Goal: Task Accomplishment & Management: Manage account settings

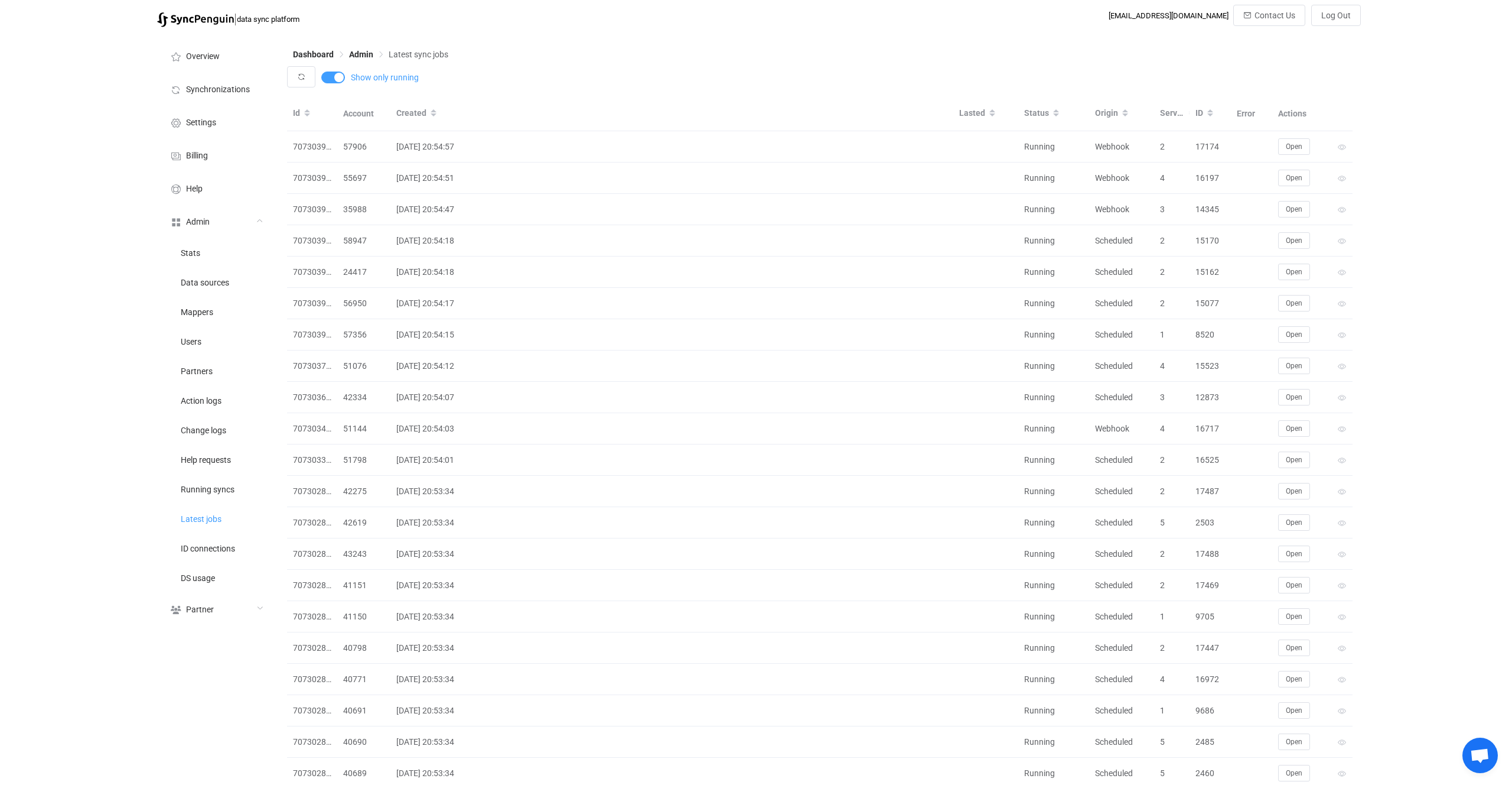
scroll to position [387, 0]
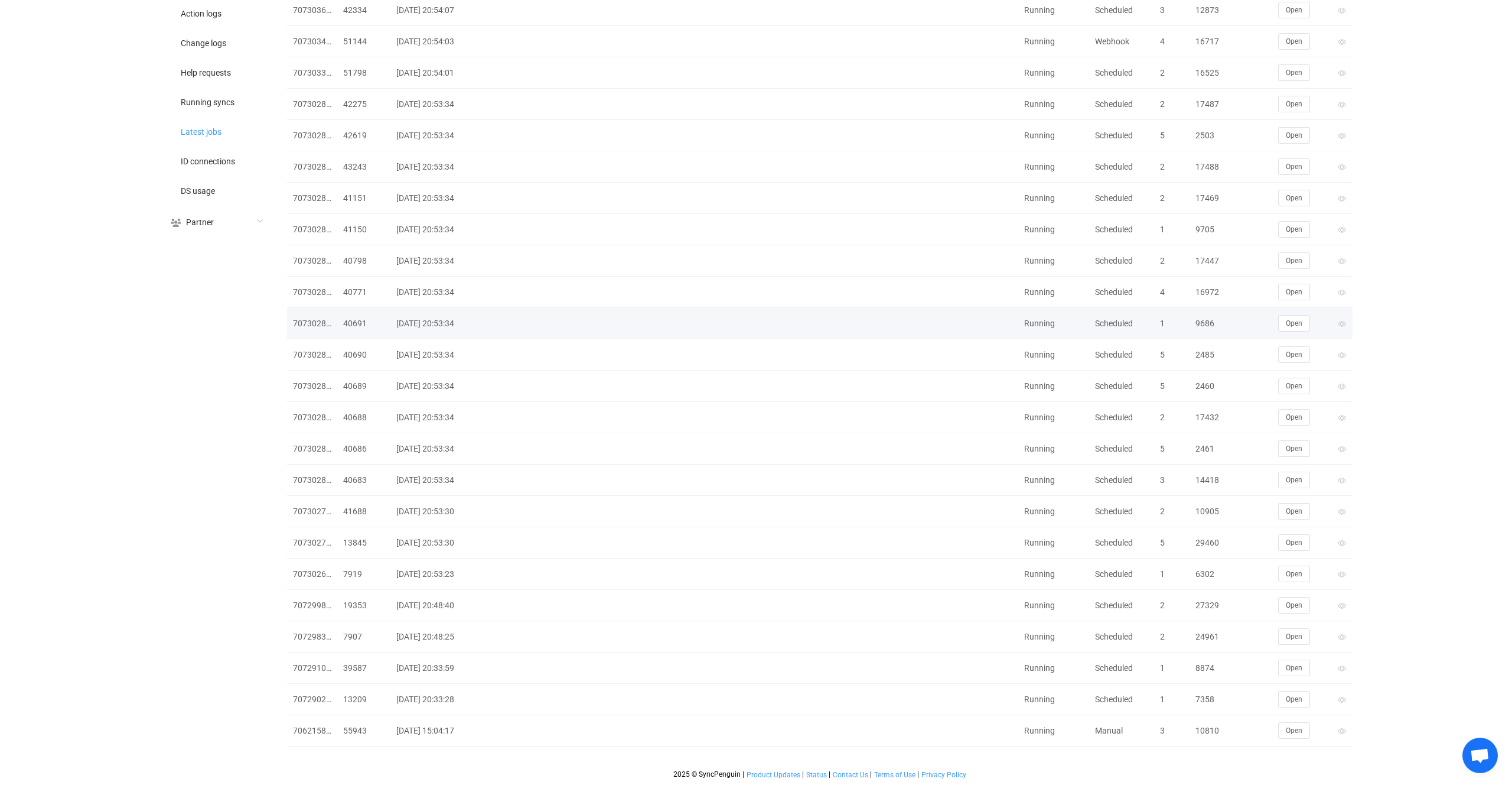
click at [650, 326] on div "2025-10-05 20:53:34" at bounding box center [672, 323] width 563 height 13
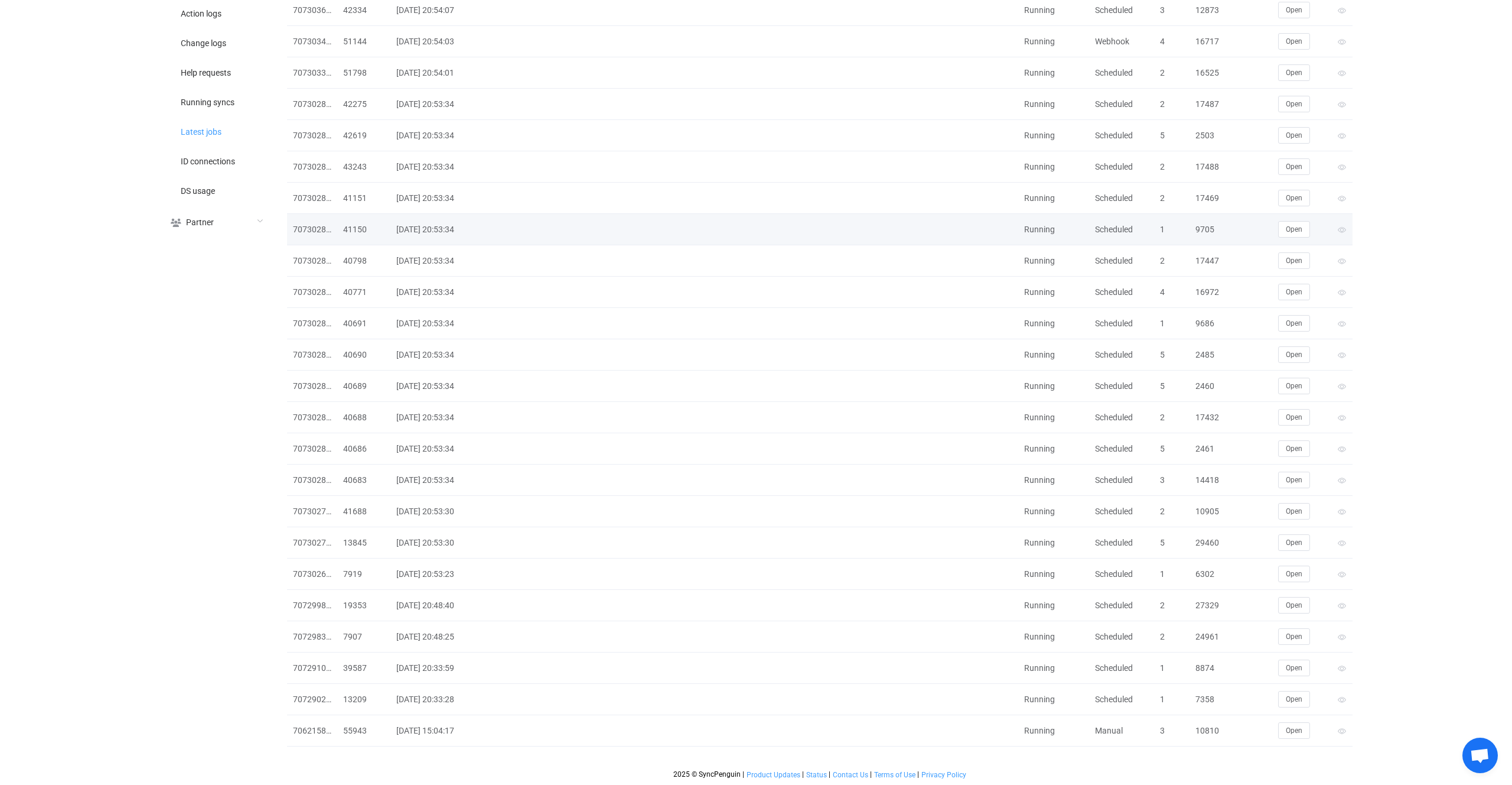
scroll to position [0, 0]
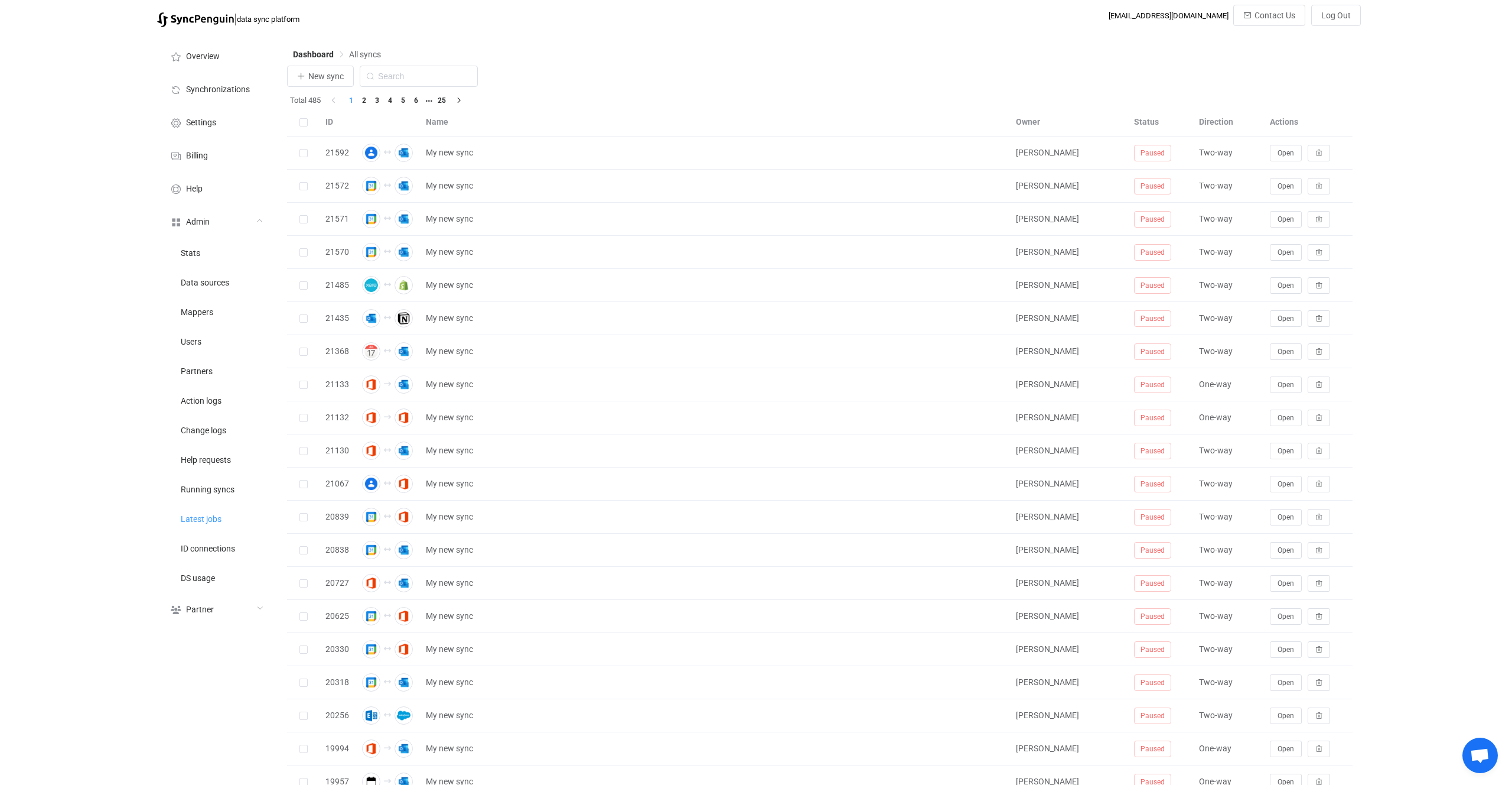
scroll to position [52, 0]
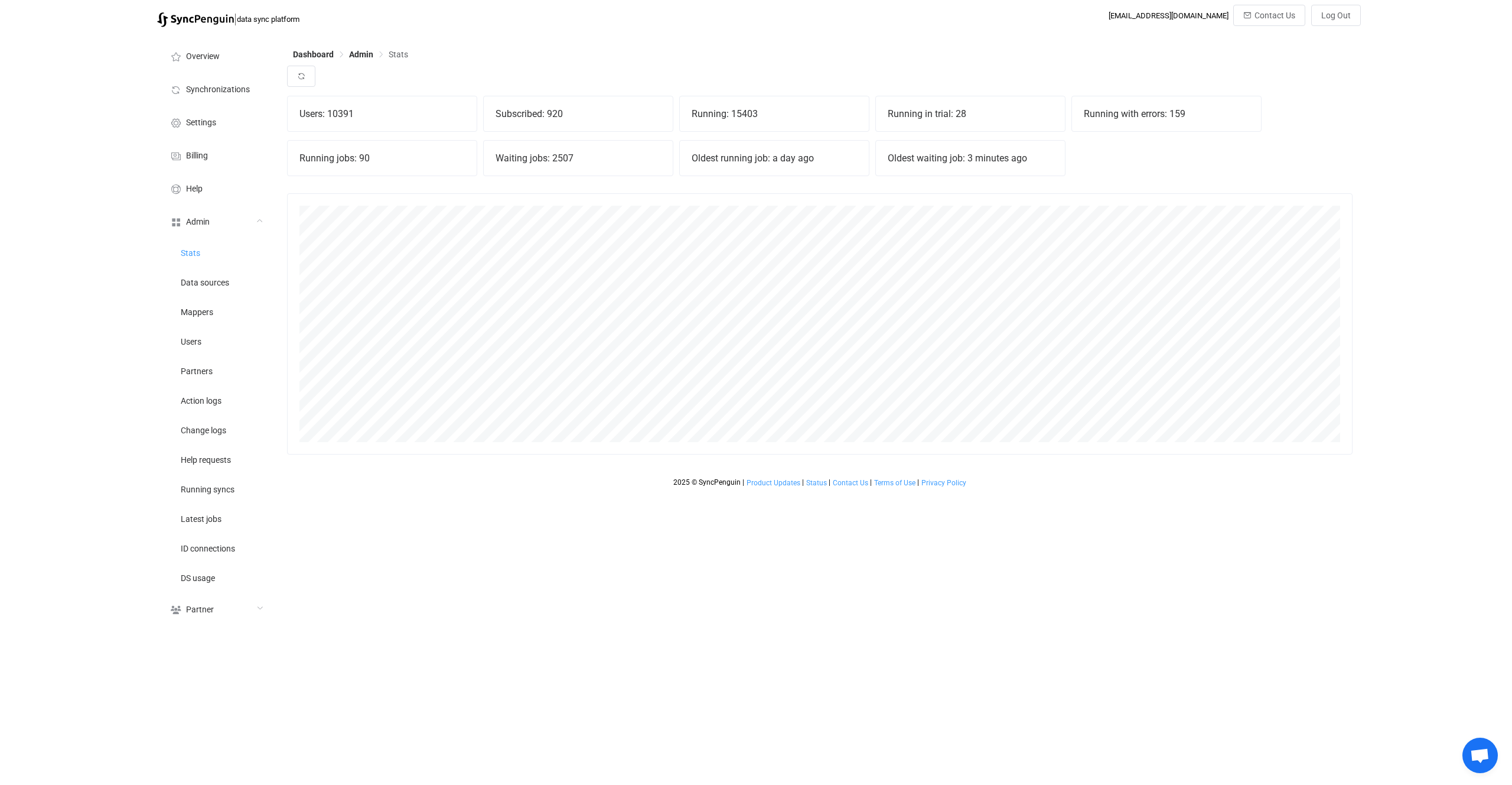
scroll to position [261, 1066]
click at [539, 131] on div "Subscribed: 920" at bounding box center [578, 114] width 189 height 35
click at [500, 124] on div "Subscribed: 920" at bounding box center [578, 114] width 189 height 35
click at [444, 124] on div "Users: 10391" at bounding box center [382, 114] width 189 height 35
drag, startPoint x: 444, startPoint y: 124, endPoint x: 809, endPoint y: 123, distance: 365.0
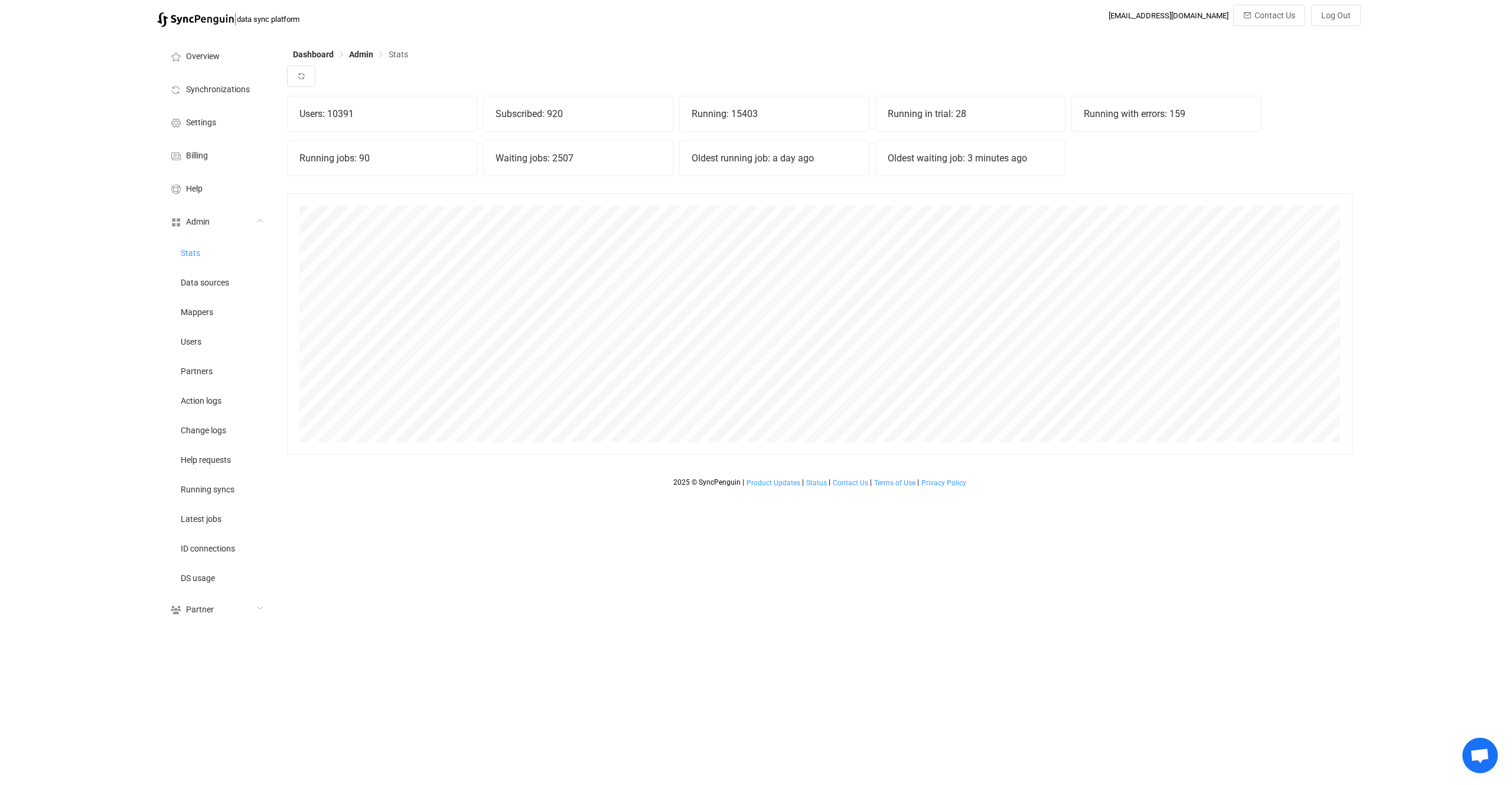
click at [802, 123] on div "Users: 10391 Subscribed: 920 Running: 15403 Running in trial: 28 Running with e…" at bounding box center [820, 140] width 1066 height 89
click at [818, 122] on div "Running: 15403" at bounding box center [774, 114] width 189 height 35
drag, startPoint x: 818, startPoint y: 122, endPoint x: 582, endPoint y: 117, distance: 236.1
click at [583, 117] on div "Users: 10391 Subscribed: 920 Running: 15403 Running in trial: 28 Running with e…" at bounding box center [820, 140] width 1066 height 89
click at [582, 117] on div "Subscribed: 920" at bounding box center [578, 114] width 189 height 35
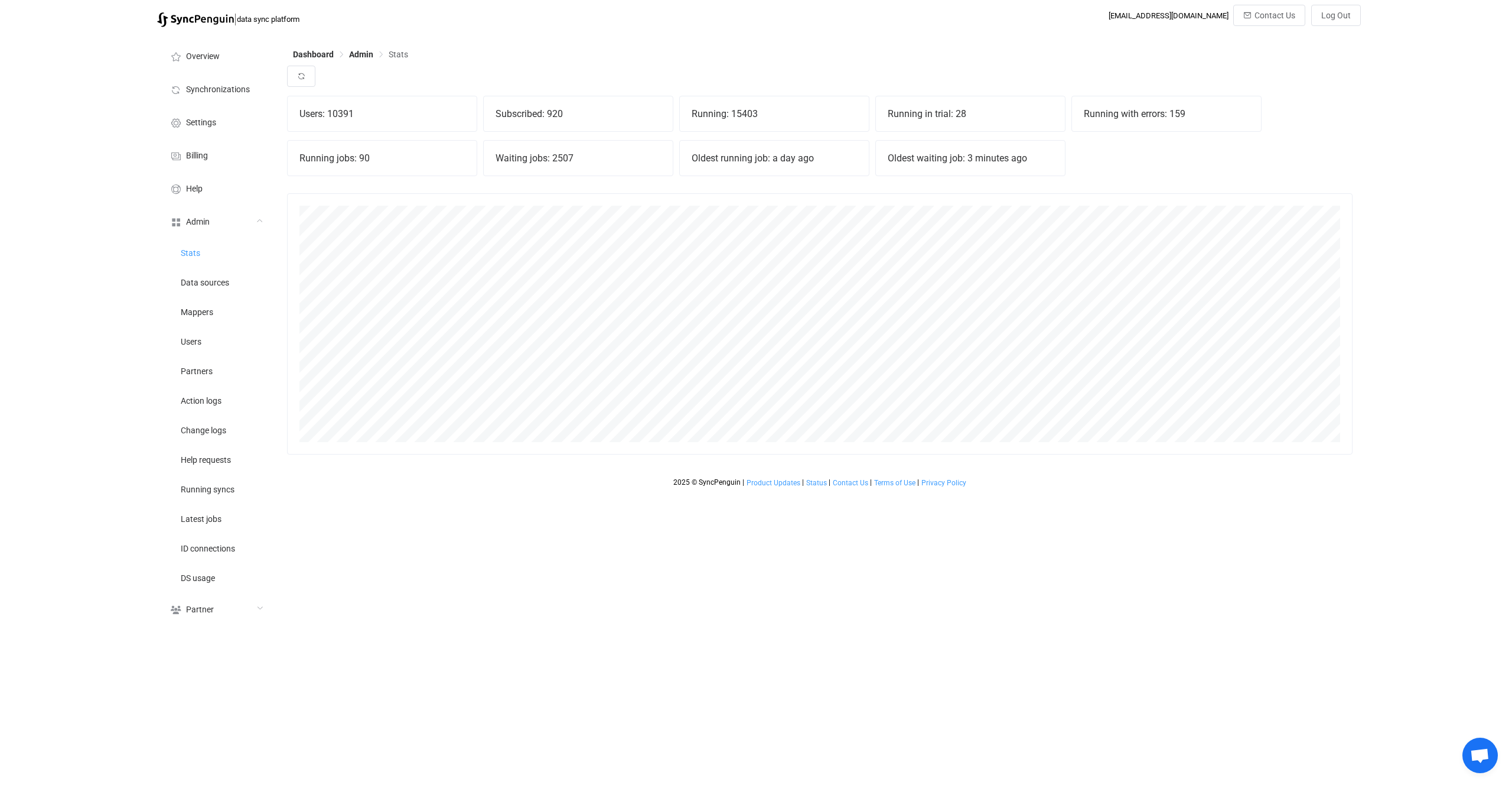
drag, startPoint x: 582, startPoint y: 117, endPoint x: 695, endPoint y: 130, distance: 113.7
click at [664, 129] on div "Subscribed: 920" at bounding box center [578, 114] width 189 height 35
click at [696, 130] on div "Running: 15403" at bounding box center [774, 114] width 189 height 35
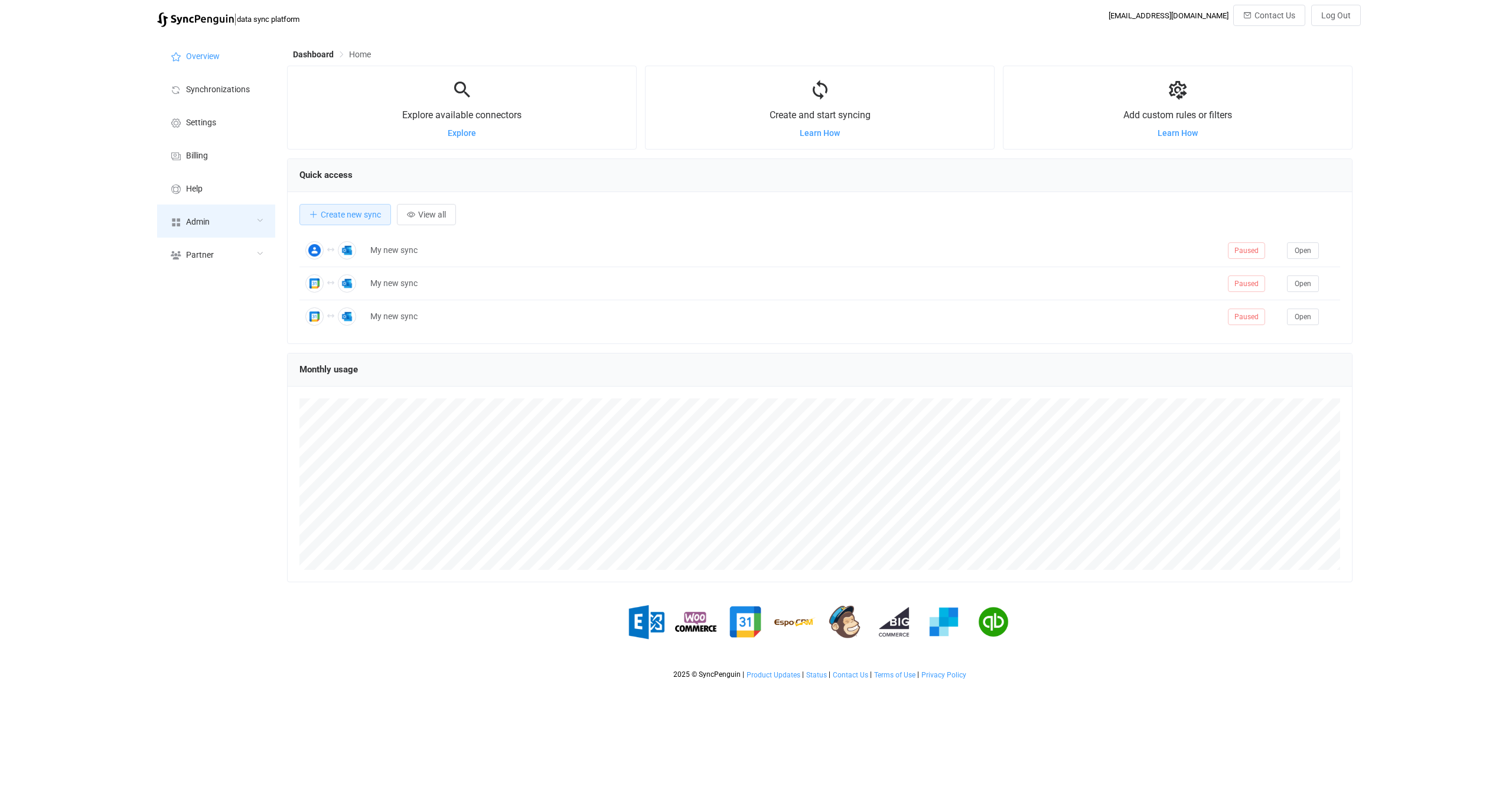
scroll to position [230, 1066]
click at [199, 223] on span "Admin" at bounding box center [197, 222] width 24 height 10
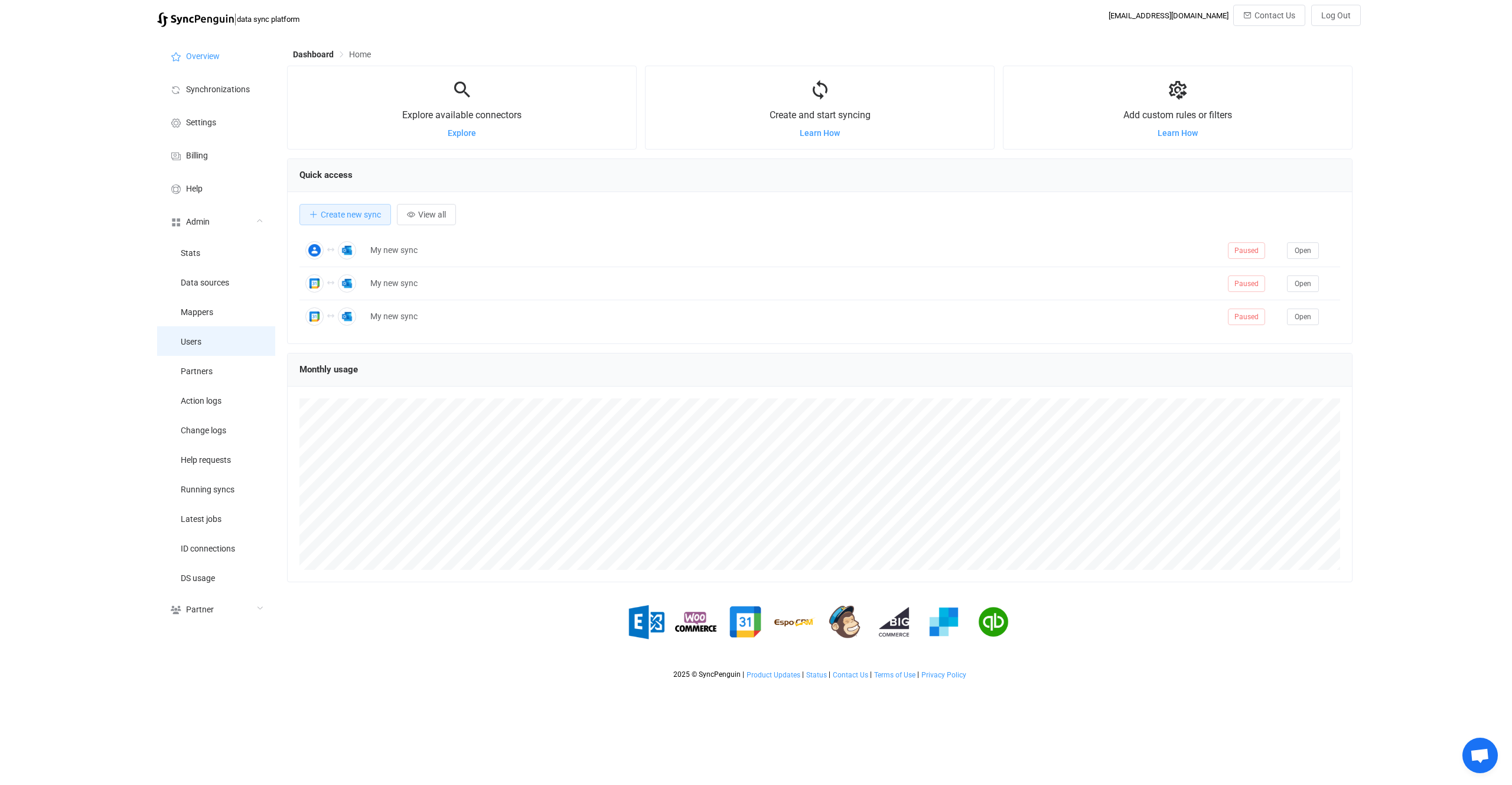
click at [239, 342] on li "Users" at bounding box center [216, 341] width 118 height 30
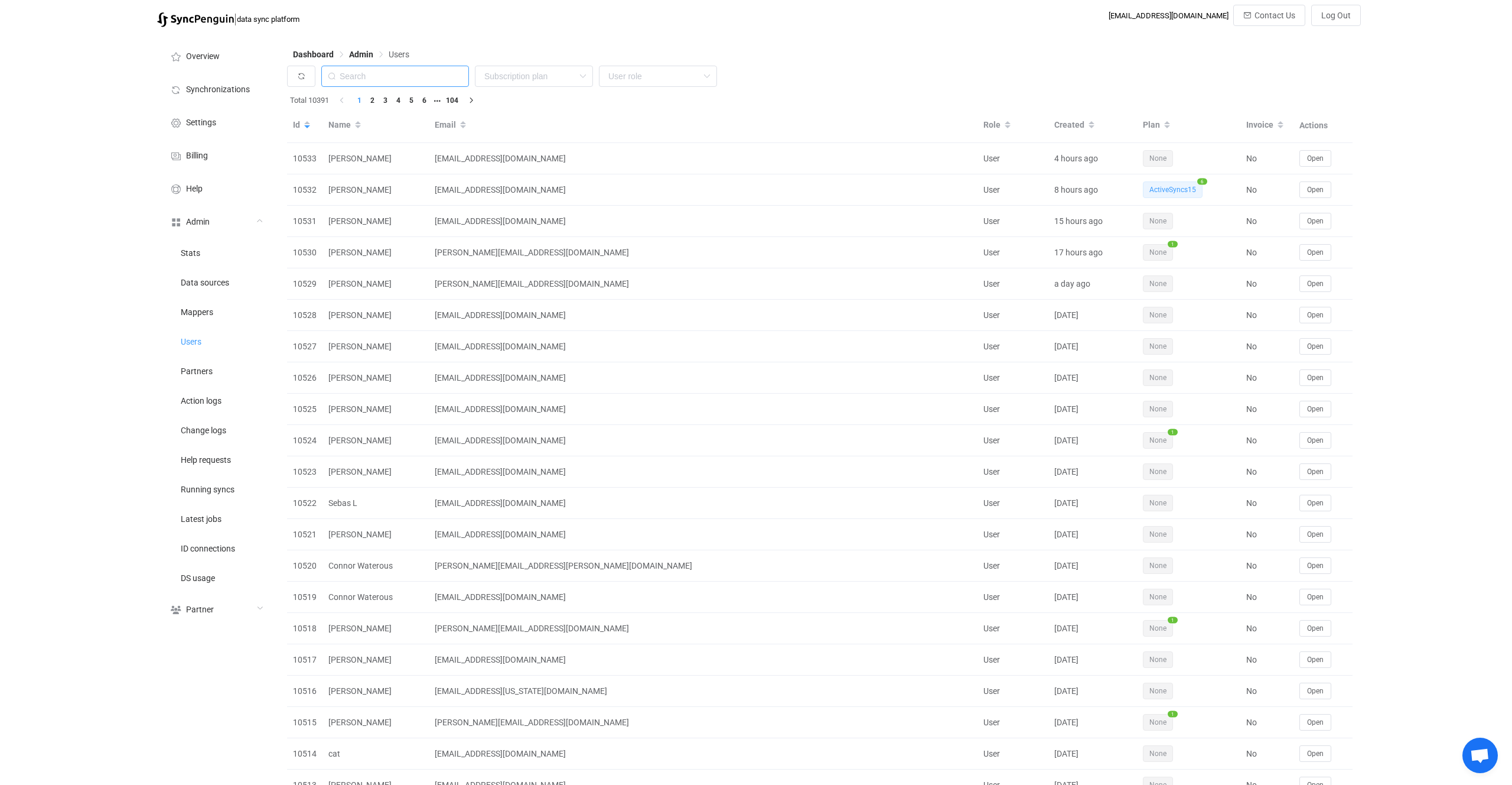
click at [417, 78] on input "text" at bounding box center [395, 76] width 147 height 21
paste input "mhadmin@mhautomation.co.za"
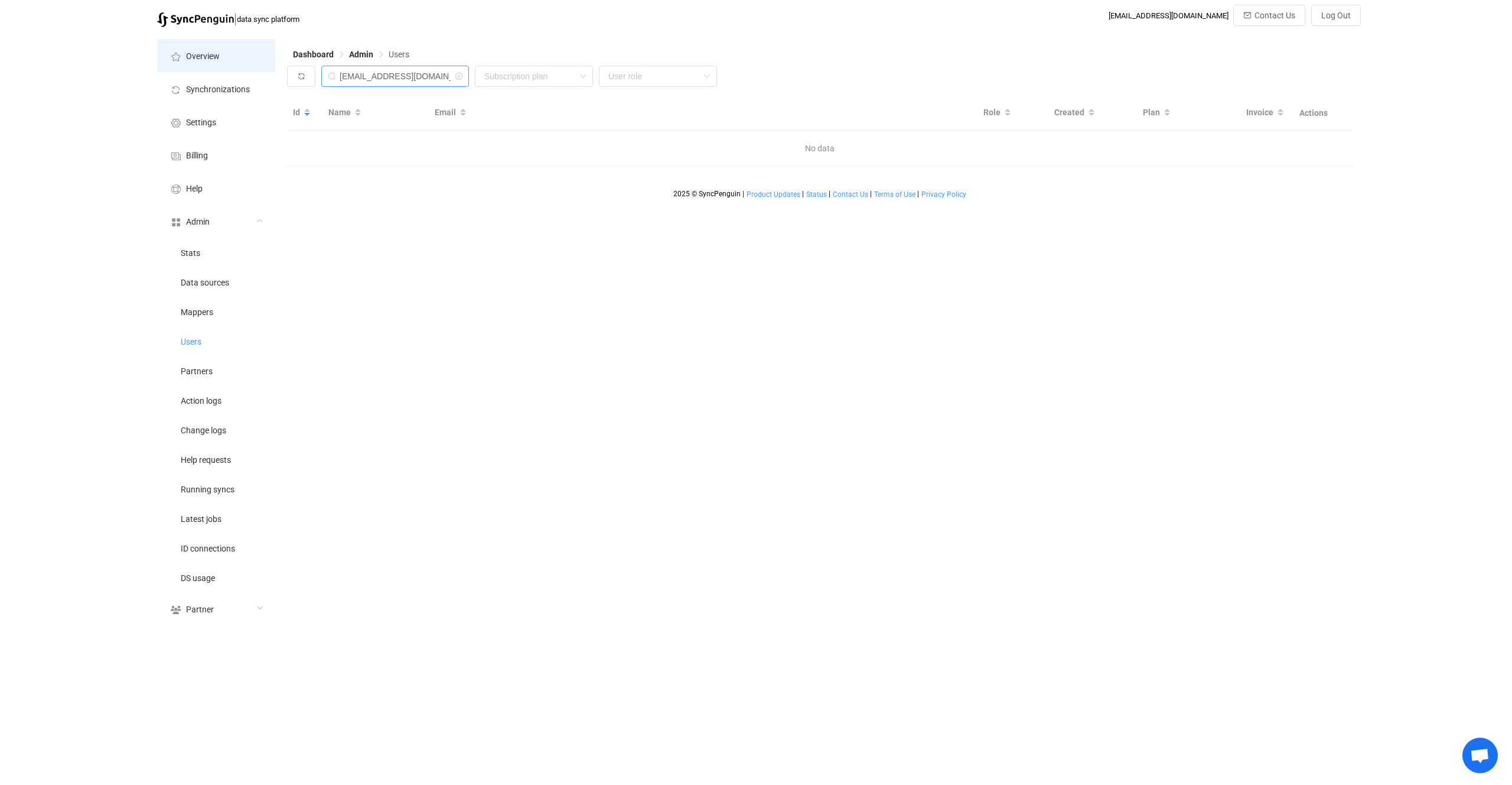
drag, startPoint x: 377, startPoint y: 76, endPoint x: 251, endPoint y: 65, distance: 126.5
click at [251, 65] on div "Overview Synchronizations Settings Billing Help Admin Stats Data sources Mapper…" at bounding box center [756, 332] width 1209 height 598
type input "mhautomation.co.za"
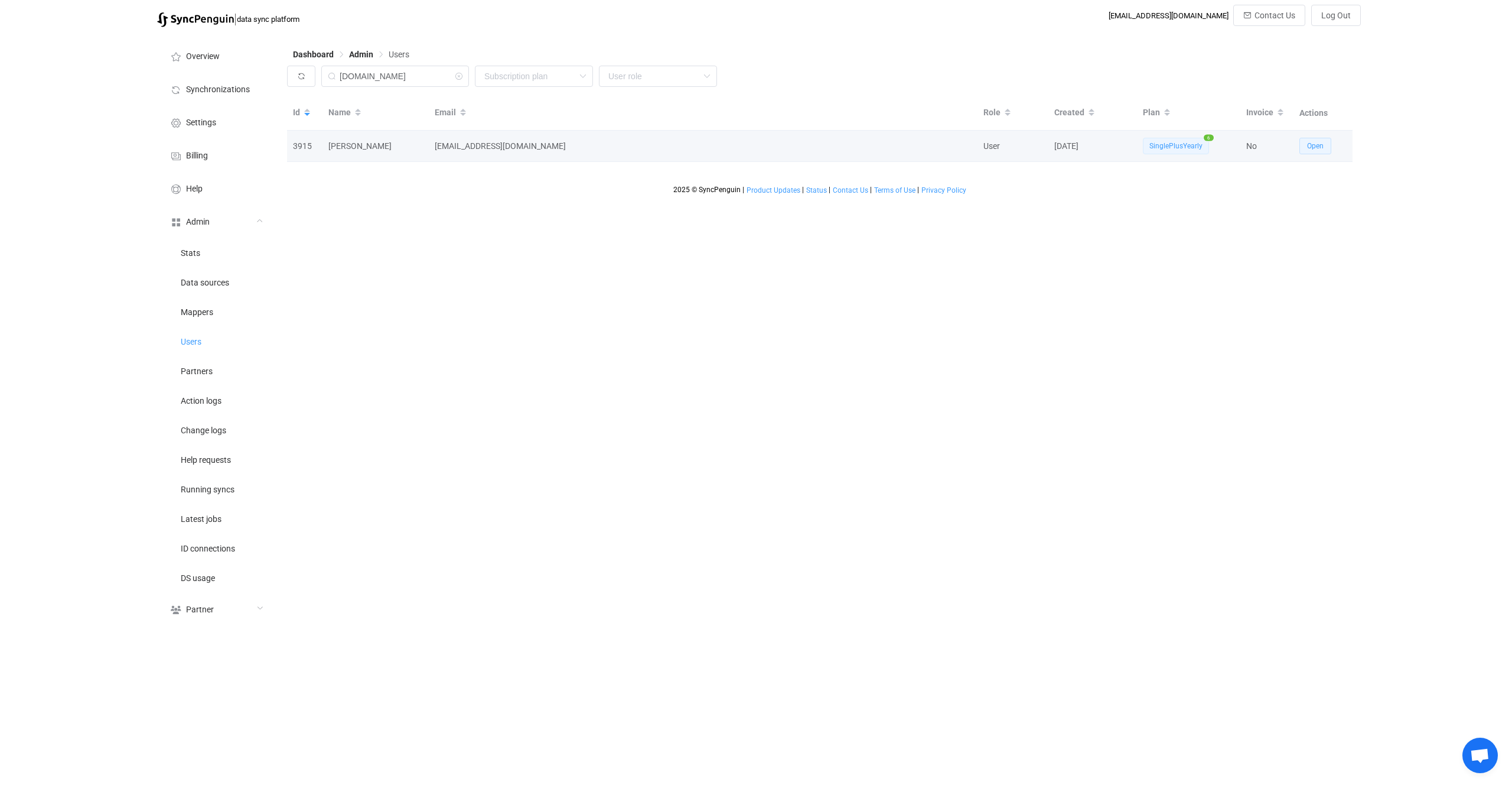
click at [1313, 149] on span "Open" at bounding box center [1315, 146] width 17 height 8
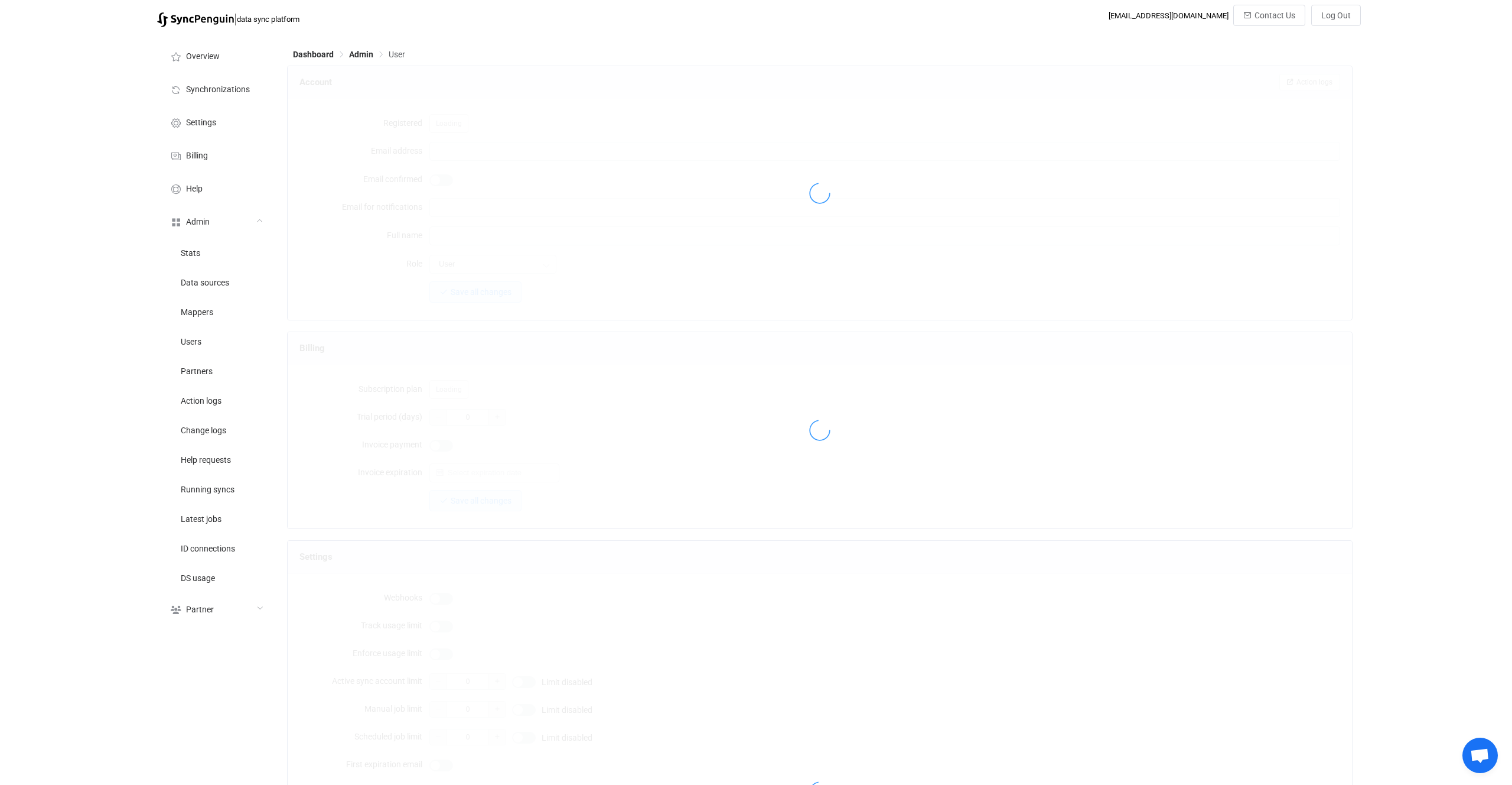
type input "syncpenguin@mhautomation.co.za"
type input "Mark Mac Dougall"
type input "14"
type input "7 days"
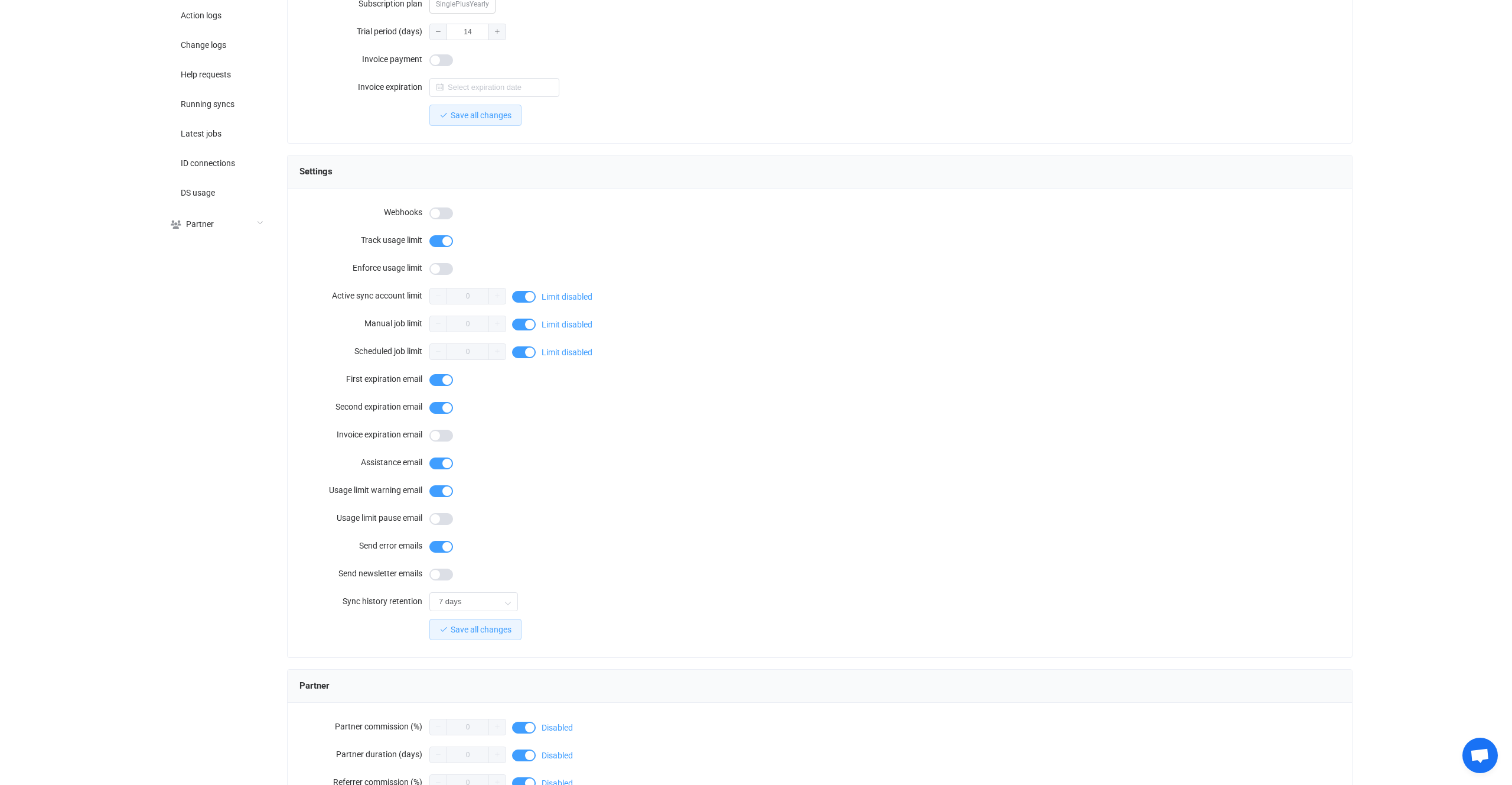
scroll to position [714, 0]
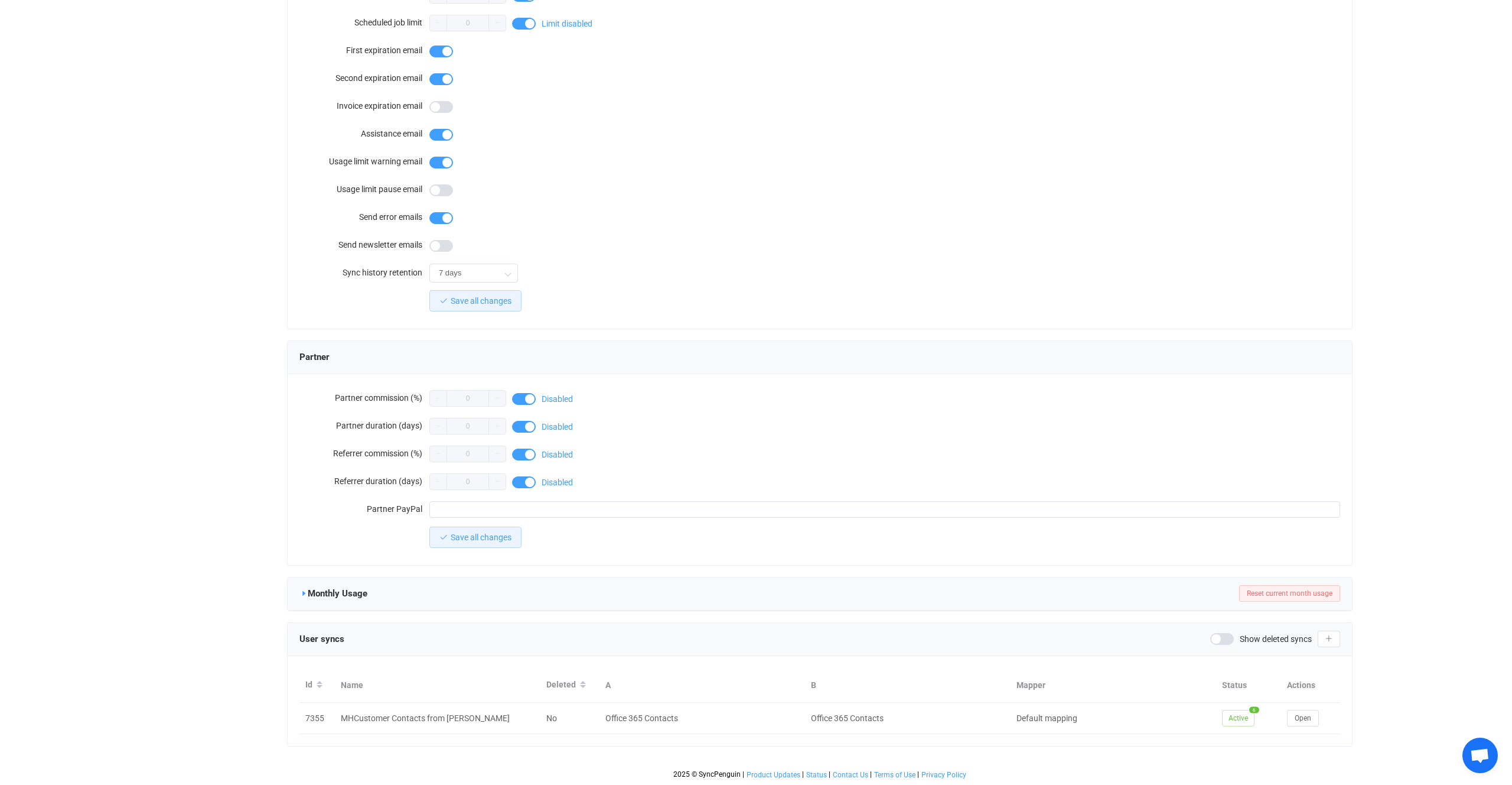
click at [307, 593] on div "Monthly Usage" at bounding box center [338, 593] width 77 height 18
click at [306, 593] on icon at bounding box center [303, 593] width 8 height 8
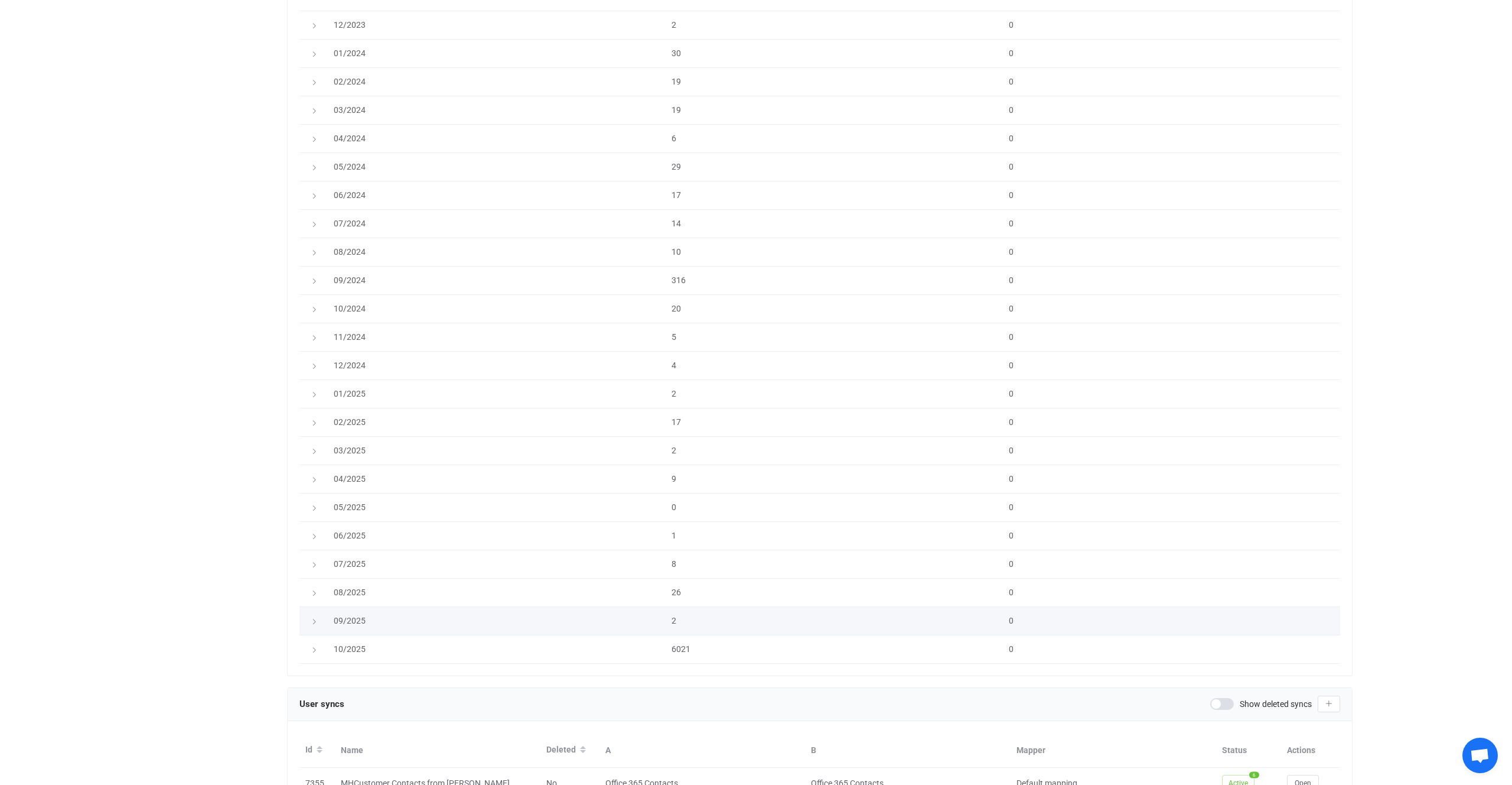
scroll to position [1929, 0]
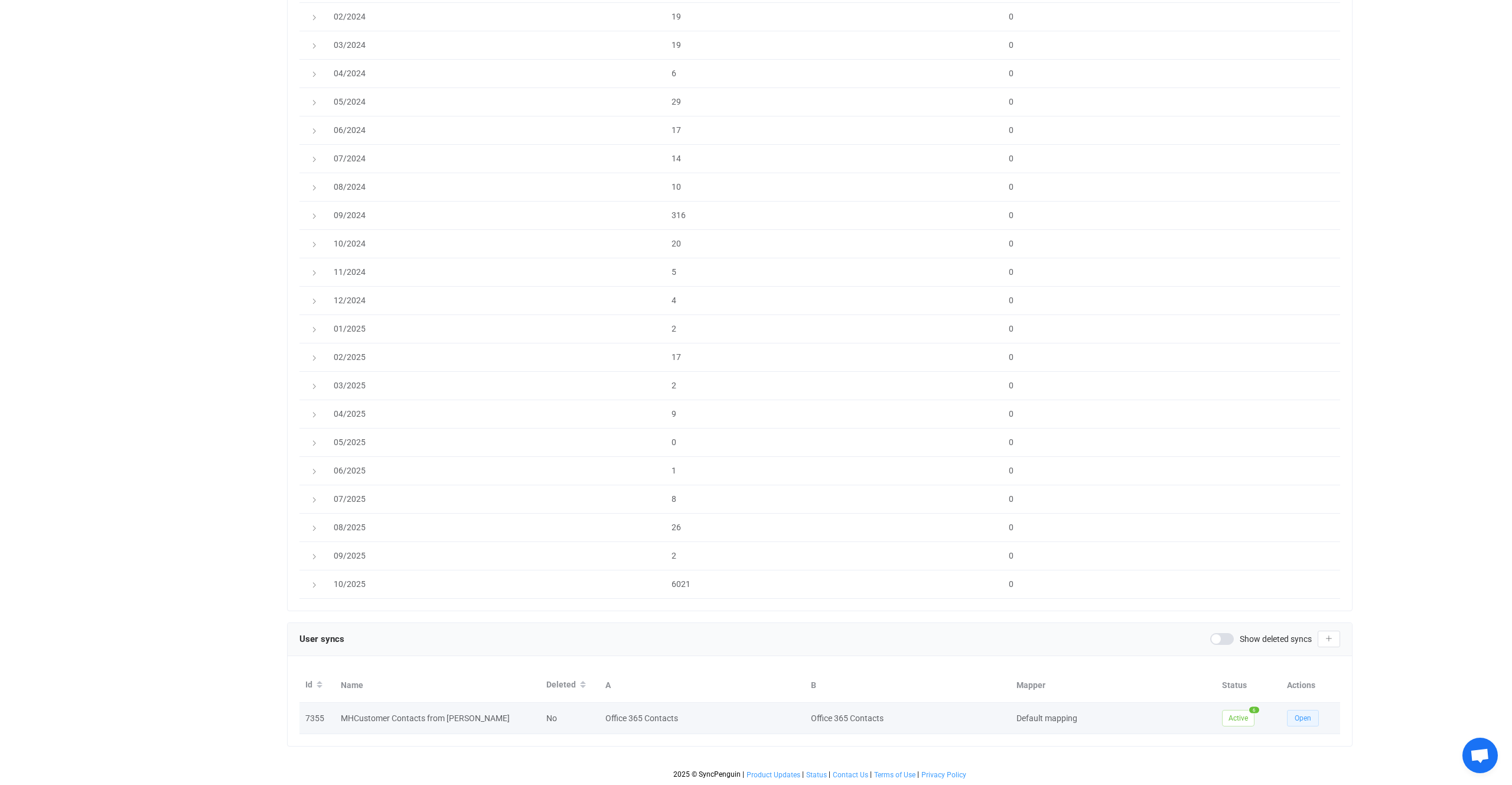
click at [1304, 718] on span "Open" at bounding box center [1303, 718] width 17 height 8
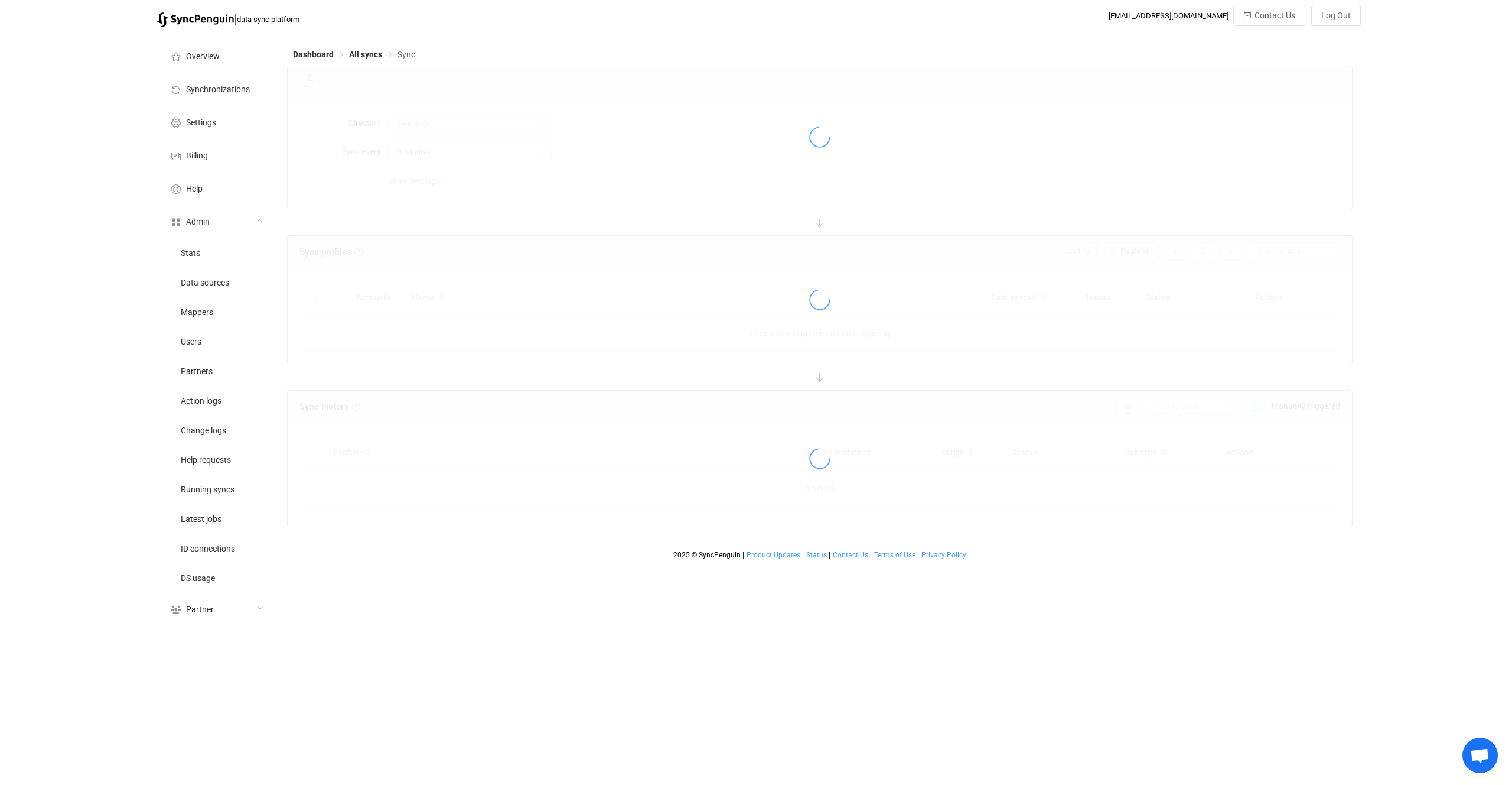
type input "A → B"
type input "15 minutes"
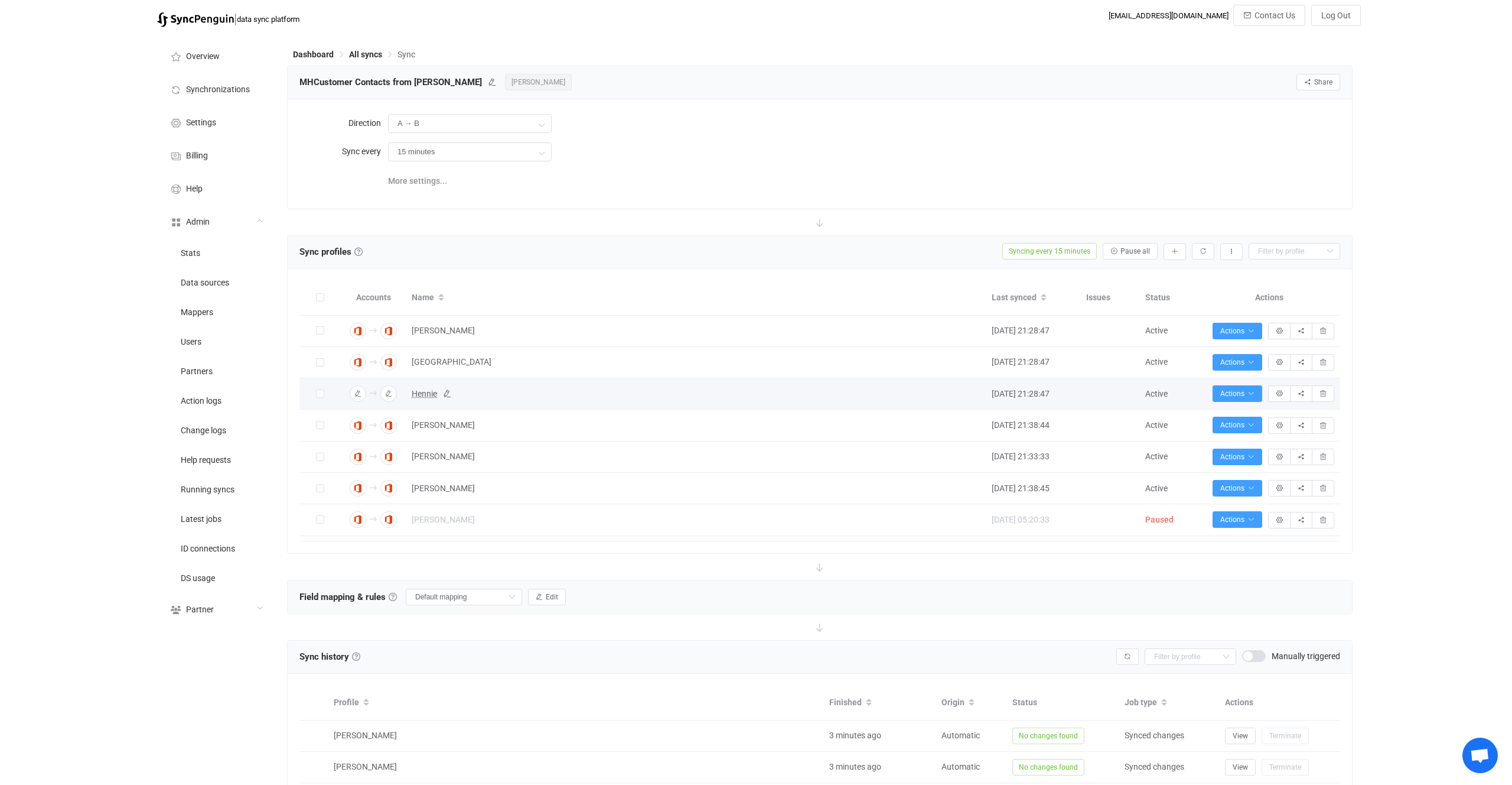
click at [426, 395] on span "Hennie" at bounding box center [424, 394] width 26 height 13
type input "Hennie"
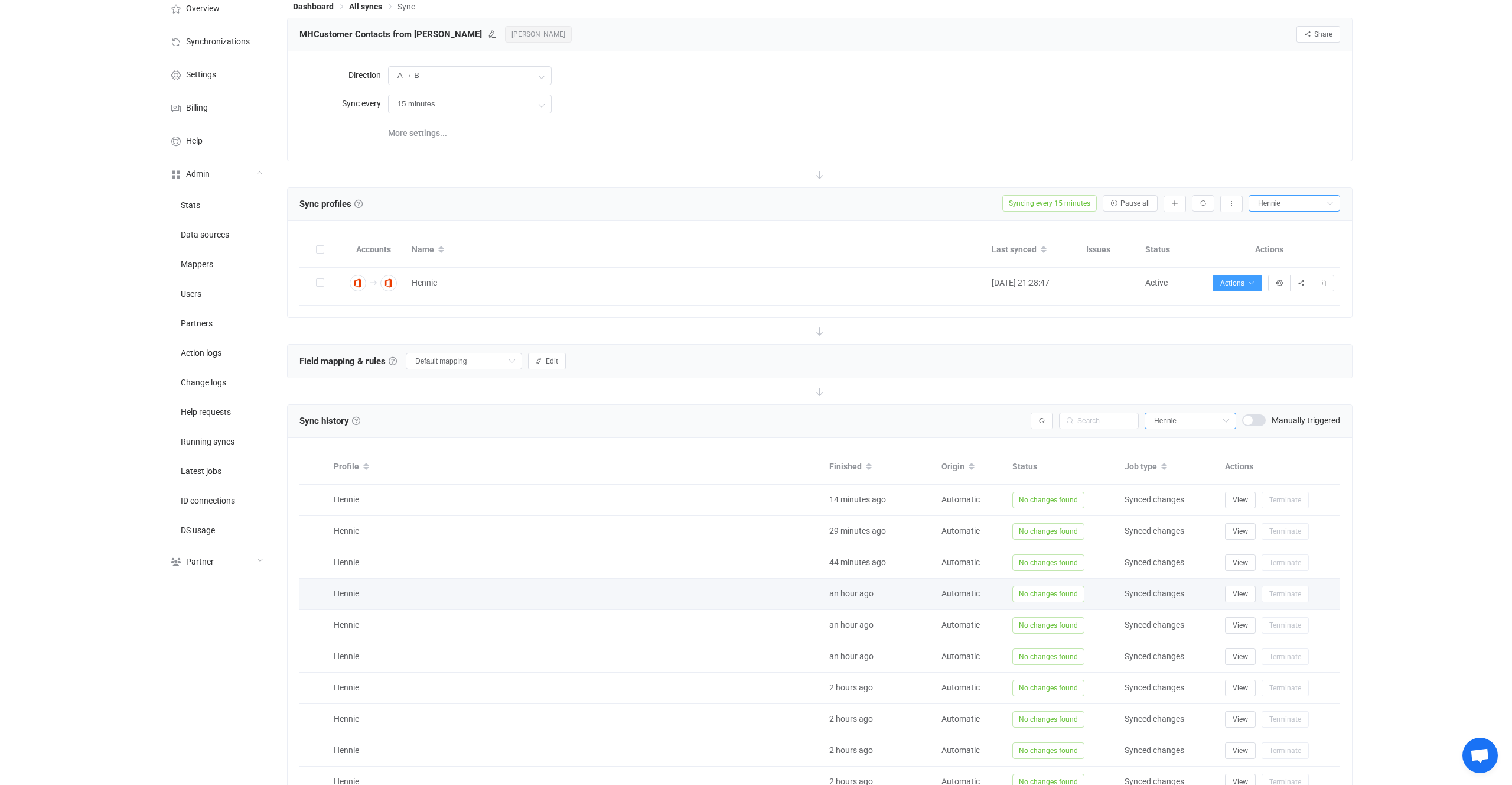
scroll to position [135, 0]
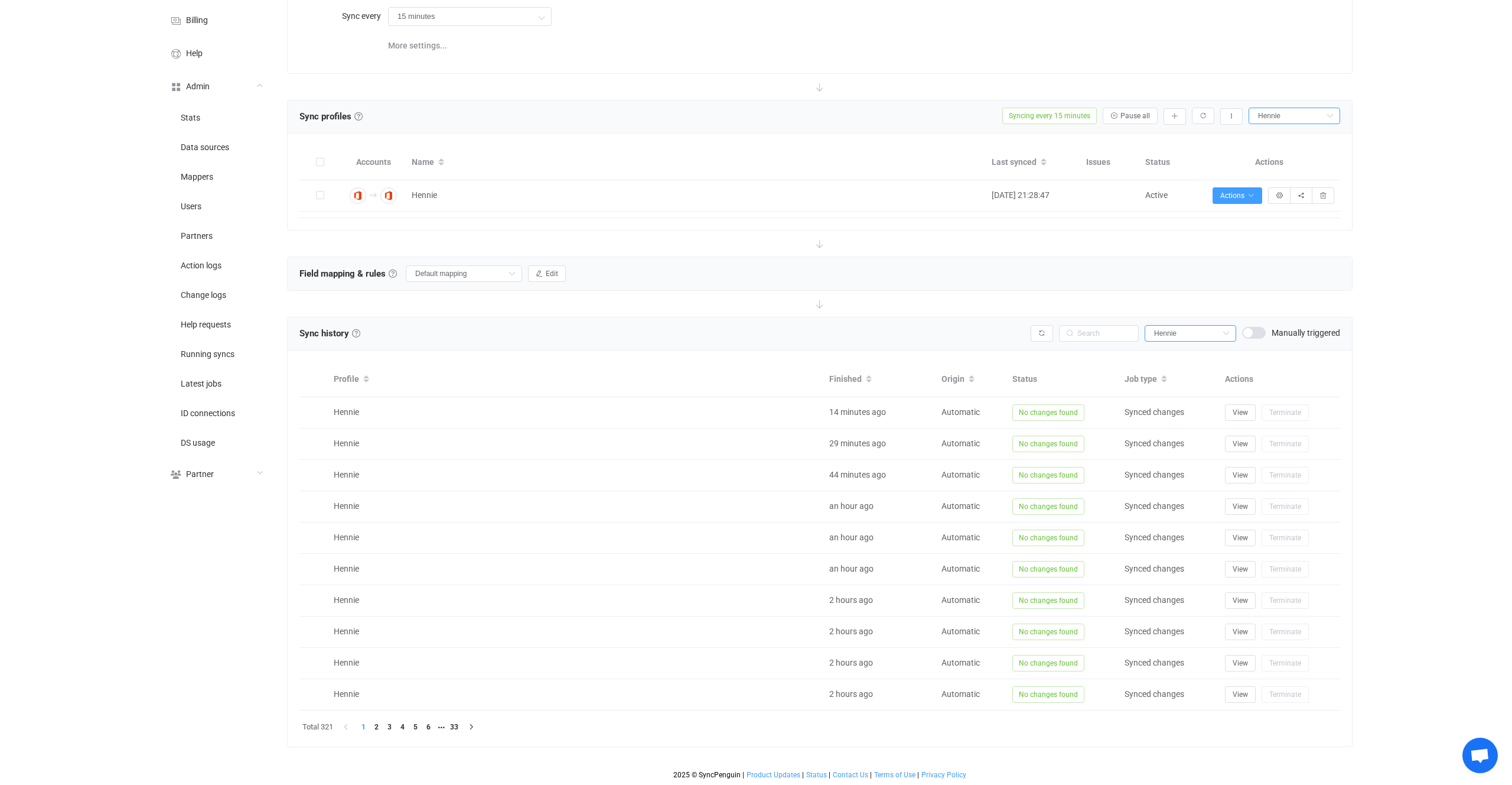
click at [366, 724] on li "1" at bounding box center [363, 727] width 13 height 13
click at [374, 728] on li "2" at bounding box center [376, 727] width 13 height 13
click at [391, 728] on div at bounding box center [820, 532] width 1065 height 429
click at [1032, 471] on span "Changes applied" at bounding box center [1046, 475] width 67 height 17
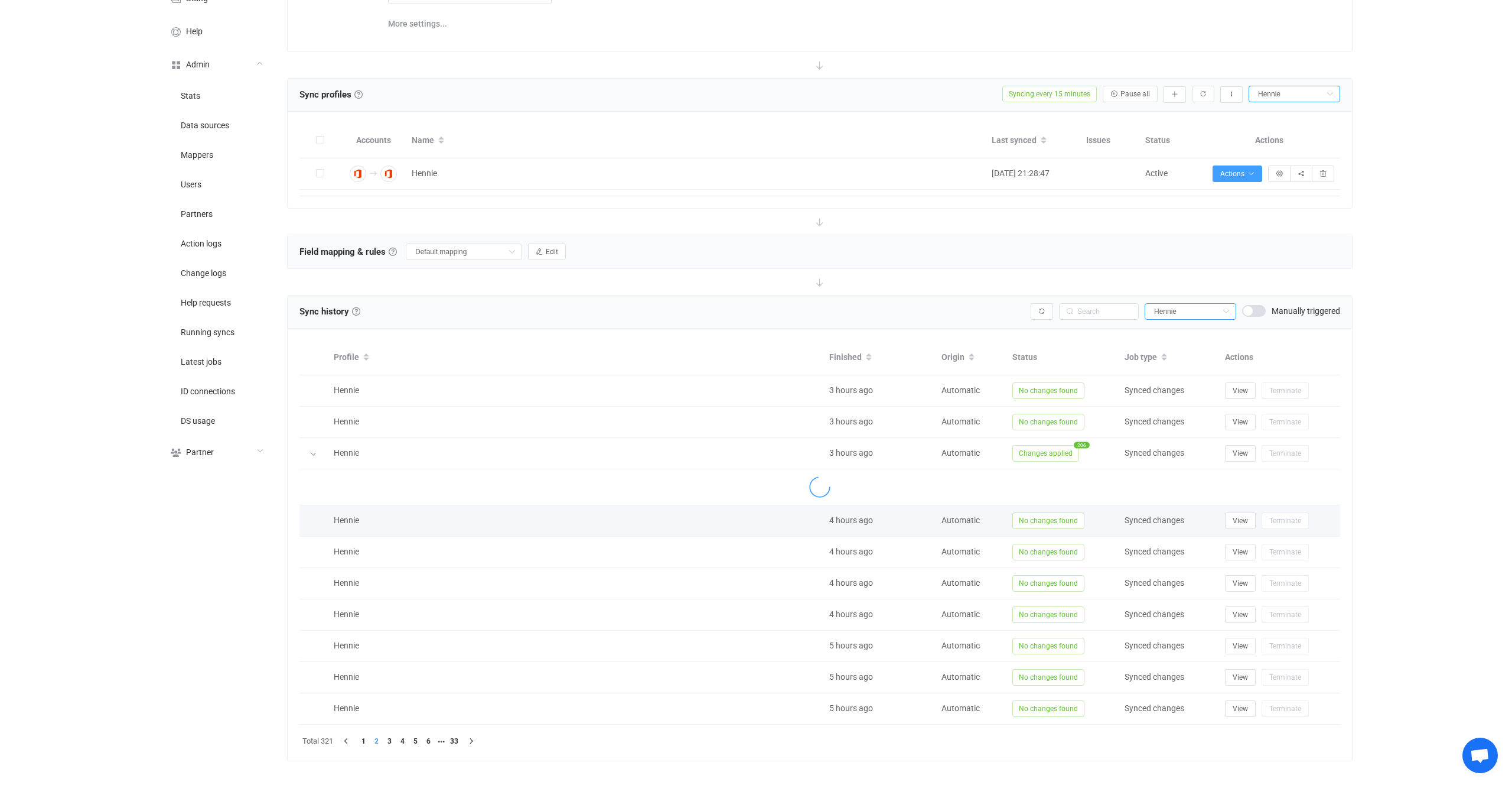
scroll to position [171, 0]
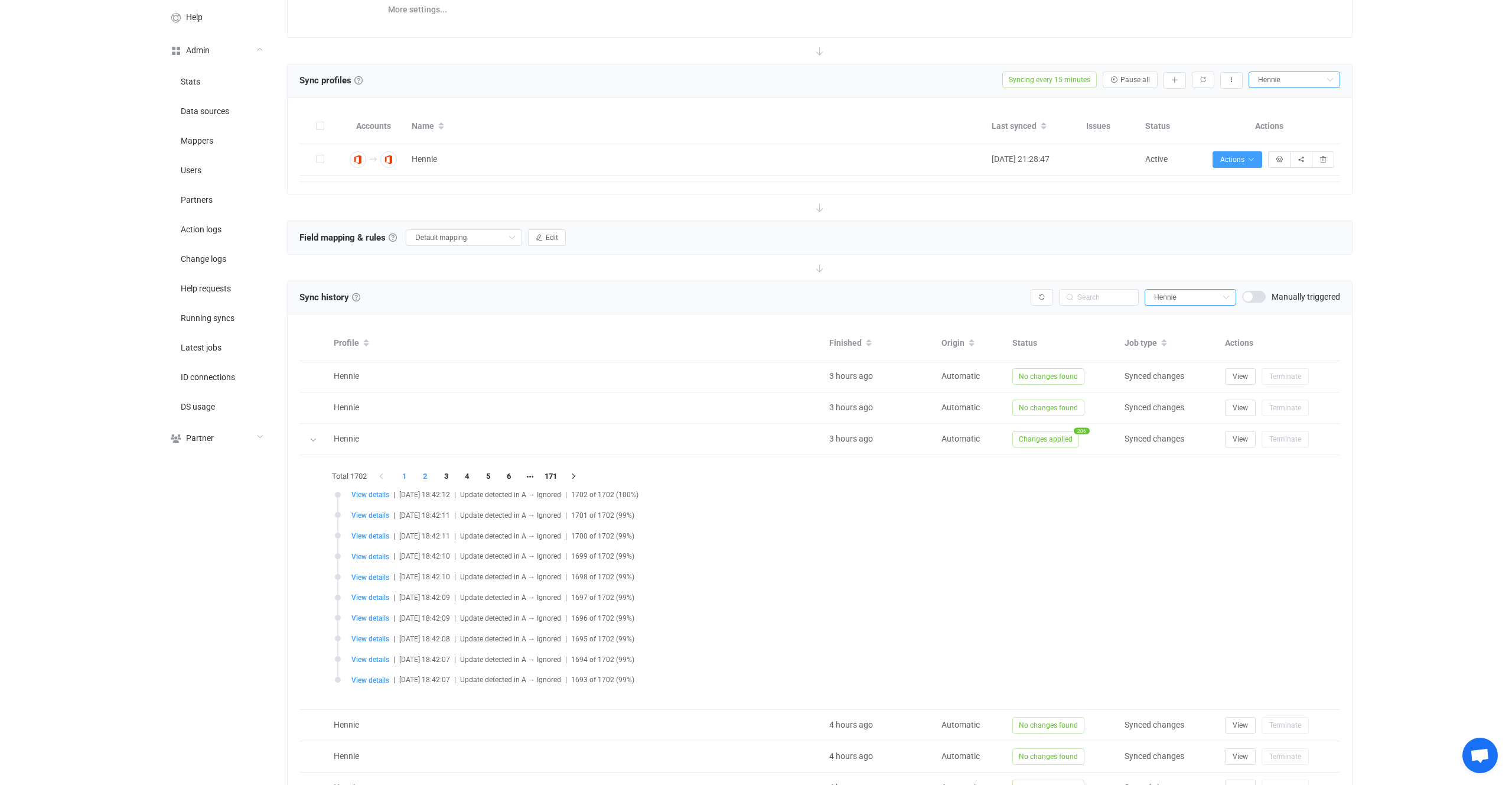
click at [434, 470] on li "2" at bounding box center [425, 477] width 21 height 17
click at [444, 471] on li "3" at bounding box center [446, 477] width 21 height 17
click at [466, 475] on li "4" at bounding box center [467, 477] width 21 height 17
click at [481, 477] on li "5" at bounding box center [488, 477] width 21 height 17
click at [512, 474] on li "6" at bounding box center [509, 477] width 21 height 17
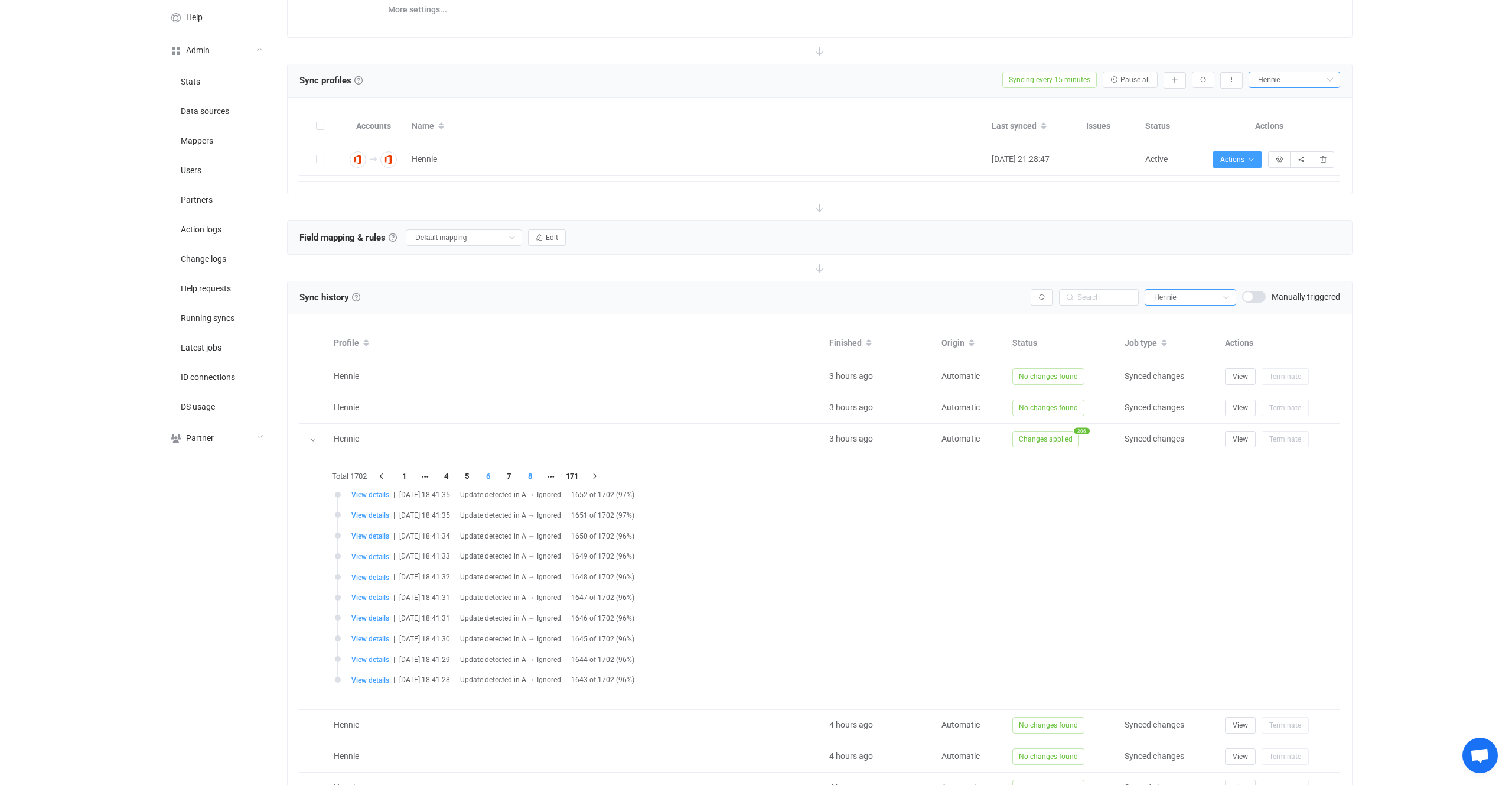
click at [536, 479] on li "8" at bounding box center [530, 477] width 21 height 17
click at [564, 471] on li "171" at bounding box center [572, 477] width 21 height 17
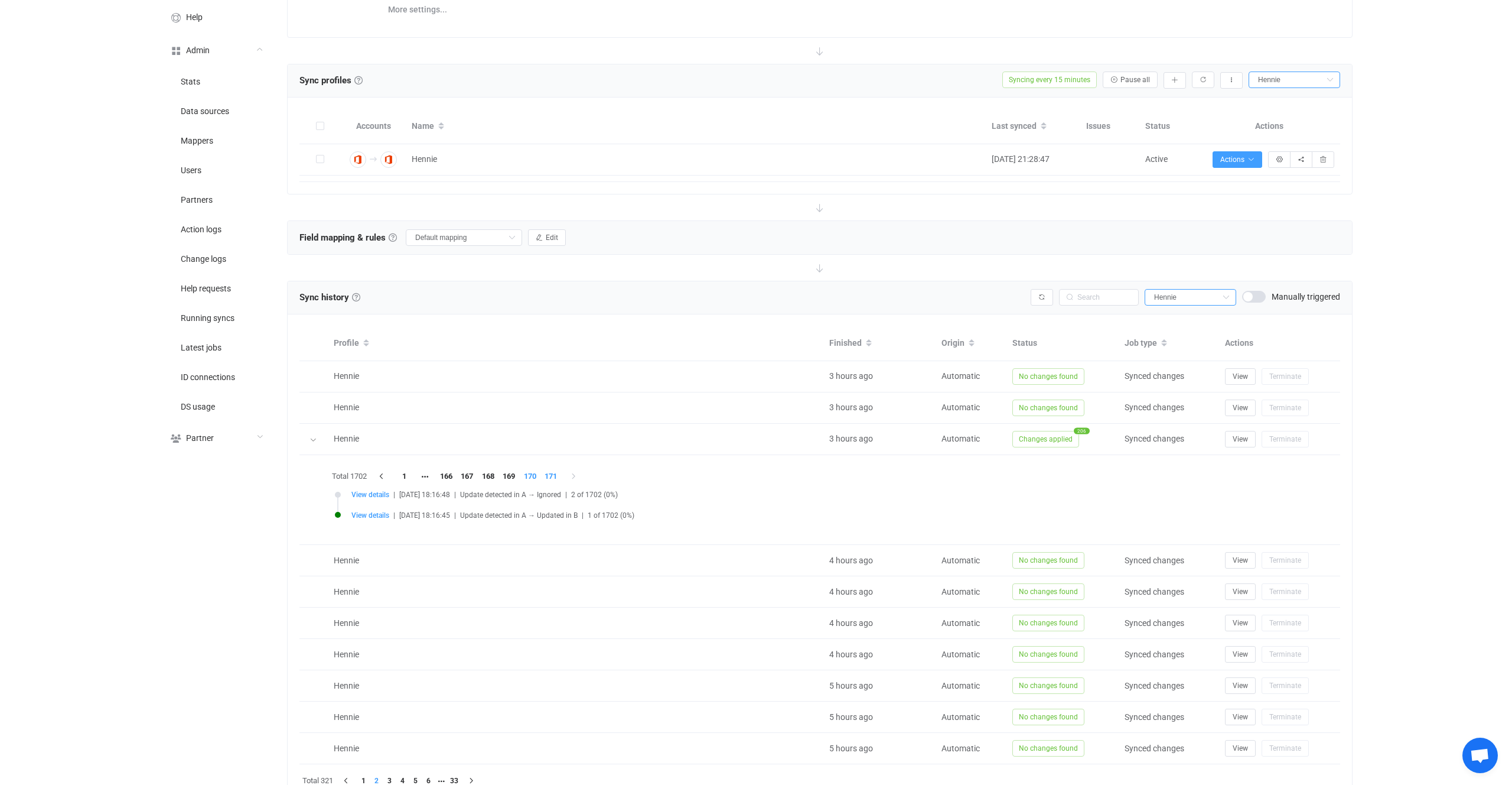
click at [531, 480] on li "170" at bounding box center [530, 477] width 21 height 17
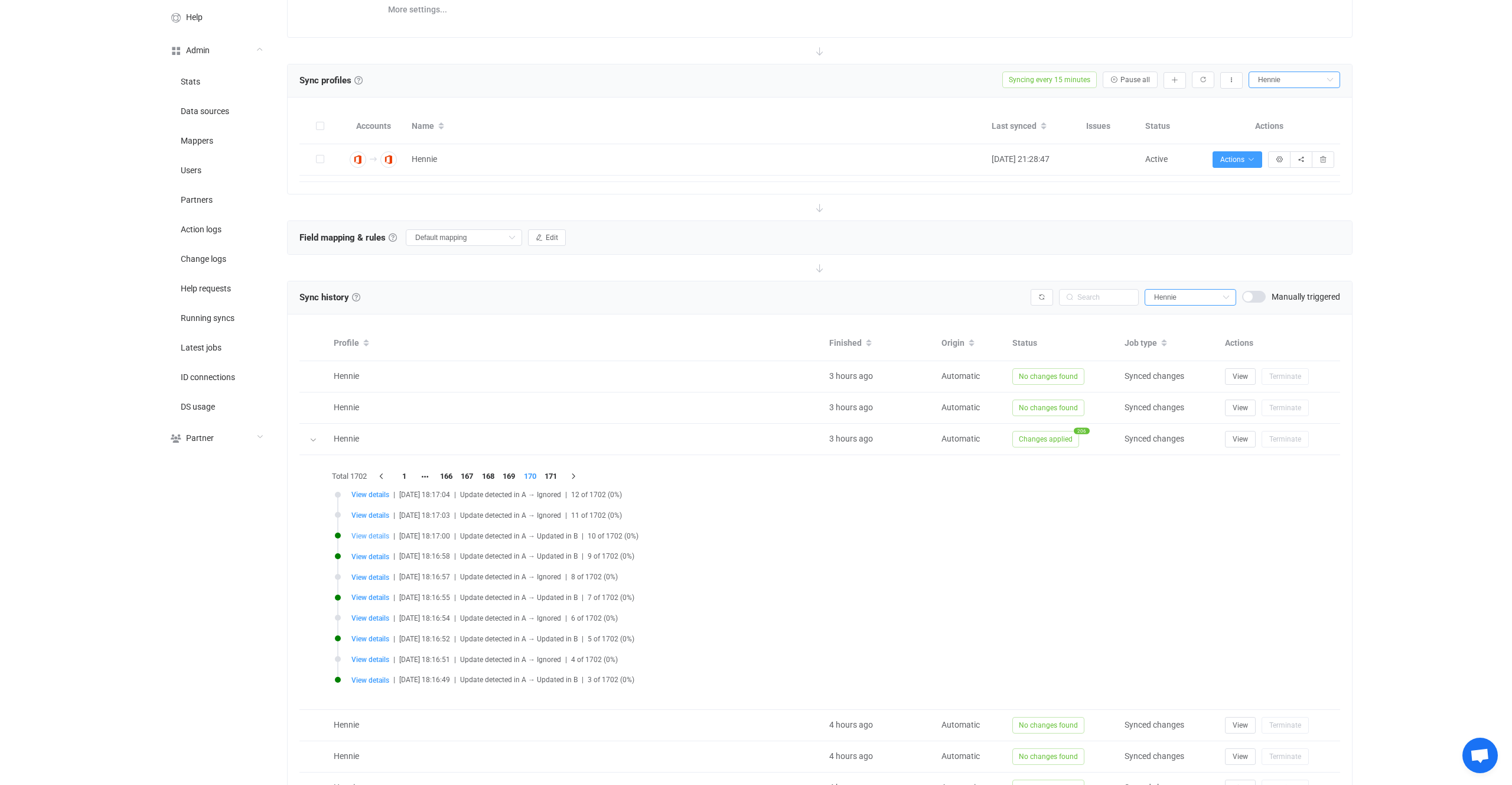
click at [379, 537] on span "View details" at bounding box center [370, 536] width 38 height 8
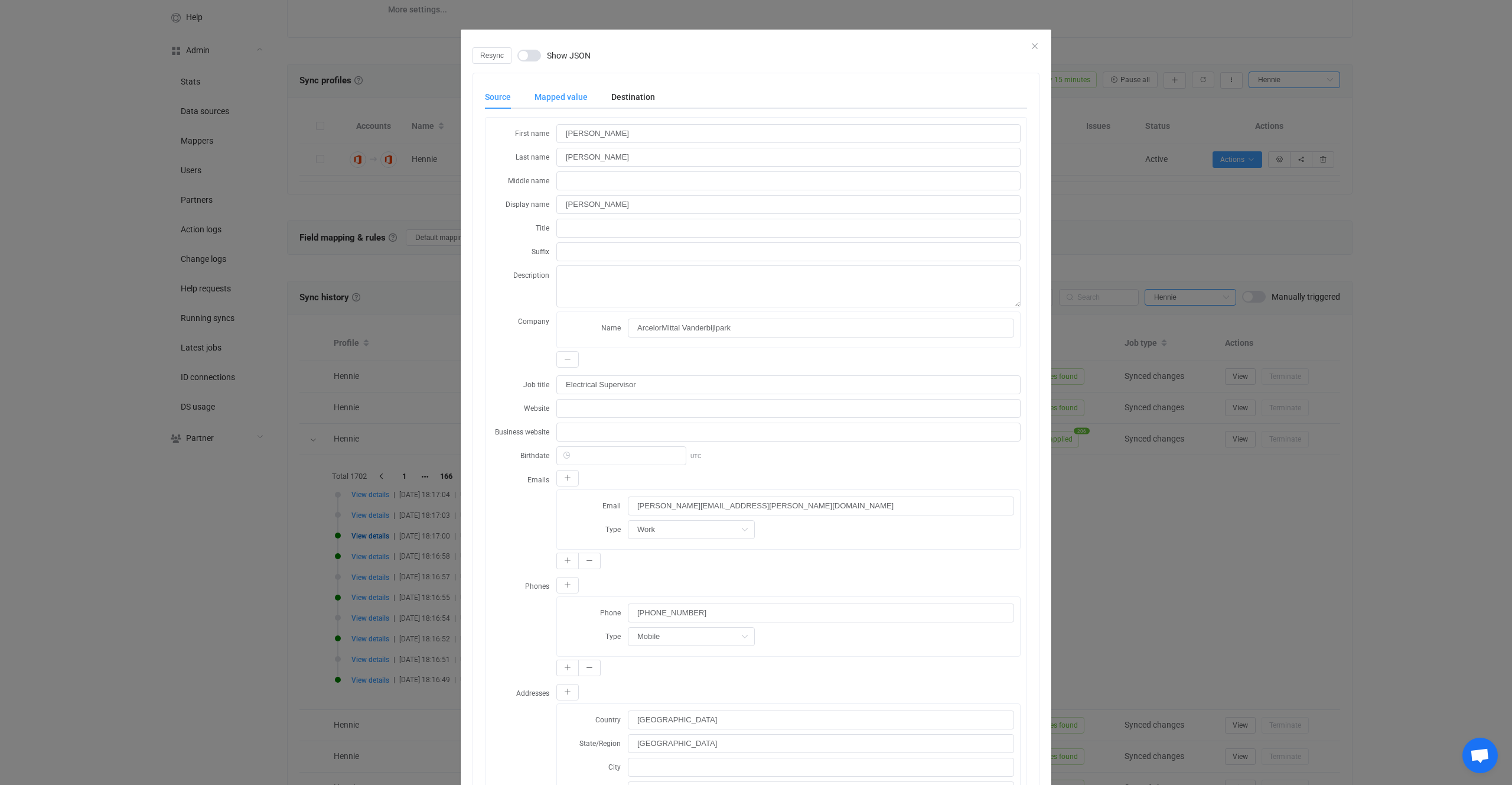
click at [563, 99] on div "Mapped value" at bounding box center [561, 97] width 77 height 24
click at [520, 98] on div "Source" at bounding box center [504, 97] width 38 height 24
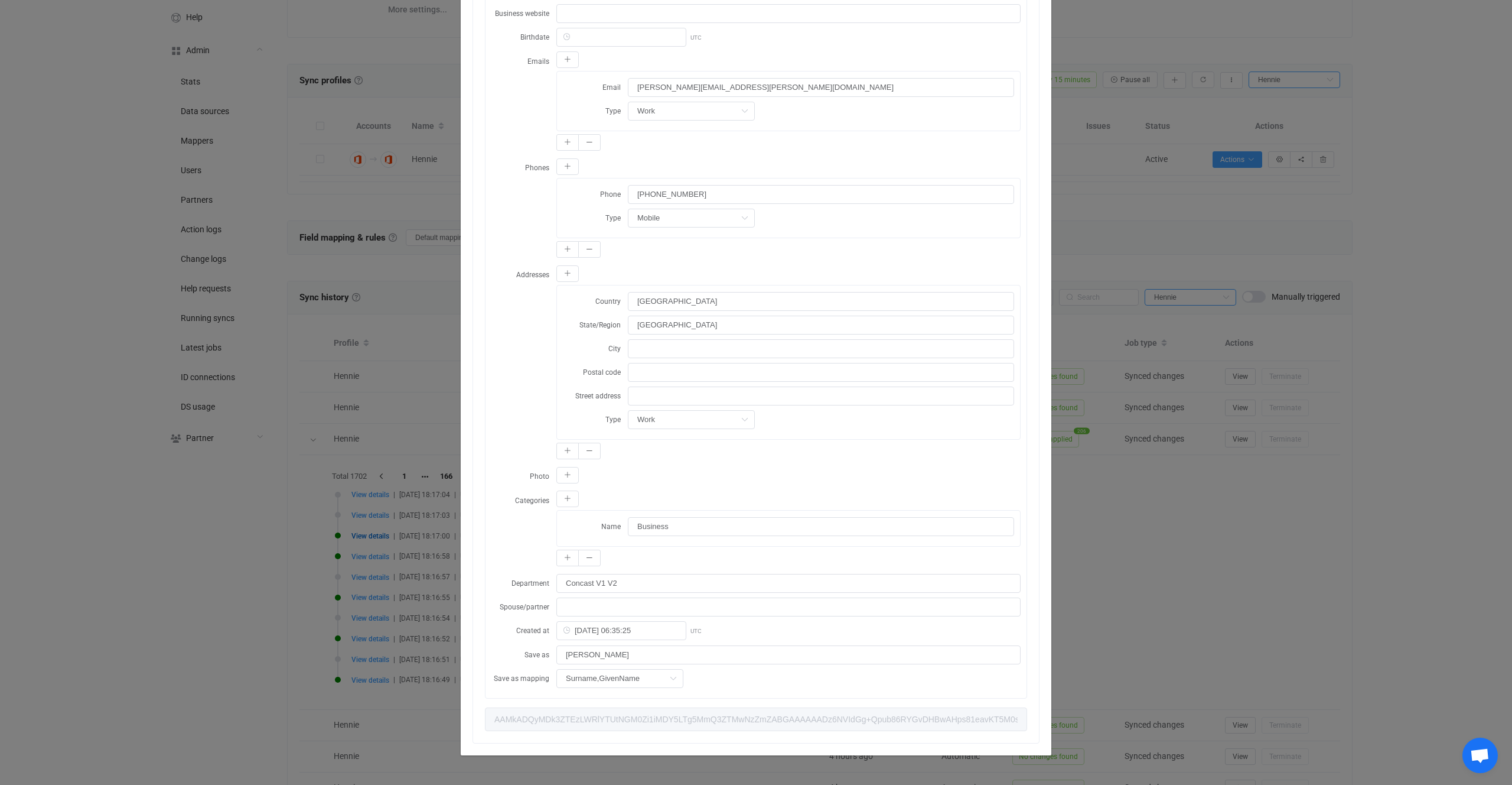
scroll to position [0, 0]
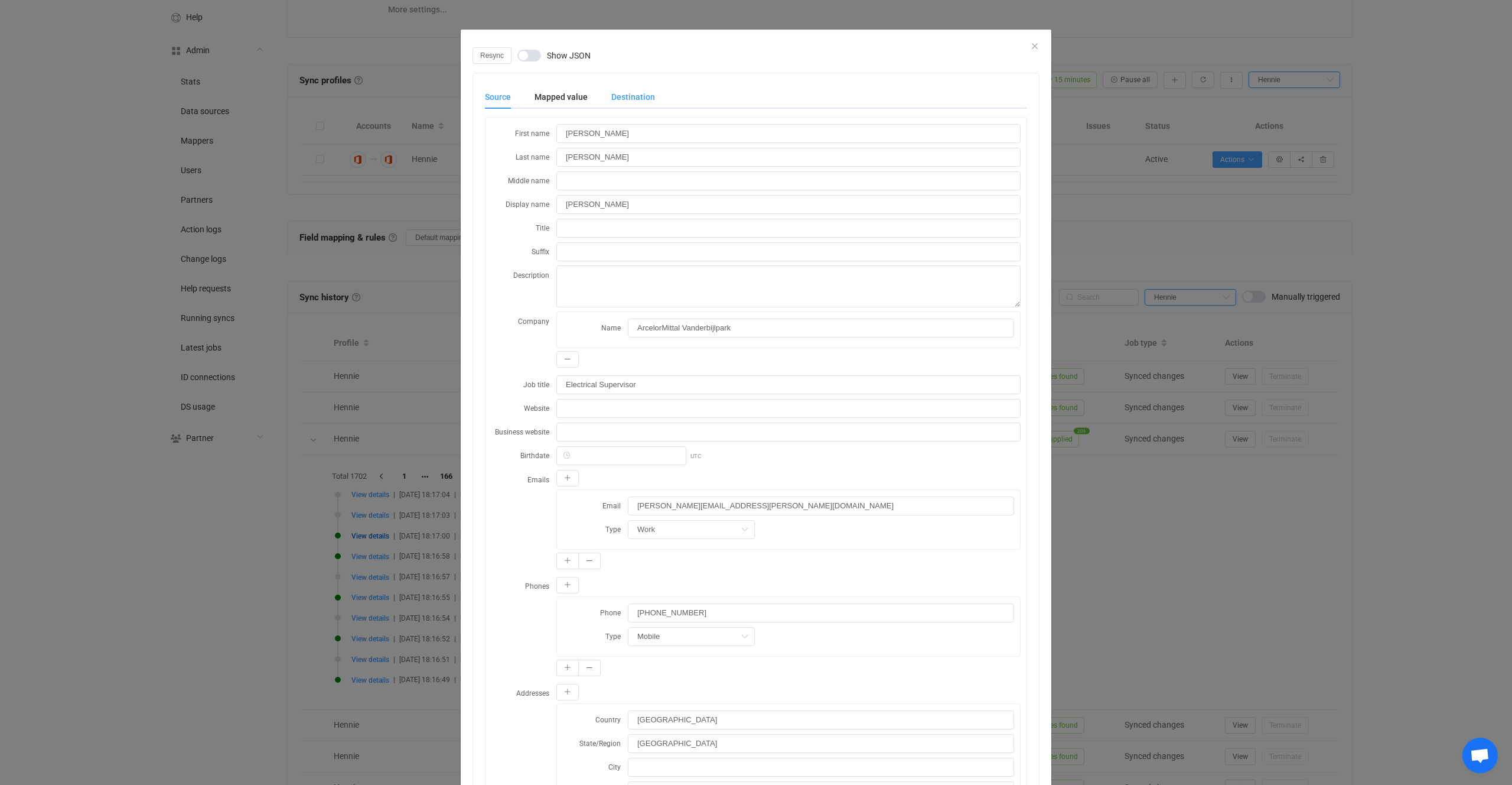
click at [614, 94] on div "Destination" at bounding box center [627, 97] width 56 height 24
click at [502, 96] on div "Source" at bounding box center [504, 97] width 38 height 24
click at [635, 97] on div "Destination" at bounding box center [627, 97] width 56 height 24
click at [516, 115] on div "Source Mapped value Destination First name Pierre Last name Buchholz Middle nam…" at bounding box center [756, 618] width 542 height 1065
click at [654, 92] on div "Source Mapped value Destination" at bounding box center [756, 97] width 542 height 24
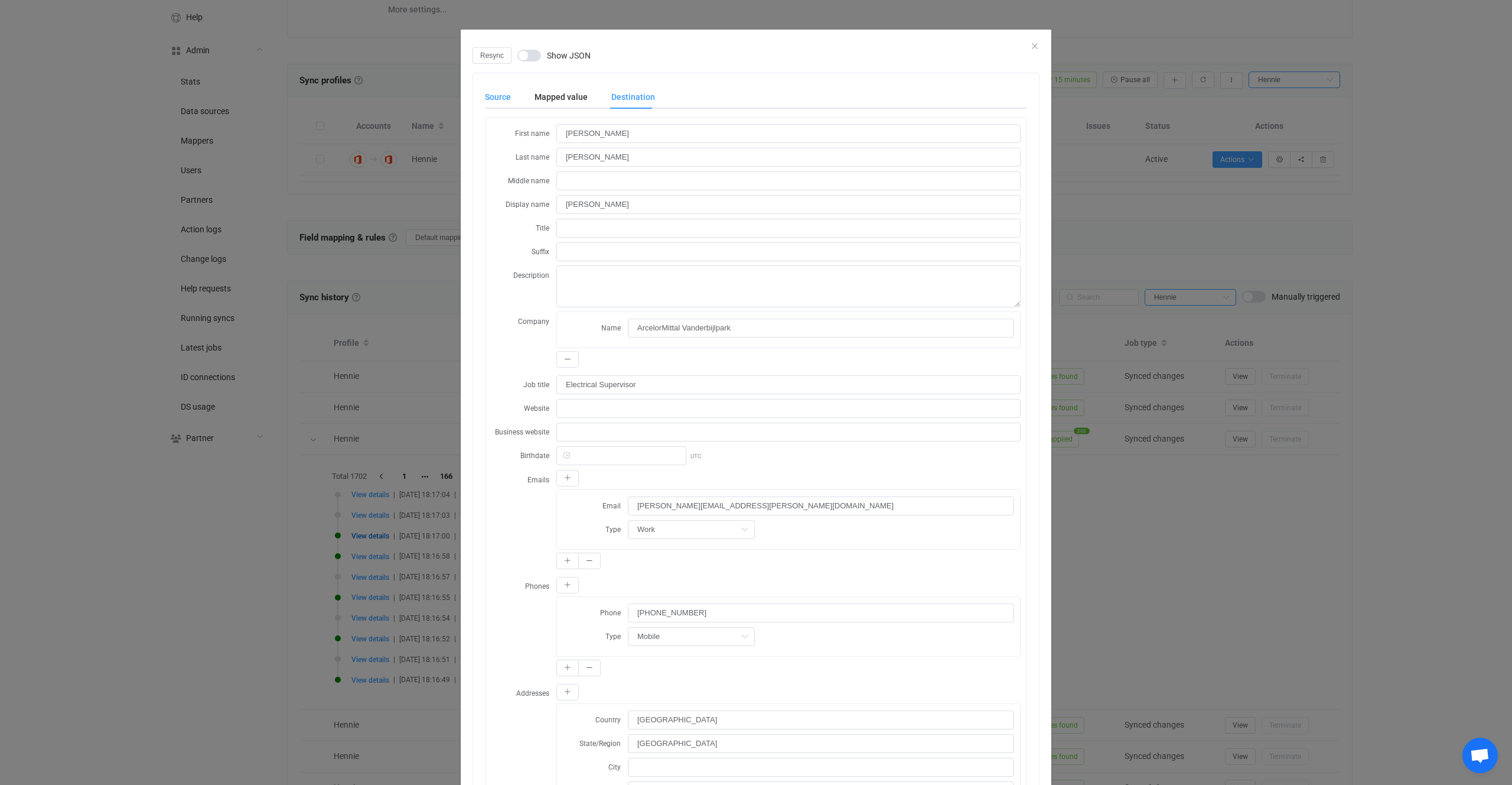
click at [505, 103] on div "Source" at bounding box center [504, 97] width 38 height 24
click at [631, 99] on div "Destination" at bounding box center [627, 97] width 56 height 24
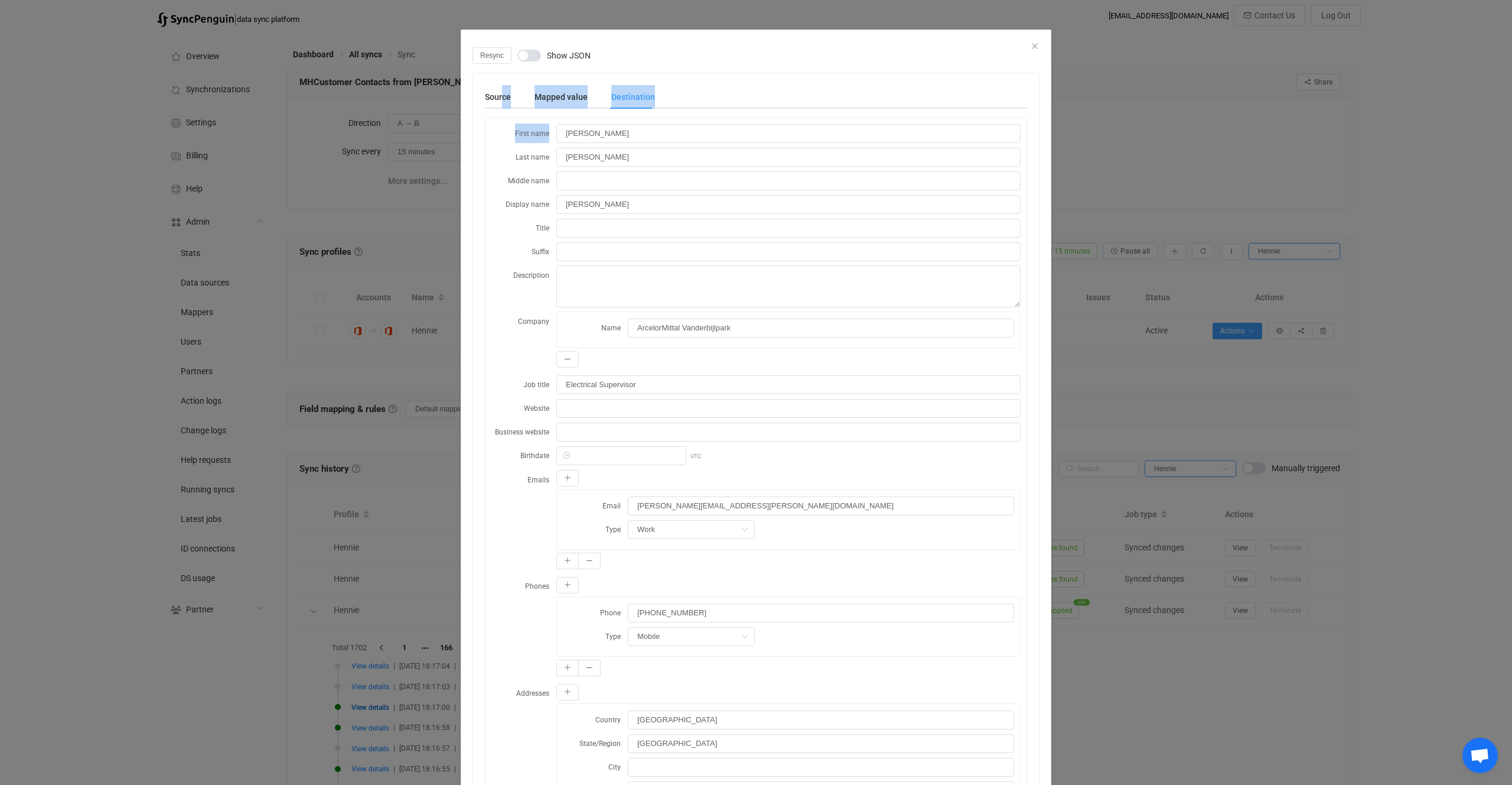
drag, startPoint x: 503, startPoint y: 87, endPoint x: 509, endPoint y: 111, distance: 24.7
click at [510, 112] on div "Source Mapped value Destination First name Pierre Last name Buchholz Middle nam…" at bounding box center [756, 618] width 542 height 1065
click at [509, 110] on div "Source Mapped value Destination First name Pierre Last name Buchholz Middle nam…" at bounding box center [756, 618] width 542 height 1065
click at [503, 101] on div "Source" at bounding box center [504, 97] width 38 height 24
click at [533, 58] on span "dialog" at bounding box center [529, 55] width 24 height 12
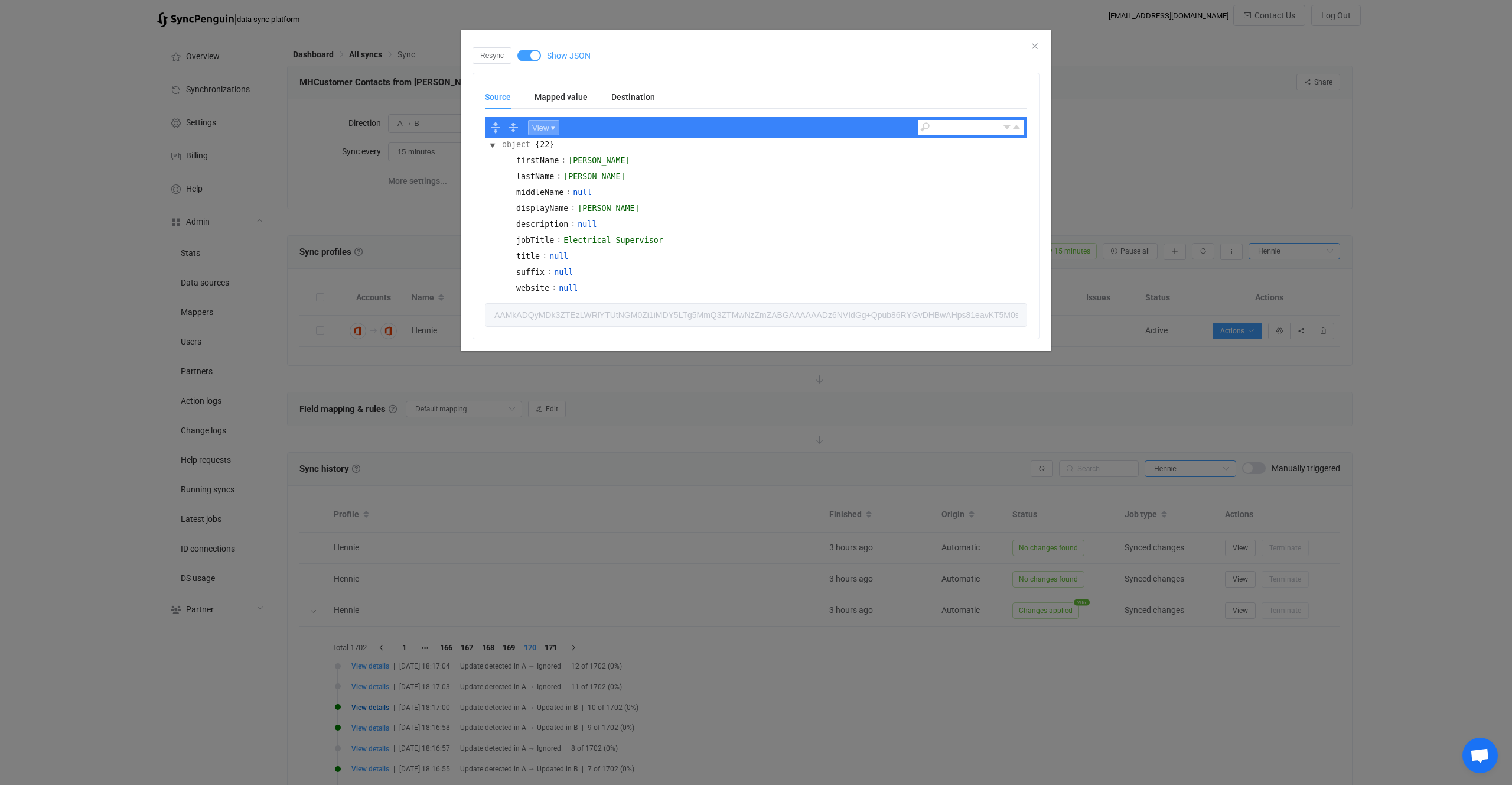
click at [549, 126] on button "View ▾" at bounding box center [544, 128] width 31 height 15
click at [545, 139] on div "Code" at bounding box center [565, 144] width 73 height 13
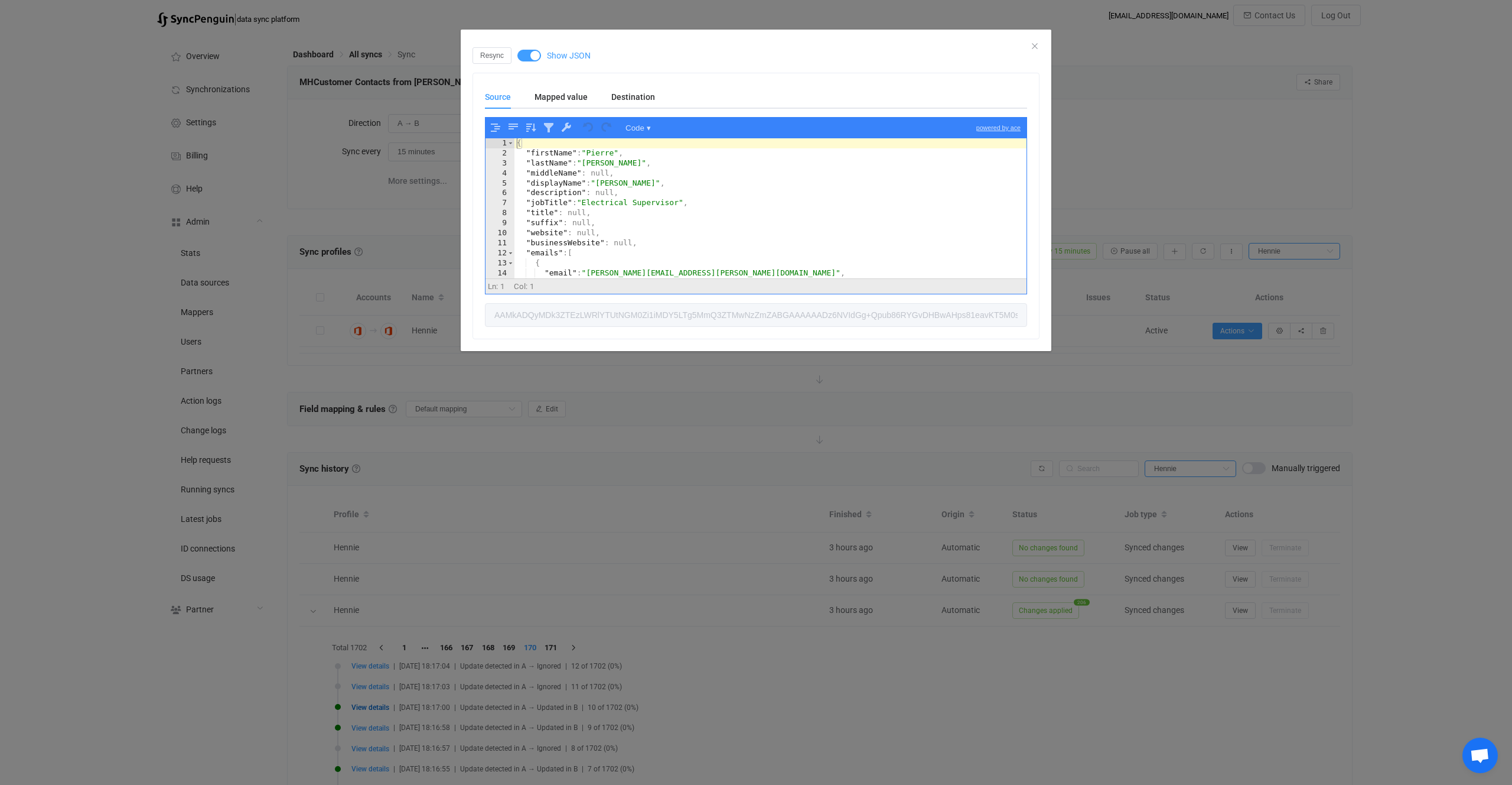
click at [619, 191] on div "{ "firstName" : "Pierre" , "lastName" : "Buchholz" , "middleName" : null, "disp…" at bounding box center [770, 219] width 512 height 160
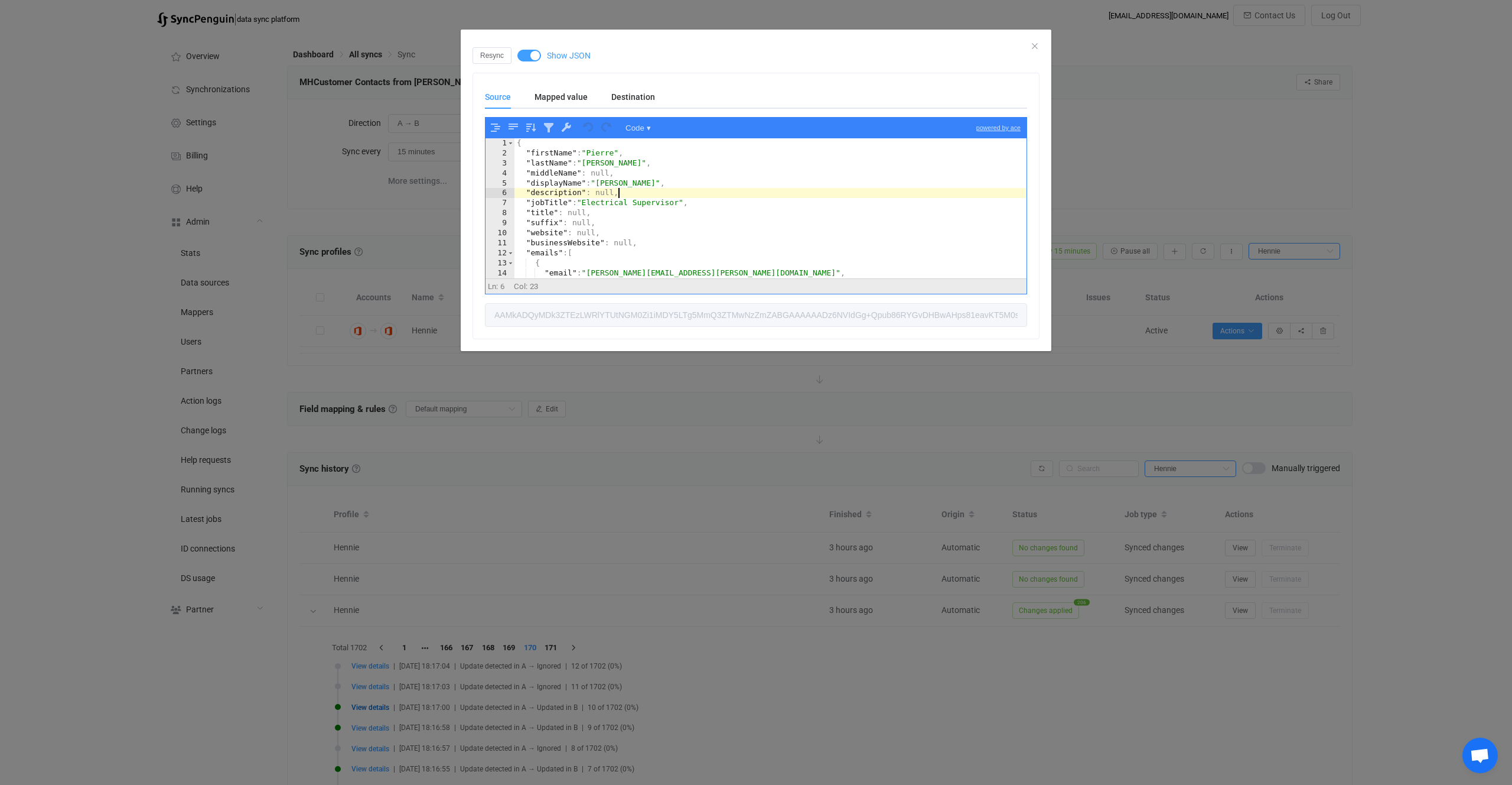
type textarea ""created": "2022-07-29T06:35:25.000Z" }"
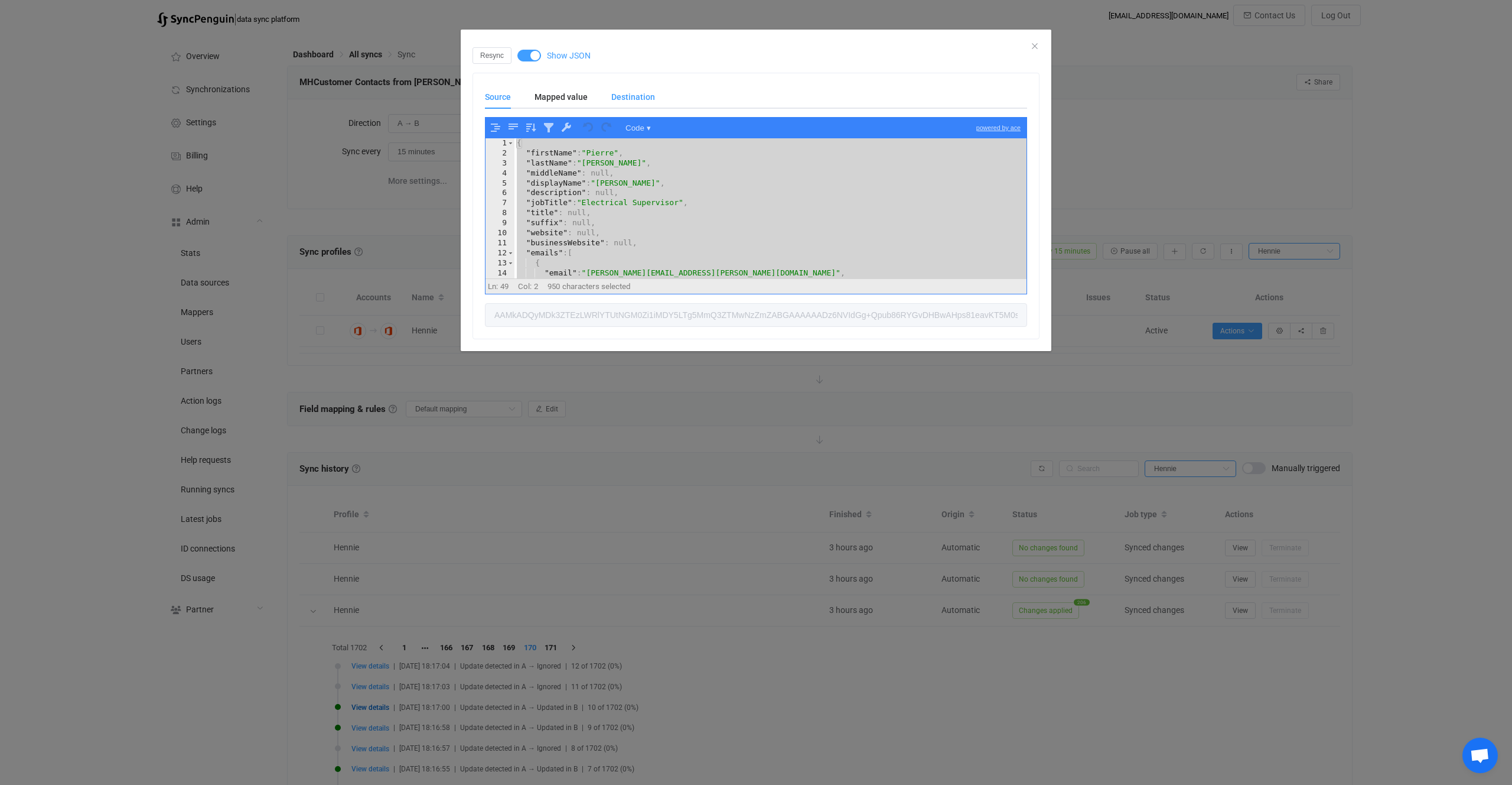
click at [606, 89] on div "Destination" at bounding box center [627, 97] width 56 height 24
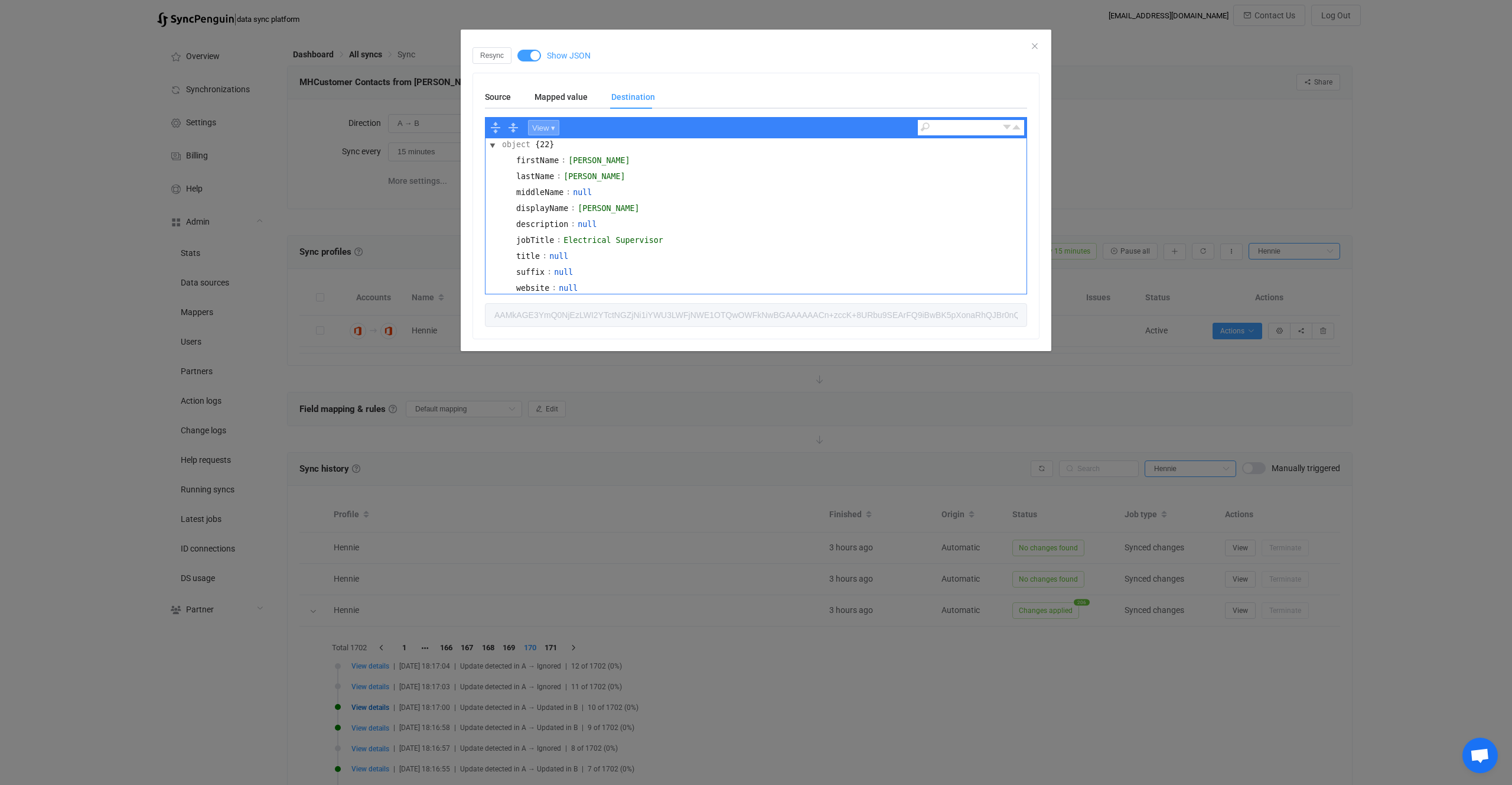
click at [549, 124] on button "View ▾" at bounding box center [544, 128] width 31 height 15
click at [561, 140] on div "Code" at bounding box center [565, 144] width 73 height 13
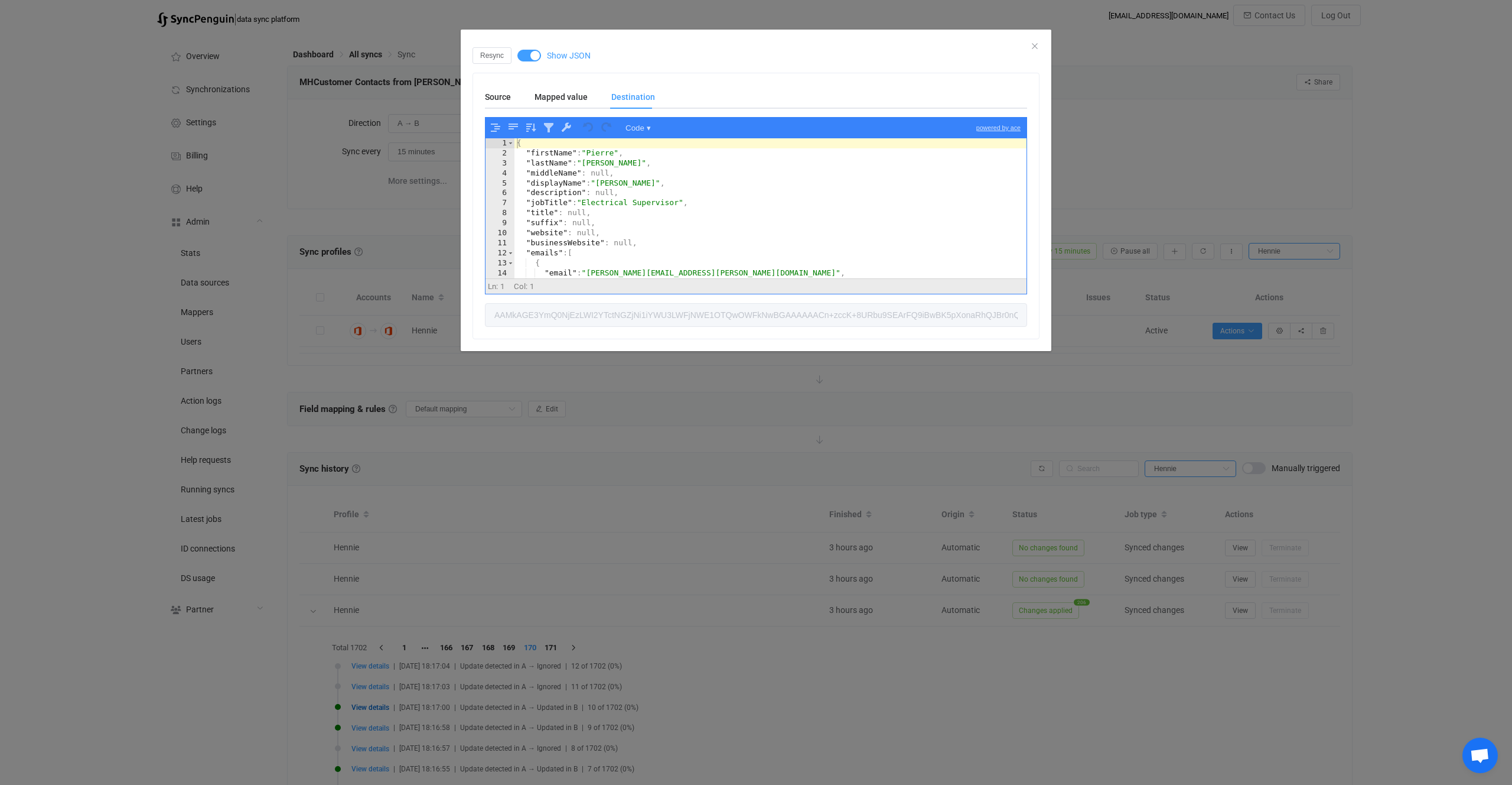
click at [660, 215] on div "{ "firstName" : "Pierre" , "lastName" : "Buchholz" , "middleName" : null, "disp…" at bounding box center [770, 219] width 512 height 160
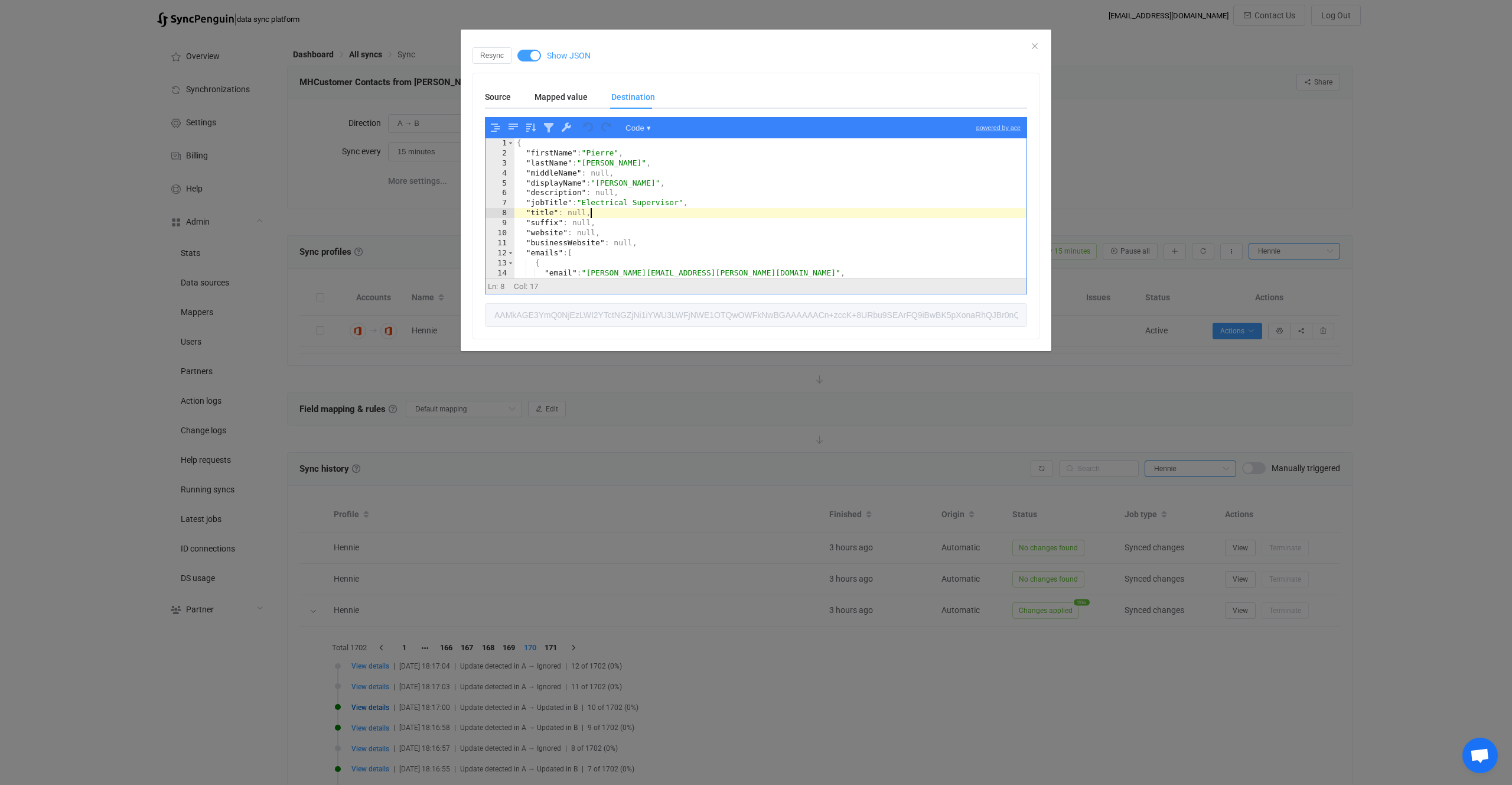
type textarea ""created": "2022-07-28T12:49:58.000Z" }"
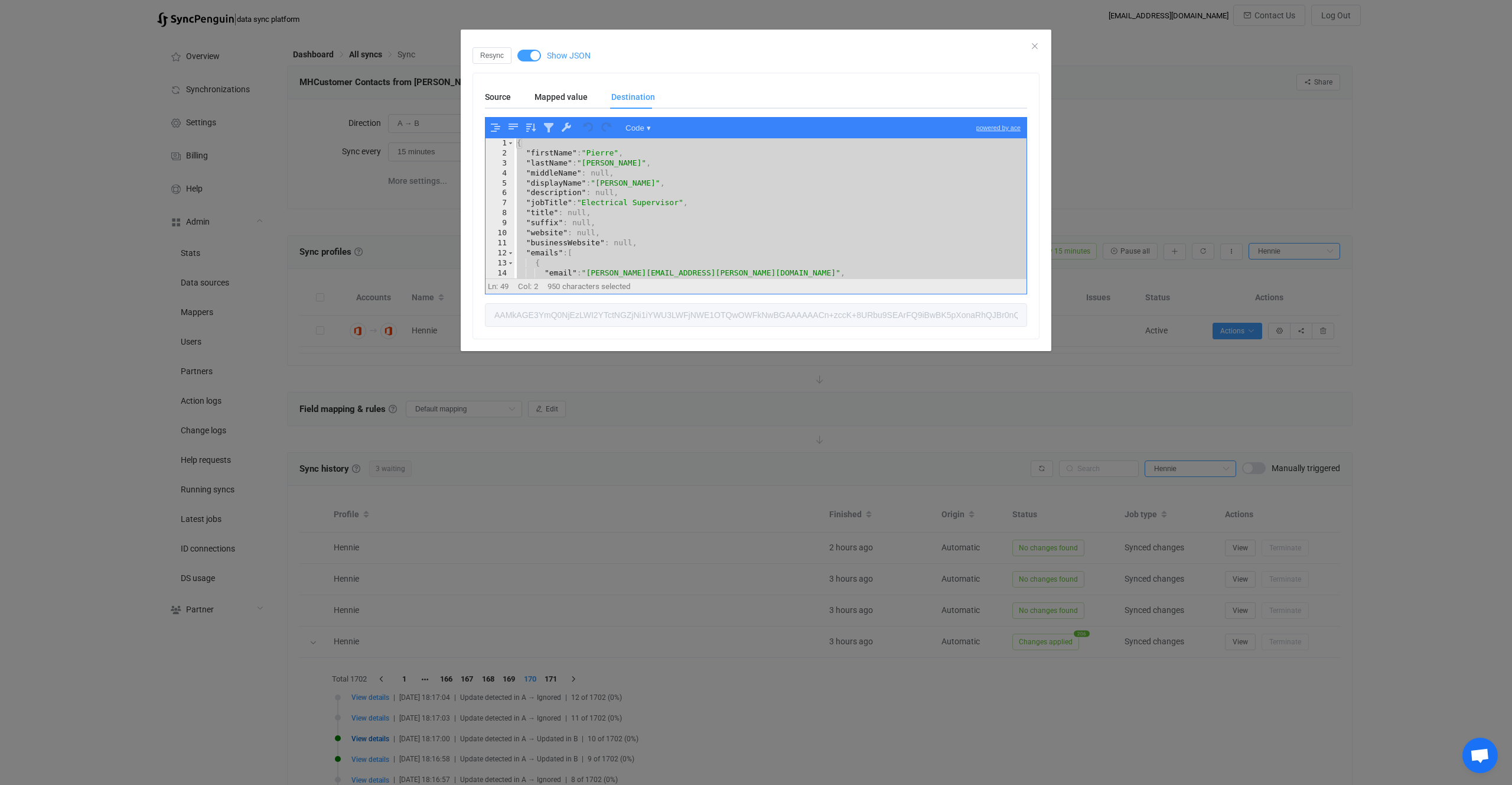
click at [574, 439] on div "Resync Show JSON Source Mapped value Destination Code ▾ powered by ace "created…" at bounding box center [756, 393] width 1512 height 785
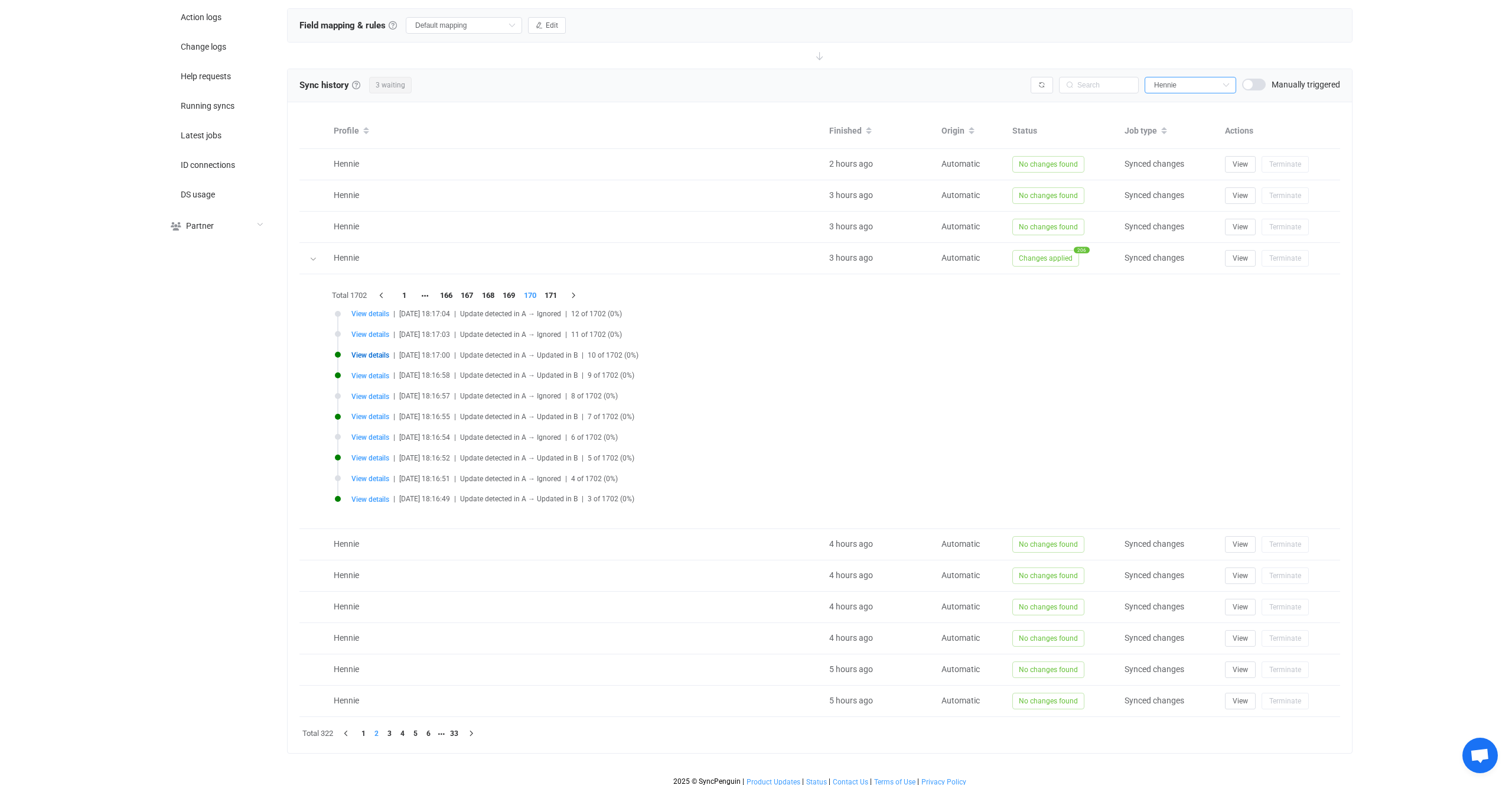
scroll to position [391, 0]
click at [503, 289] on li "169" at bounding box center [509, 289] width 21 height 17
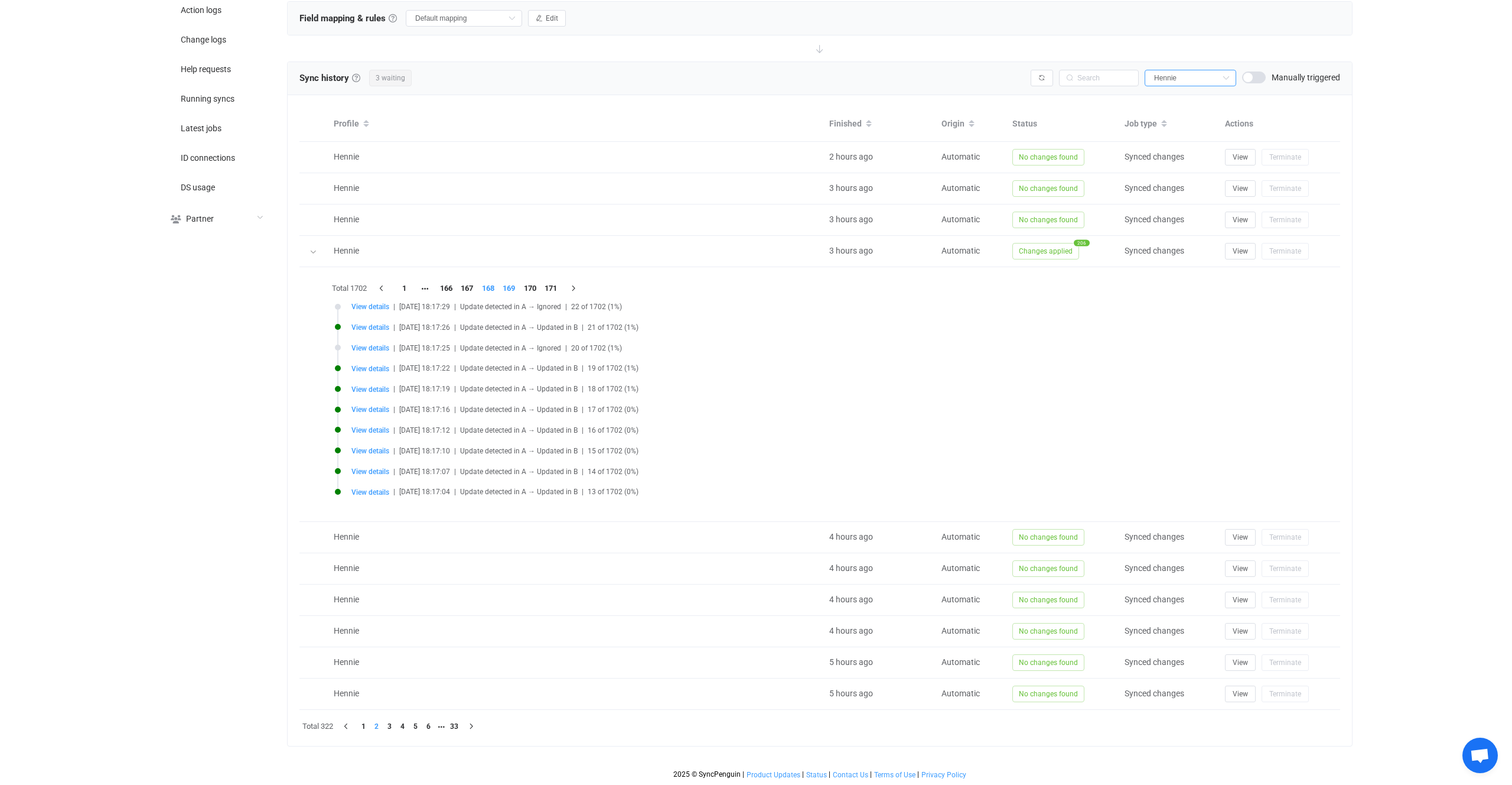
click at [486, 291] on li "168" at bounding box center [488, 289] width 21 height 17
click at [378, 372] on span "View details" at bounding box center [370, 369] width 38 height 8
type input "AAMkADQyMDk3ZTEzLWRlYTUtNGM0Zi1iMDY5LTg5MmQ3ZTMwNzZmZABGAAAAAADz6NVIdGg+Qpub86R…"
type input "AAMkAGE3YmQ0NjEzLWI2YTctNGZjNi1iYWU3LWFjNWE1OTQwOWFkNwBGAAAAAACn+zccK+8URbu9SEA…"
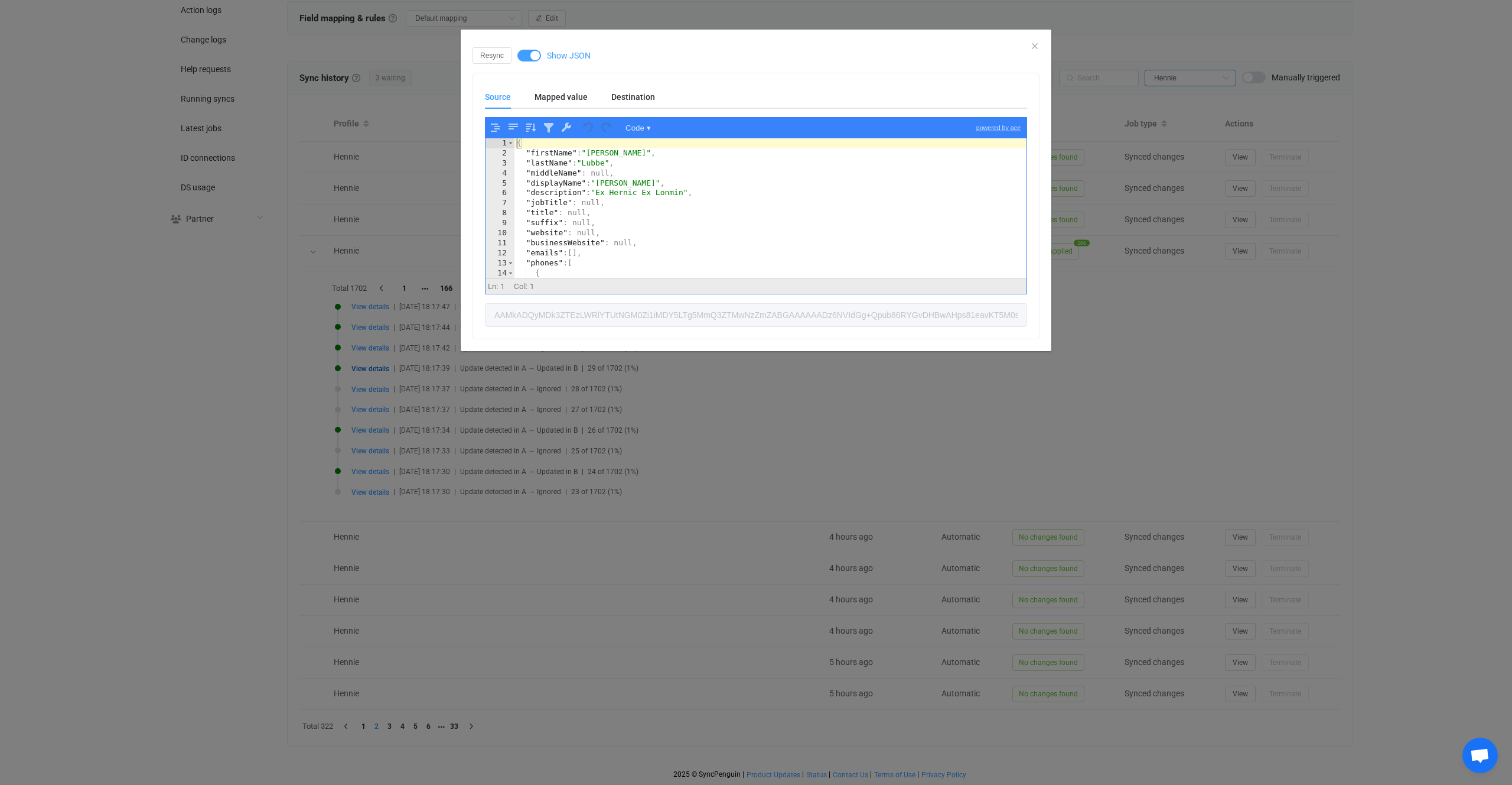
click at [544, 62] on div "Resync Show JSON" at bounding box center [756, 56] width 567 height 17
click at [547, 59] on span "Show JSON" at bounding box center [569, 55] width 44 height 8
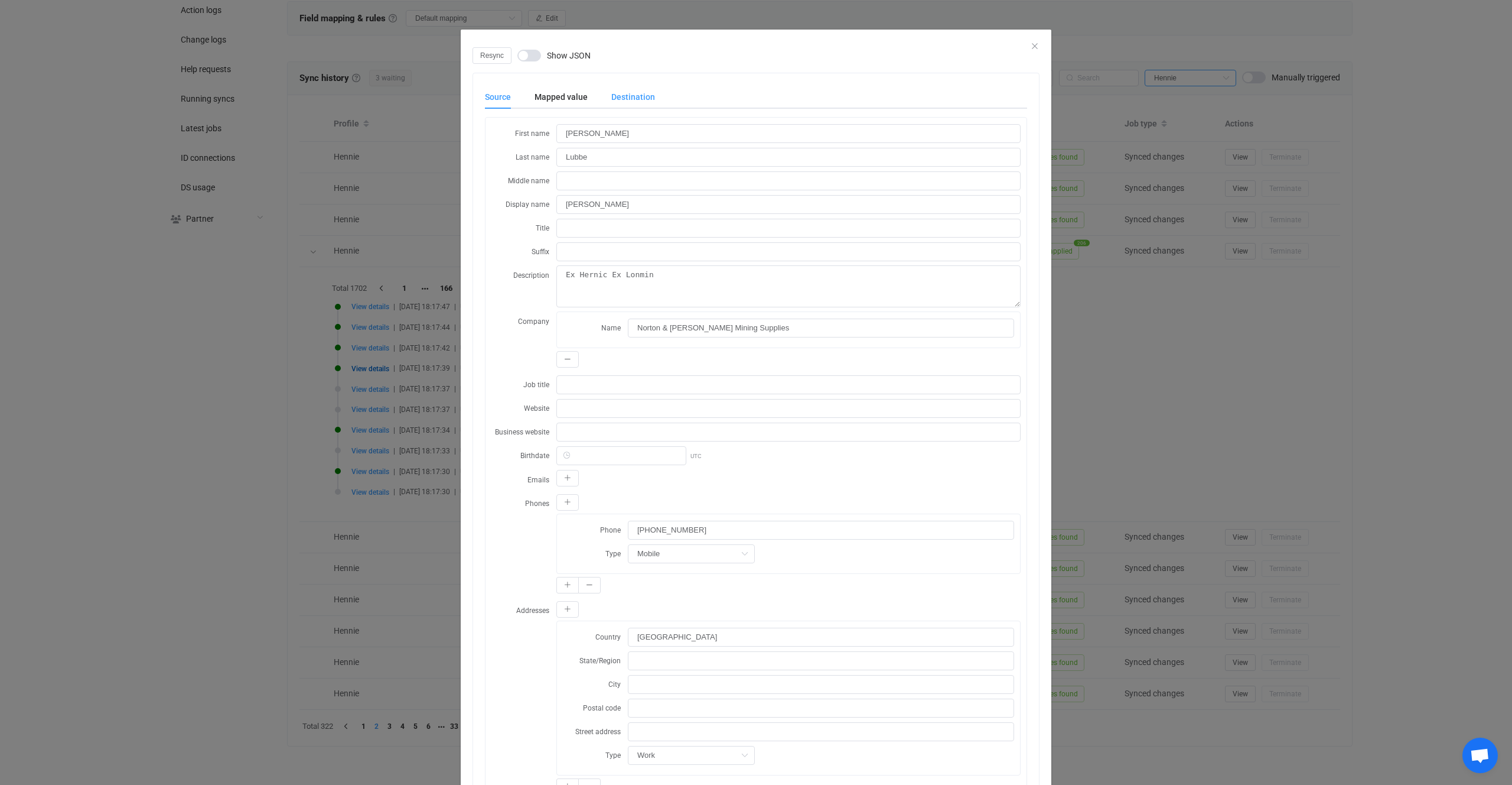
click at [622, 105] on div "Destination" at bounding box center [627, 97] width 56 height 24
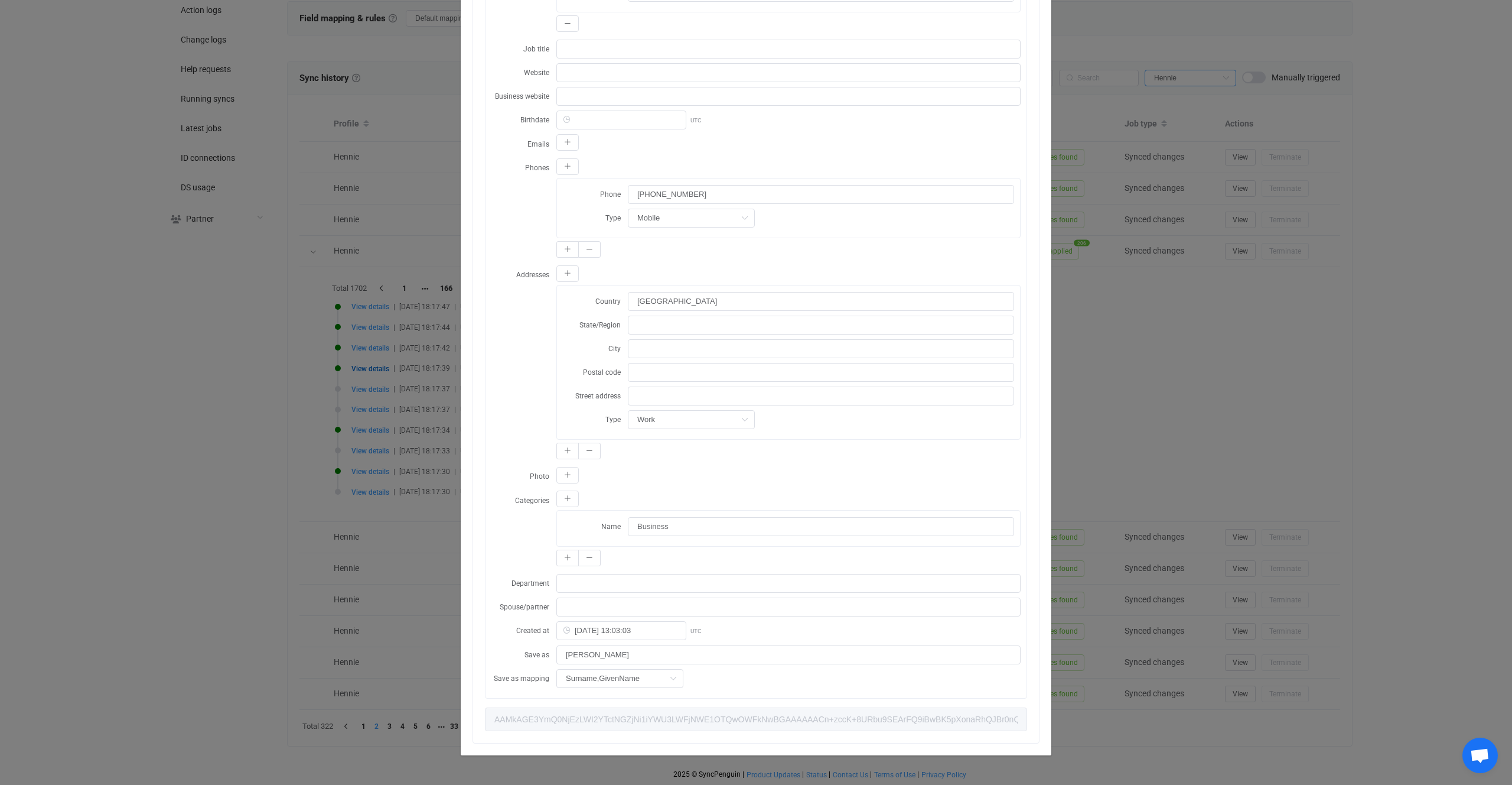
scroll to position [0, 0]
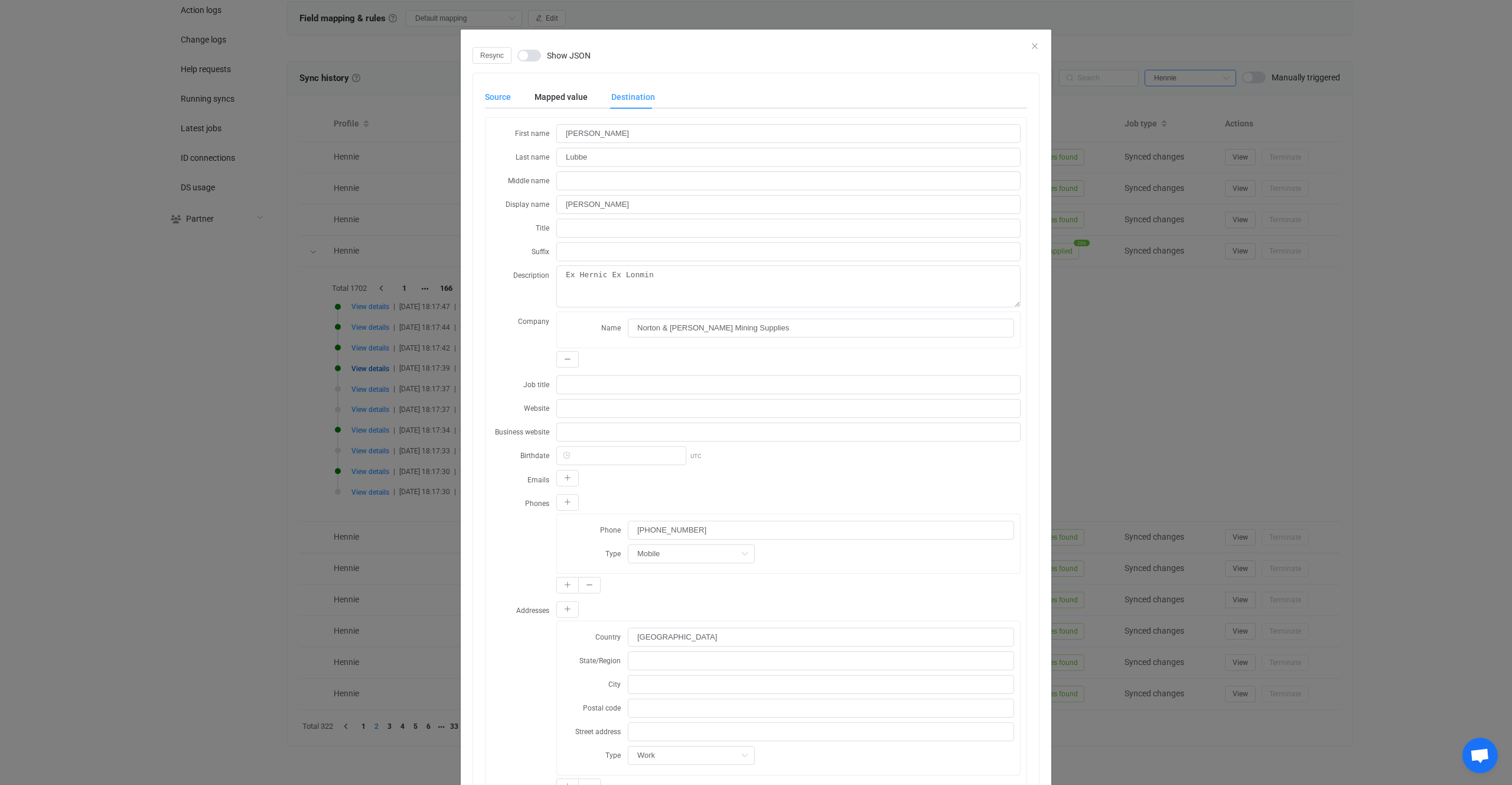
click at [508, 95] on div "Source" at bounding box center [504, 97] width 38 height 24
click at [631, 108] on div "Destination" at bounding box center [627, 97] width 56 height 24
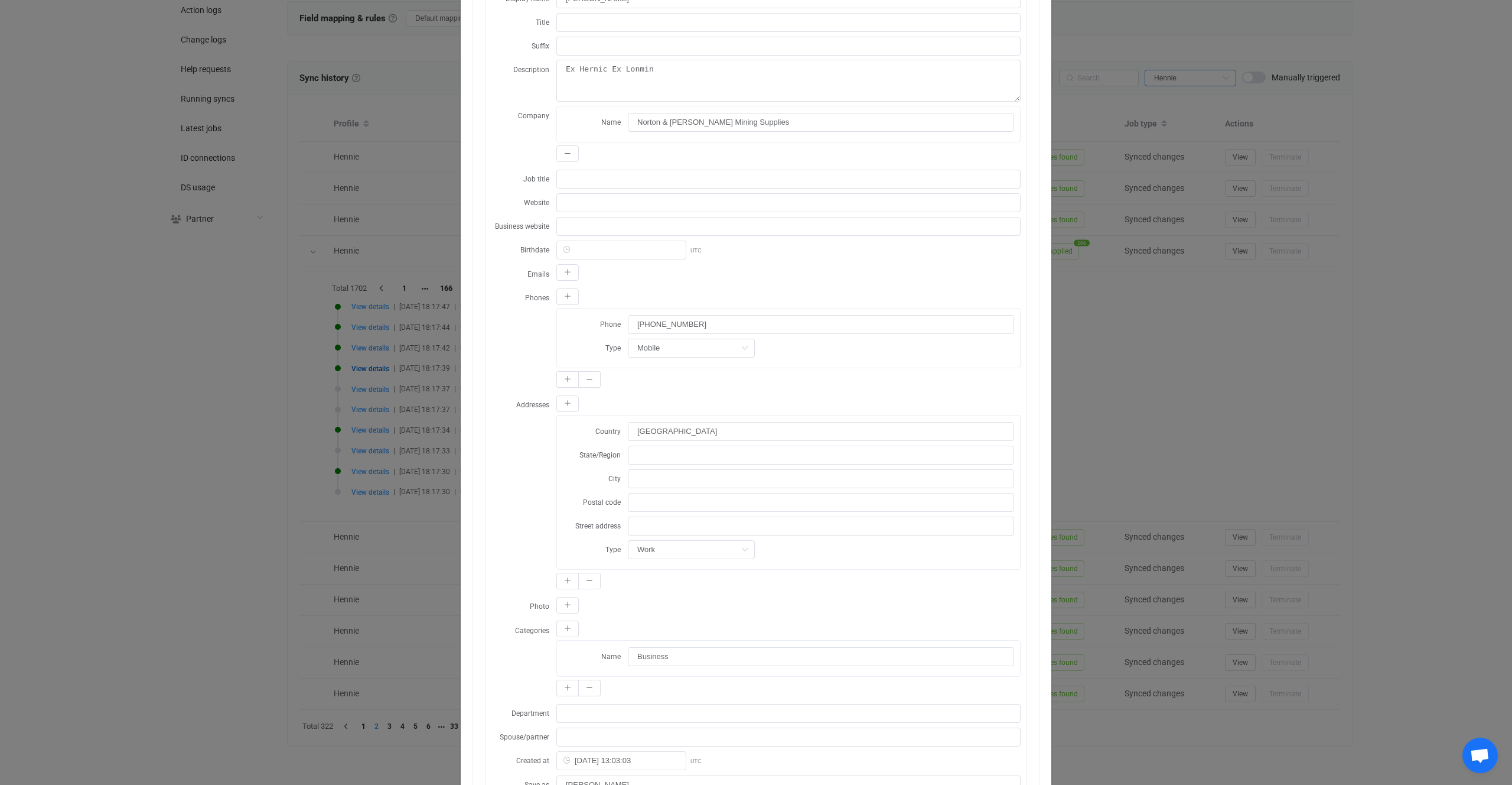
scroll to position [335, 0]
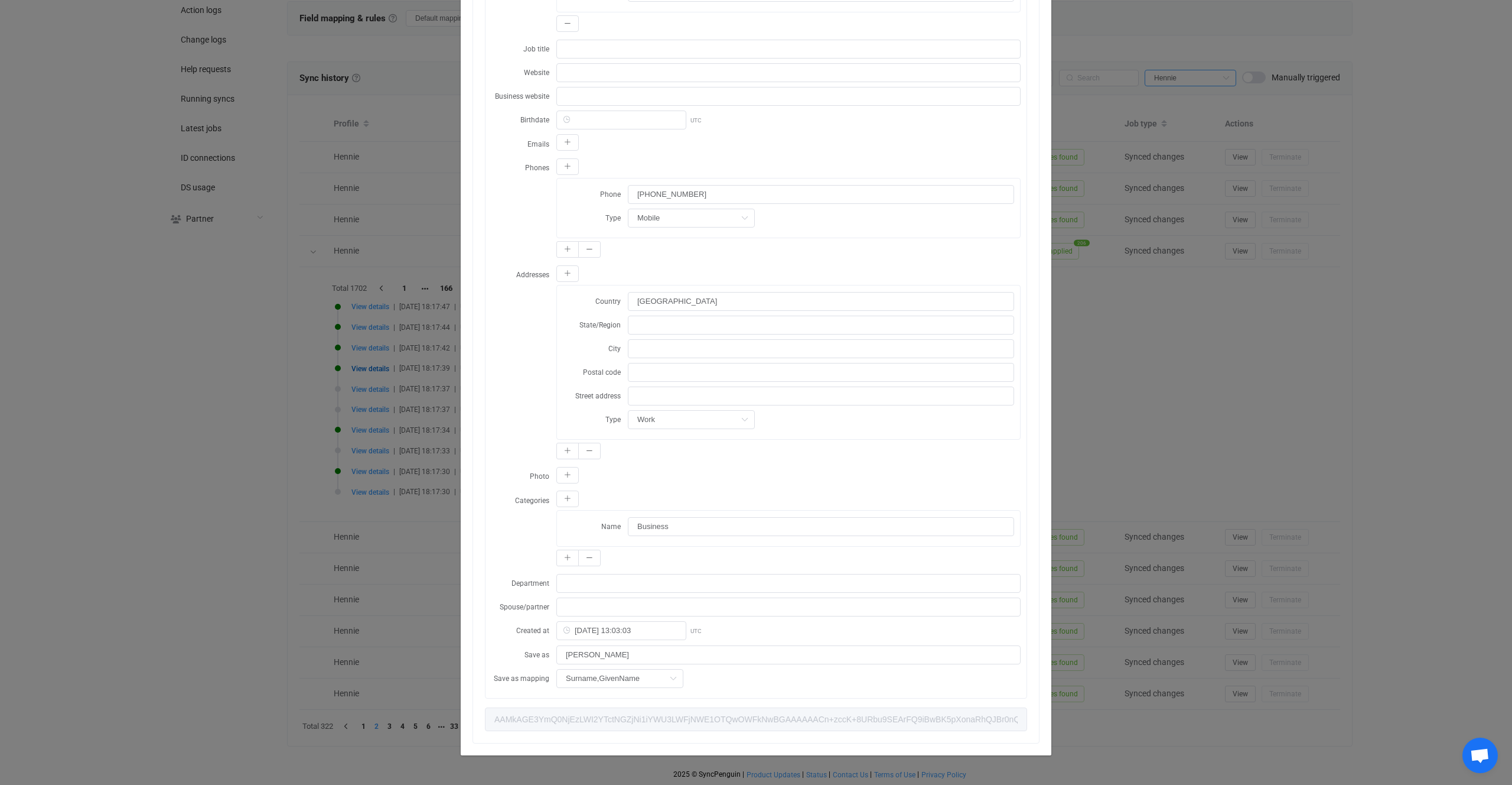
click at [370, 516] on div "Resync Show JSON Source Mapped value Destination First name Henning Last name L…" at bounding box center [756, 393] width 1512 height 785
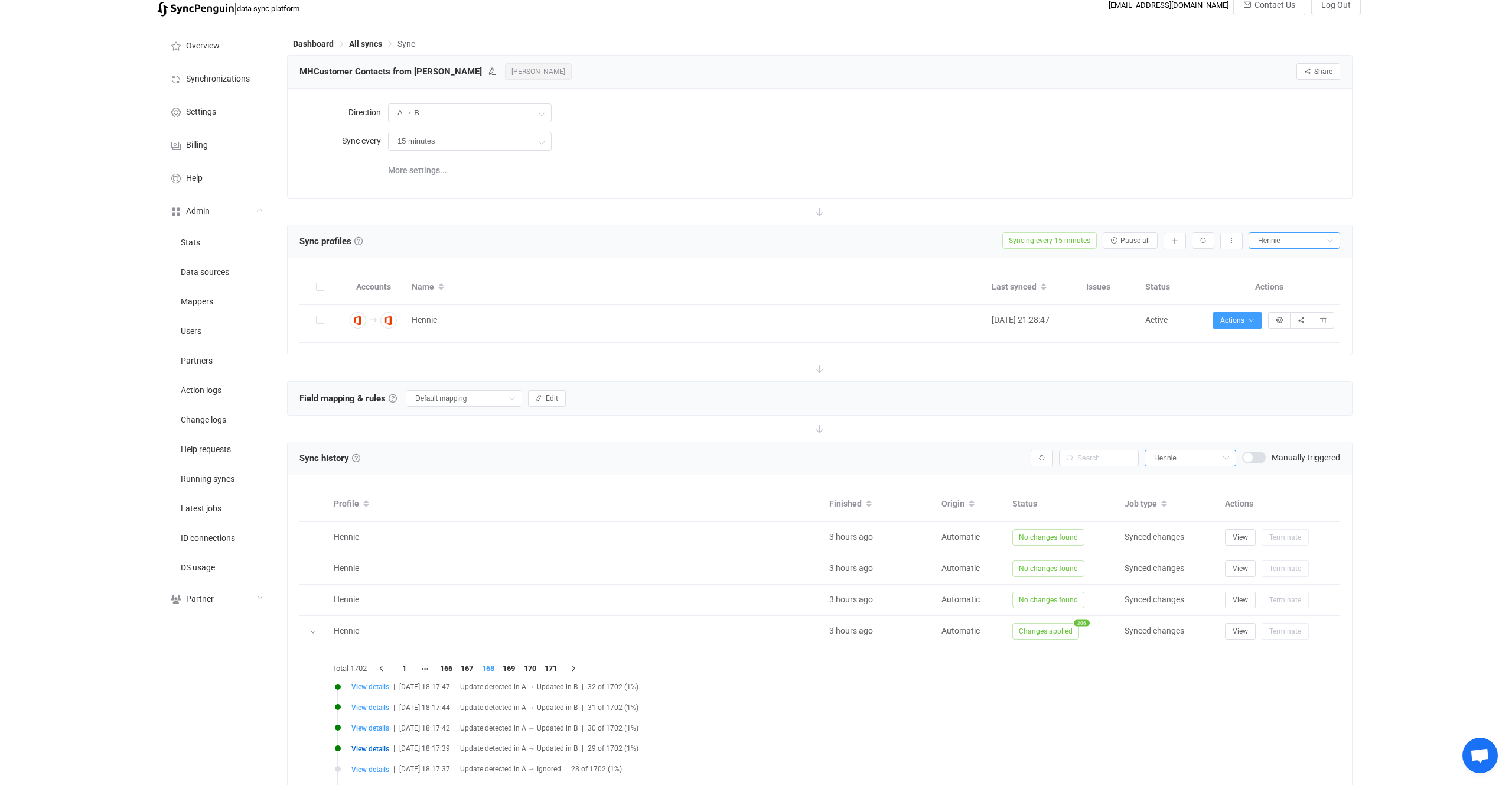
scroll to position [0, 0]
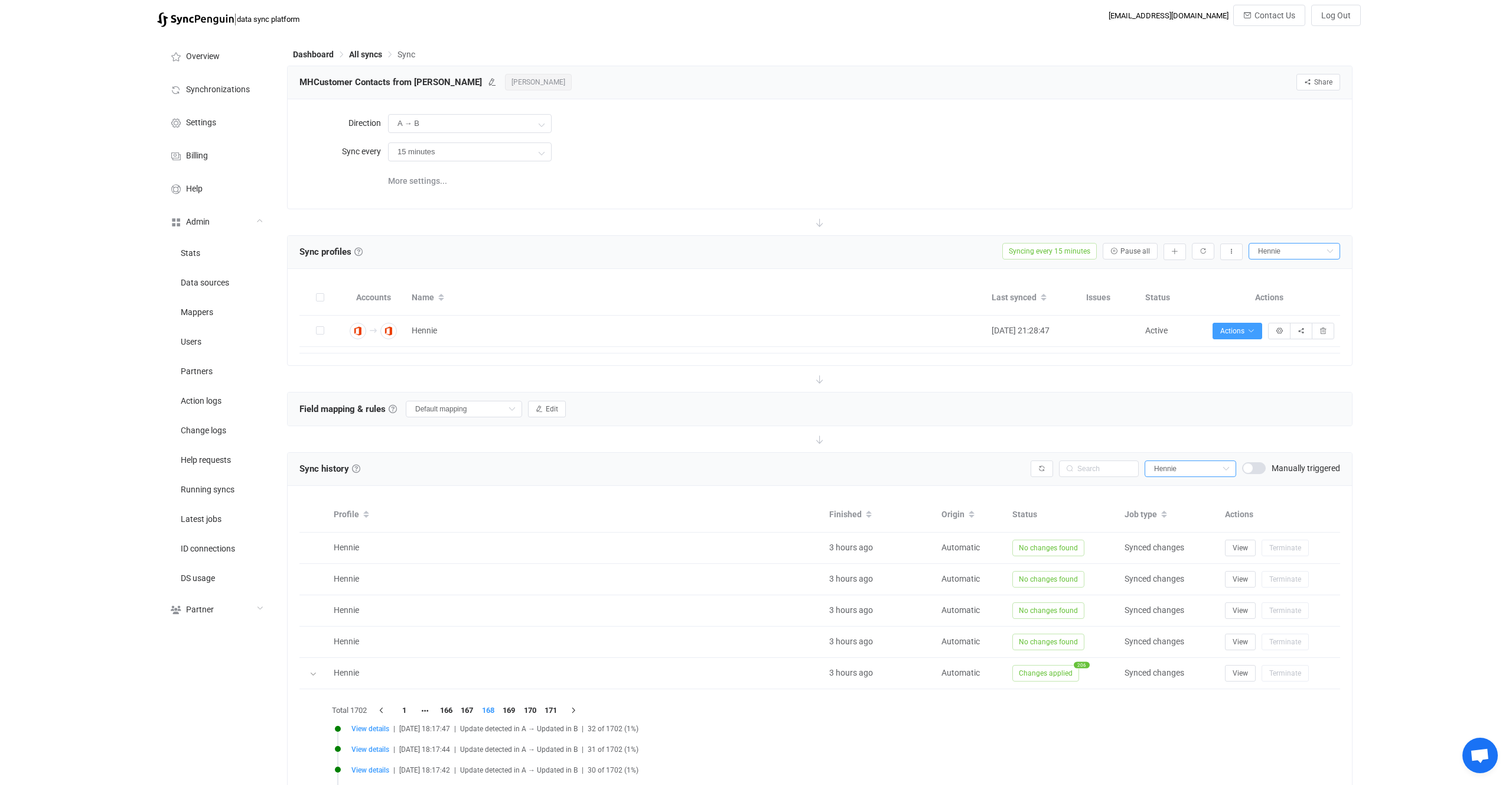
click at [505, 77] on span "Mark Mac Dougall" at bounding box center [538, 82] width 67 height 17
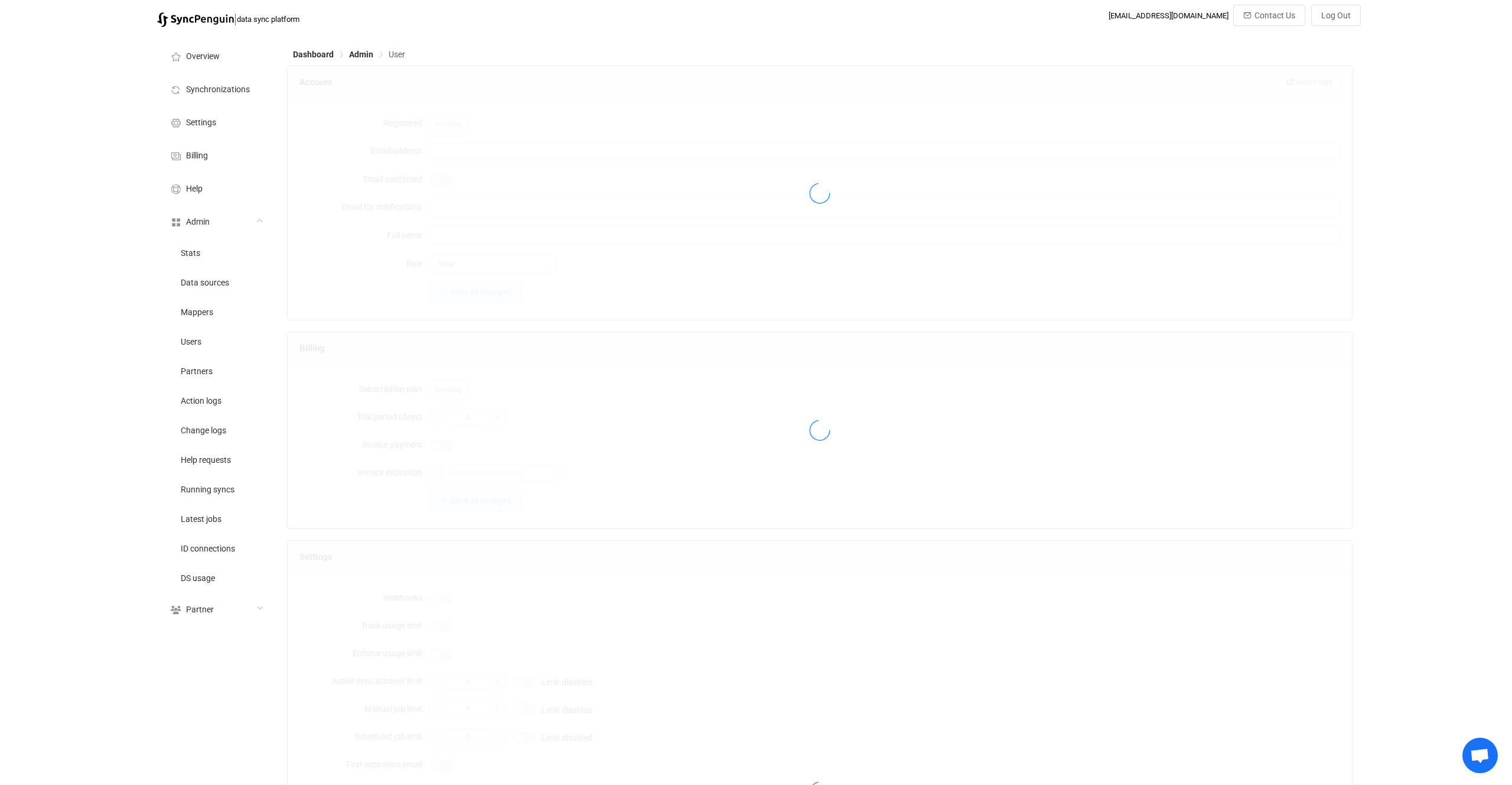
type input "syncpenguin@mhautomation.co.za"
type input "Mark Mac Dougall"
type input "14"
type input "7 days"
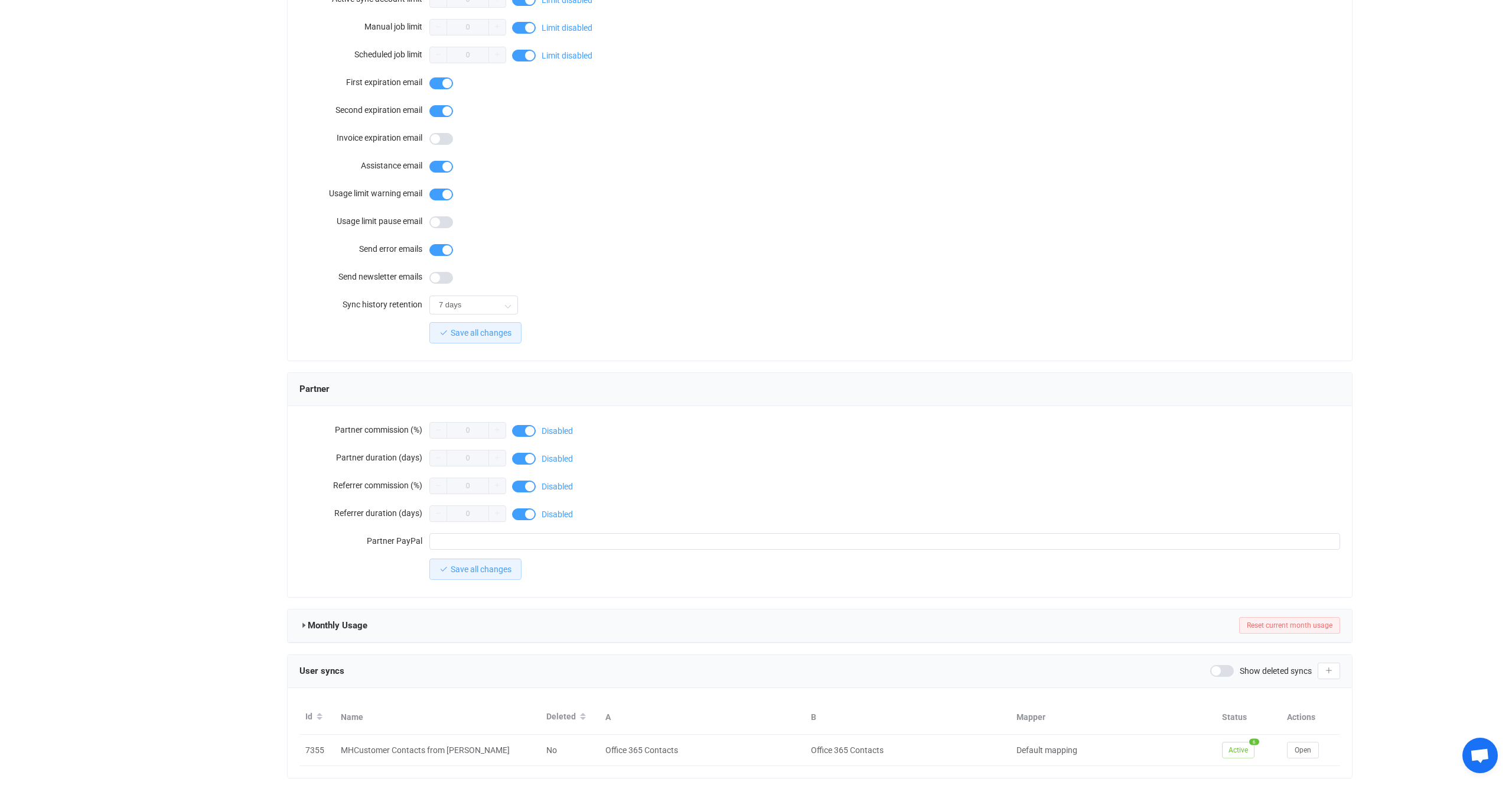
scroll to position [714, 0]
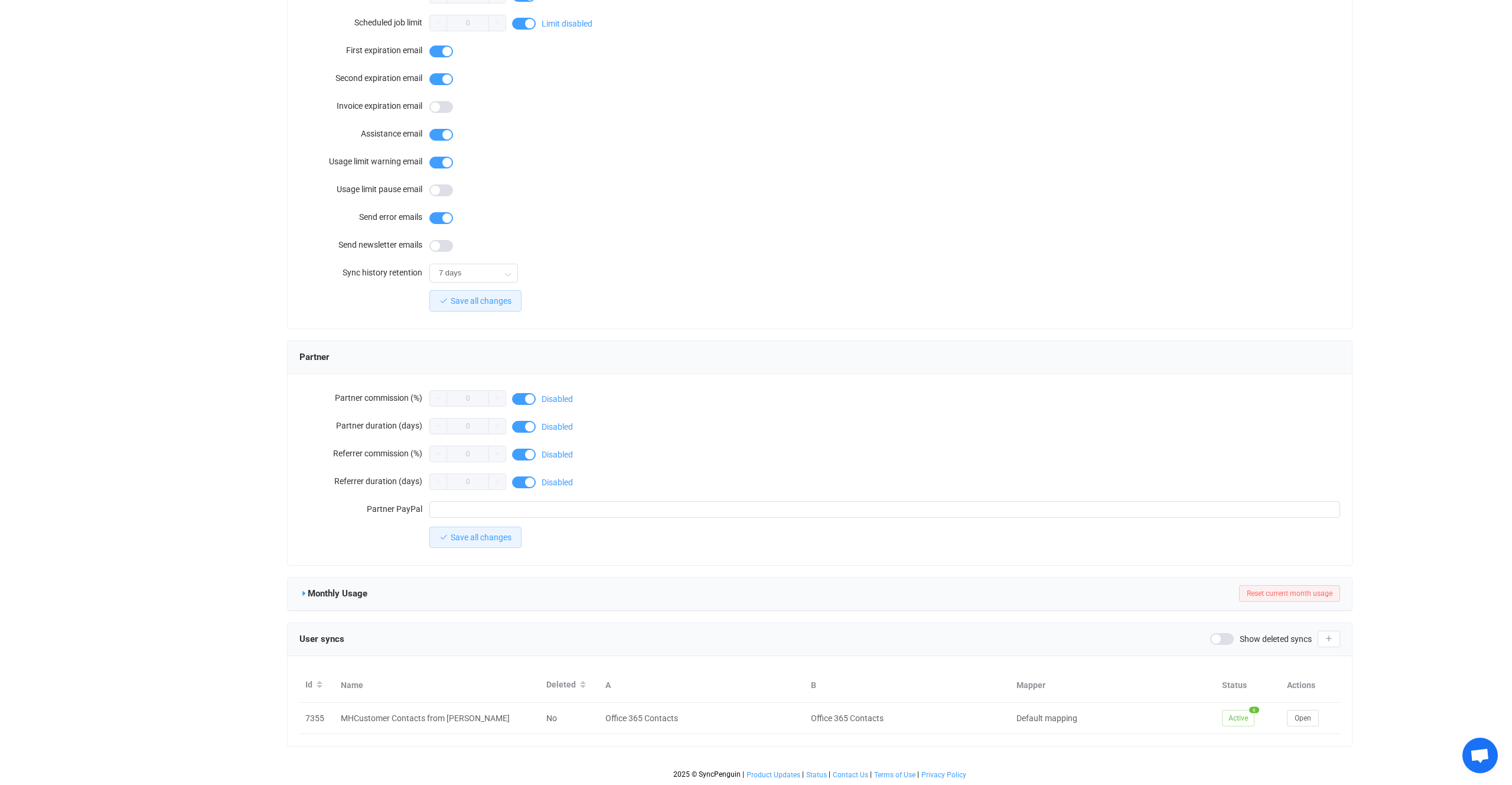
click at [301, 591] on icon at bounding box center [303, 593] width 8 height 8
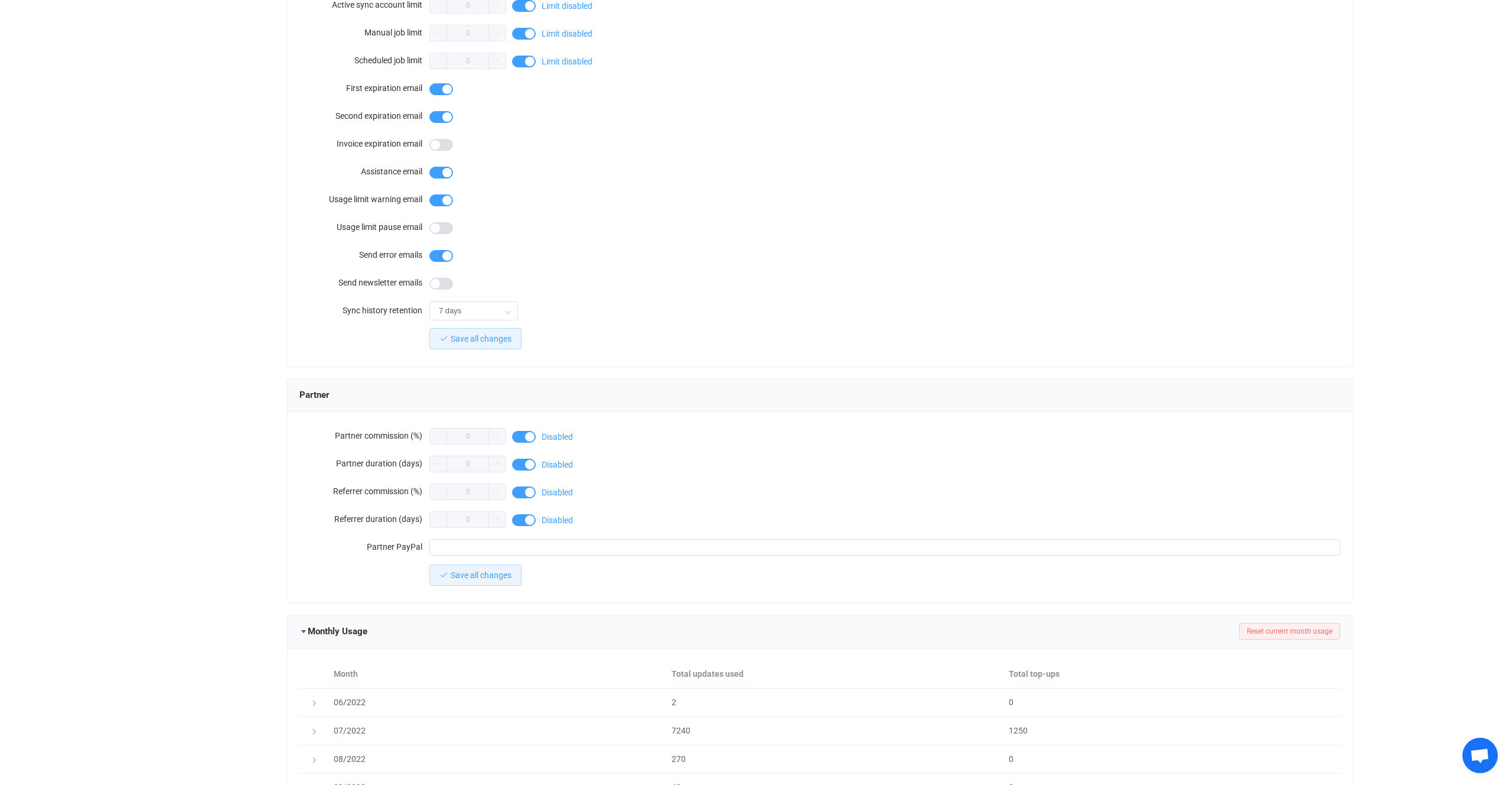
scroll to position [890, 0]
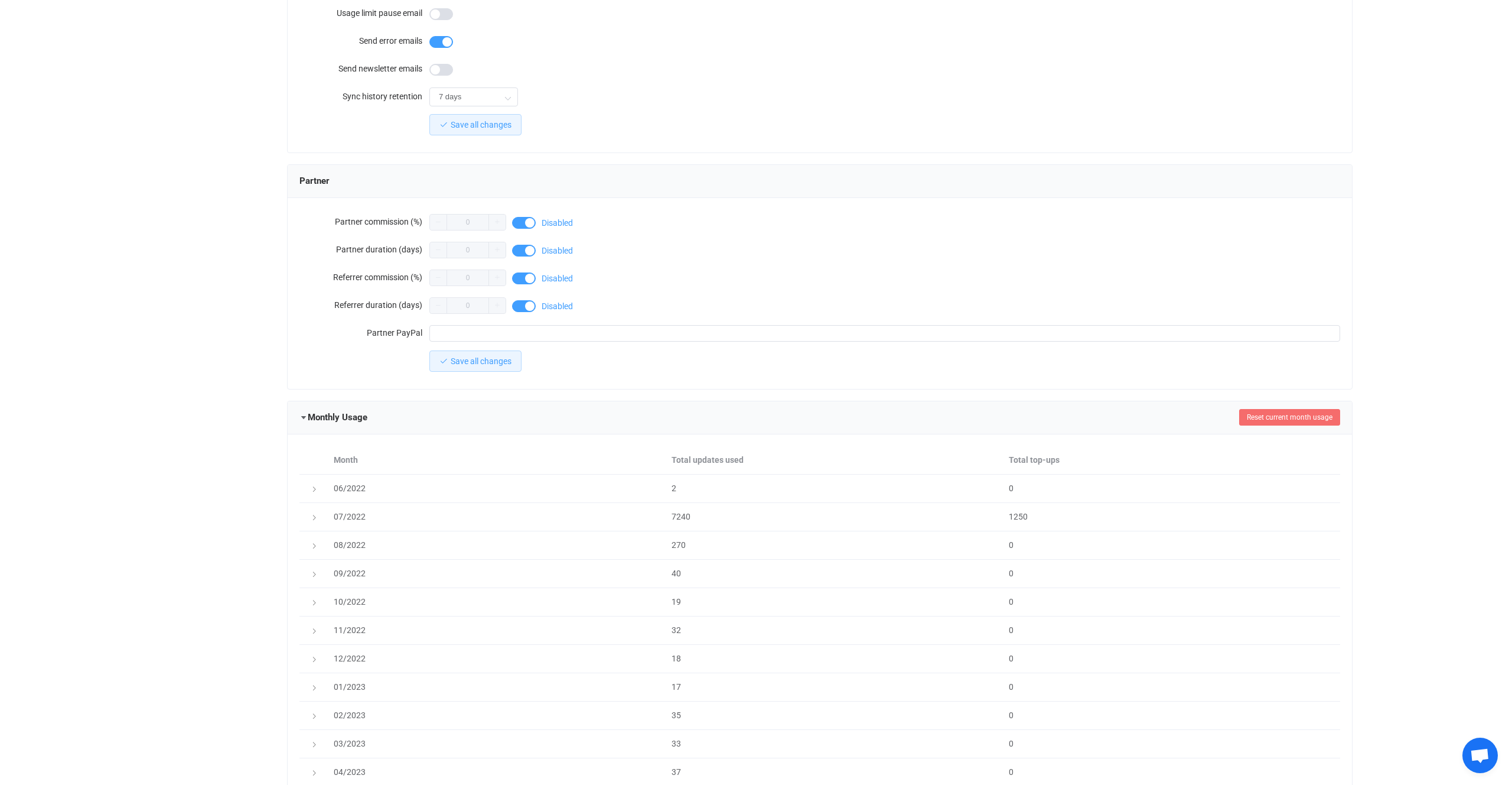
click at [1267, 418] on span "Reset current month usage" at bounding box center [1290, 417] width 86 height 8
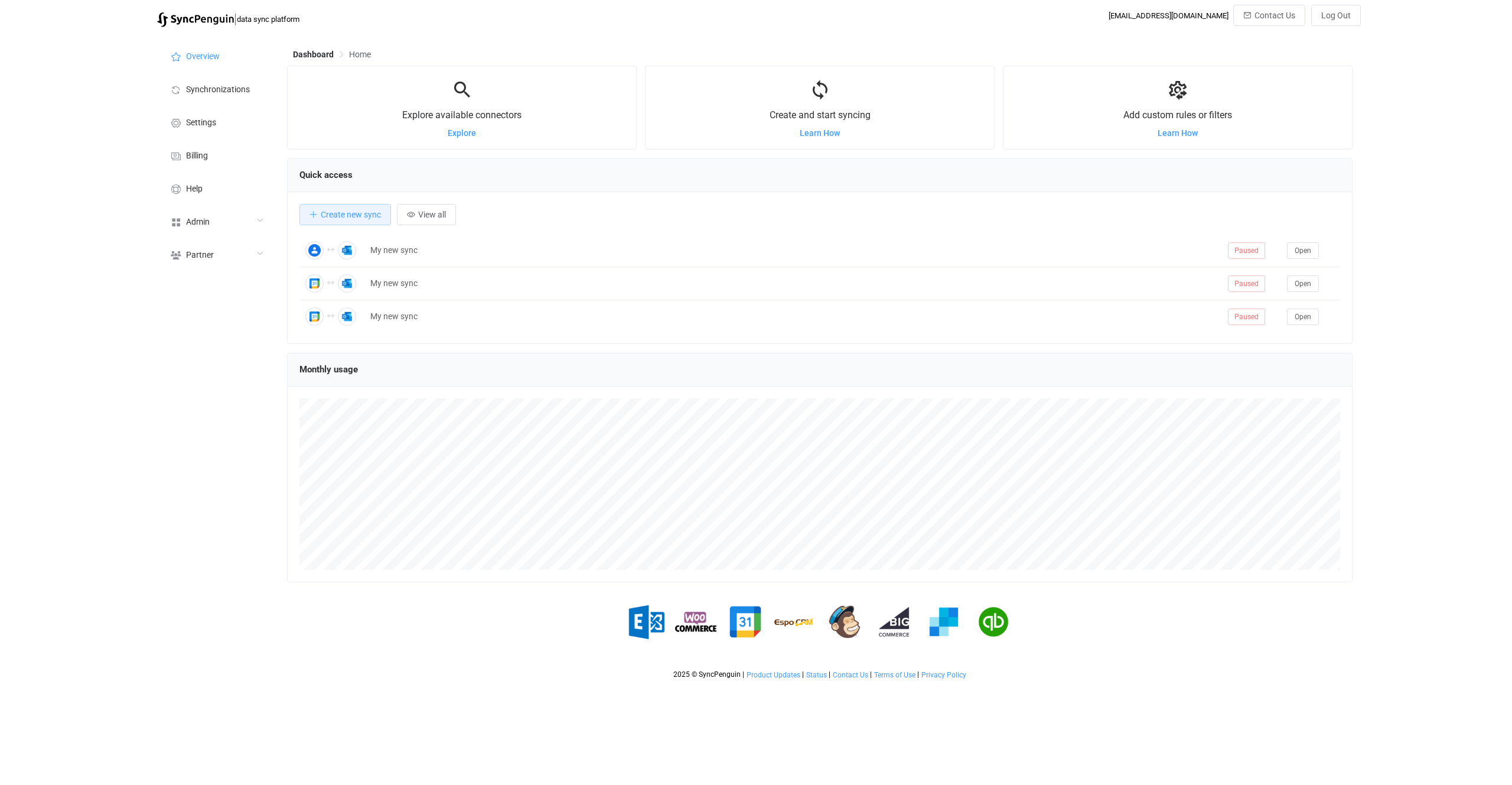
scroll to position [230, 1066]
click at [259, 224] on div "Admin" at bounding box center [216, 221] width 118 height 33
click at [240, 332] on li "Users" at bounding box center [216, 341] width 118 height 30
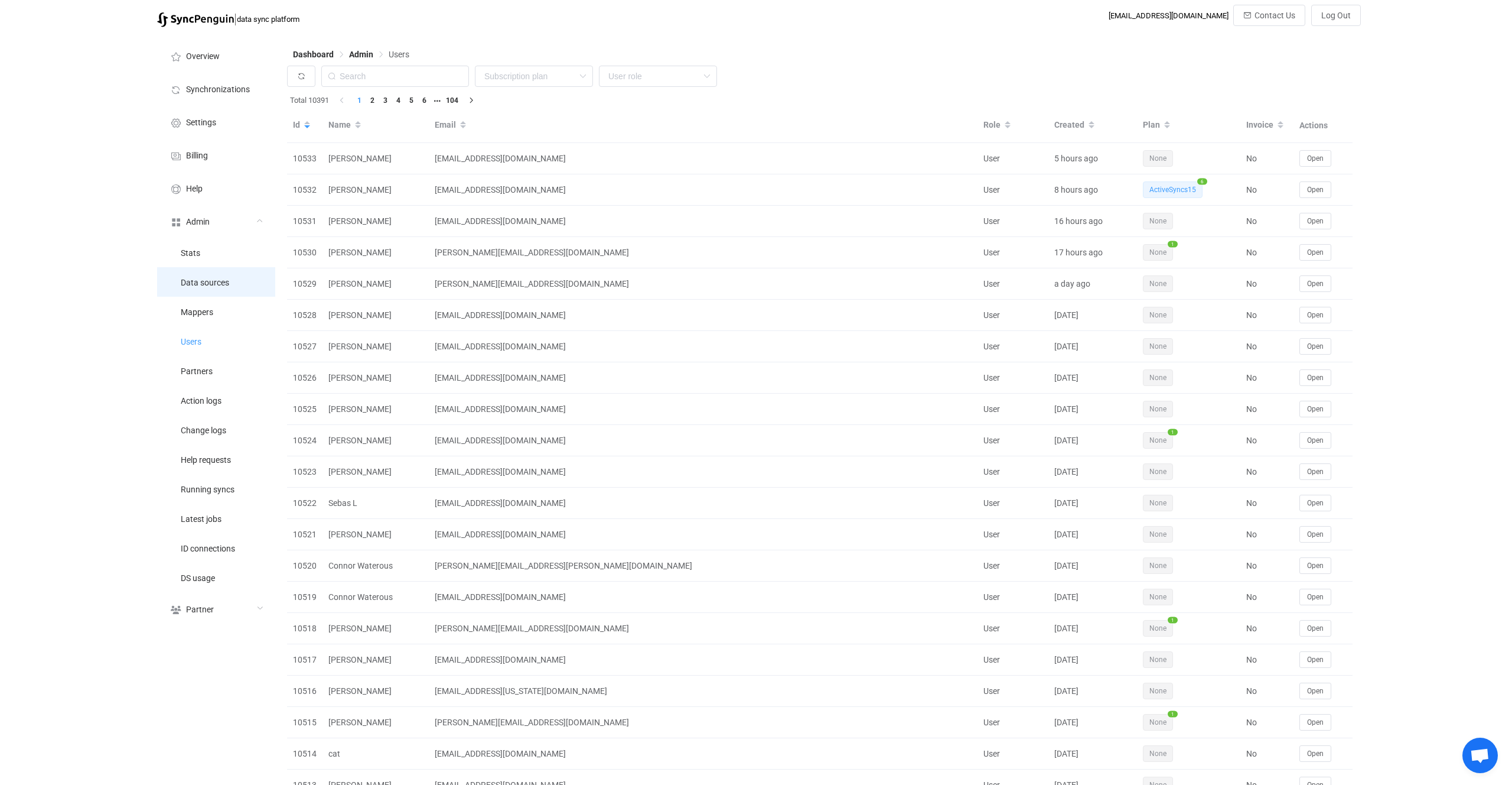
click at [241, 283] on li "Data sources" at bounding box center [216, 282] width 118 height 30
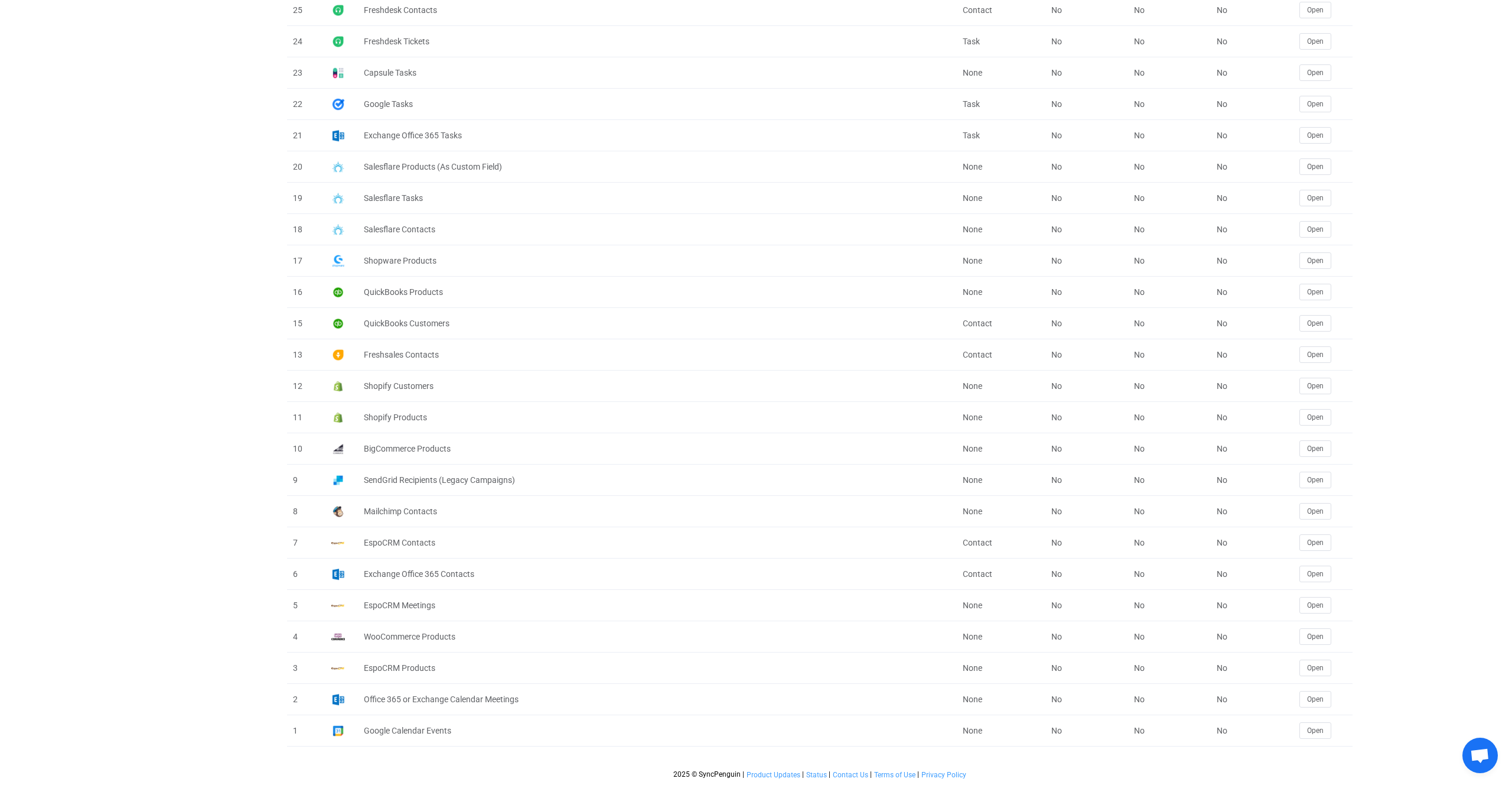
scroll to position [630, 0]
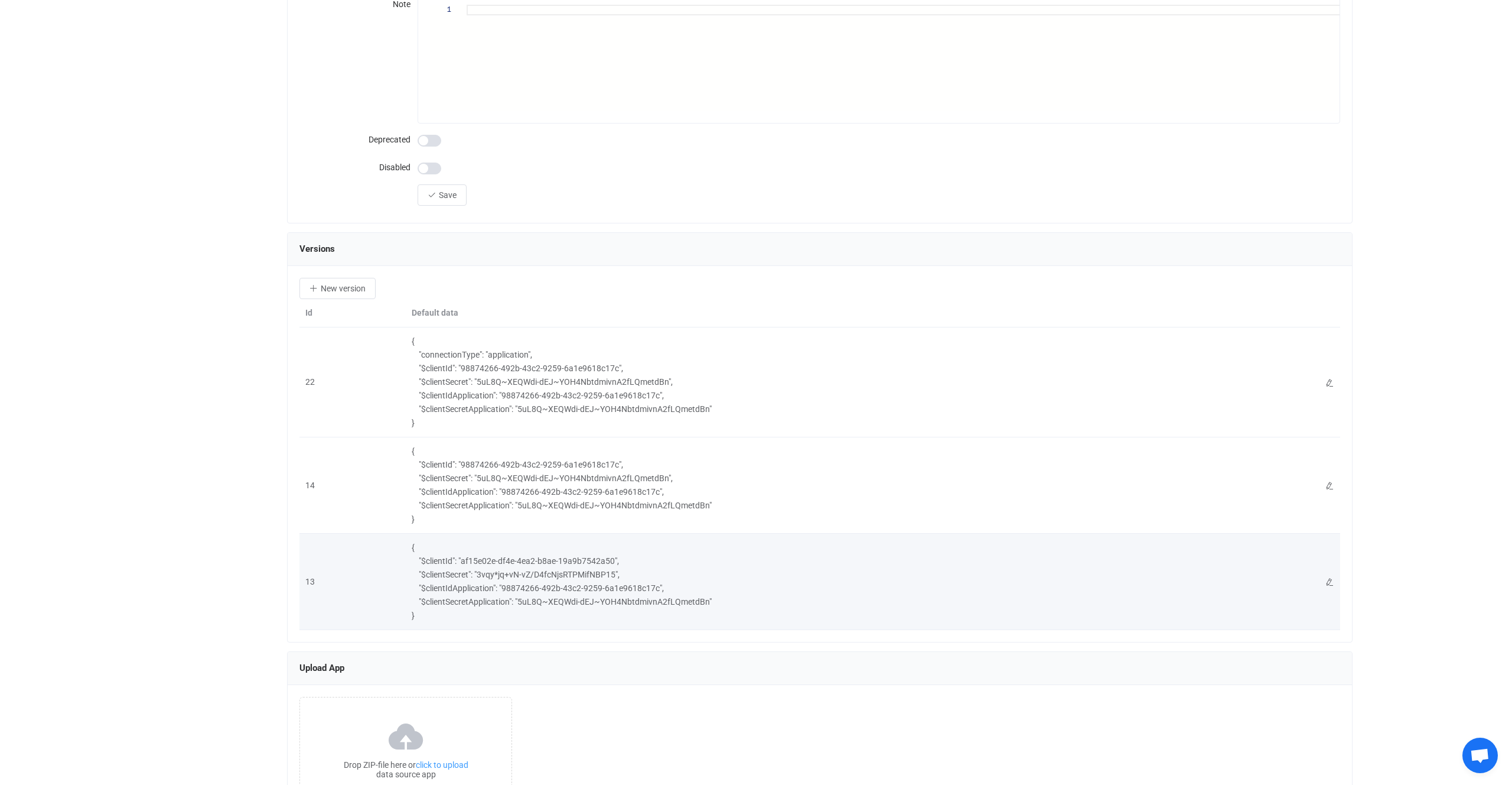
scroll to position [1363, 0]
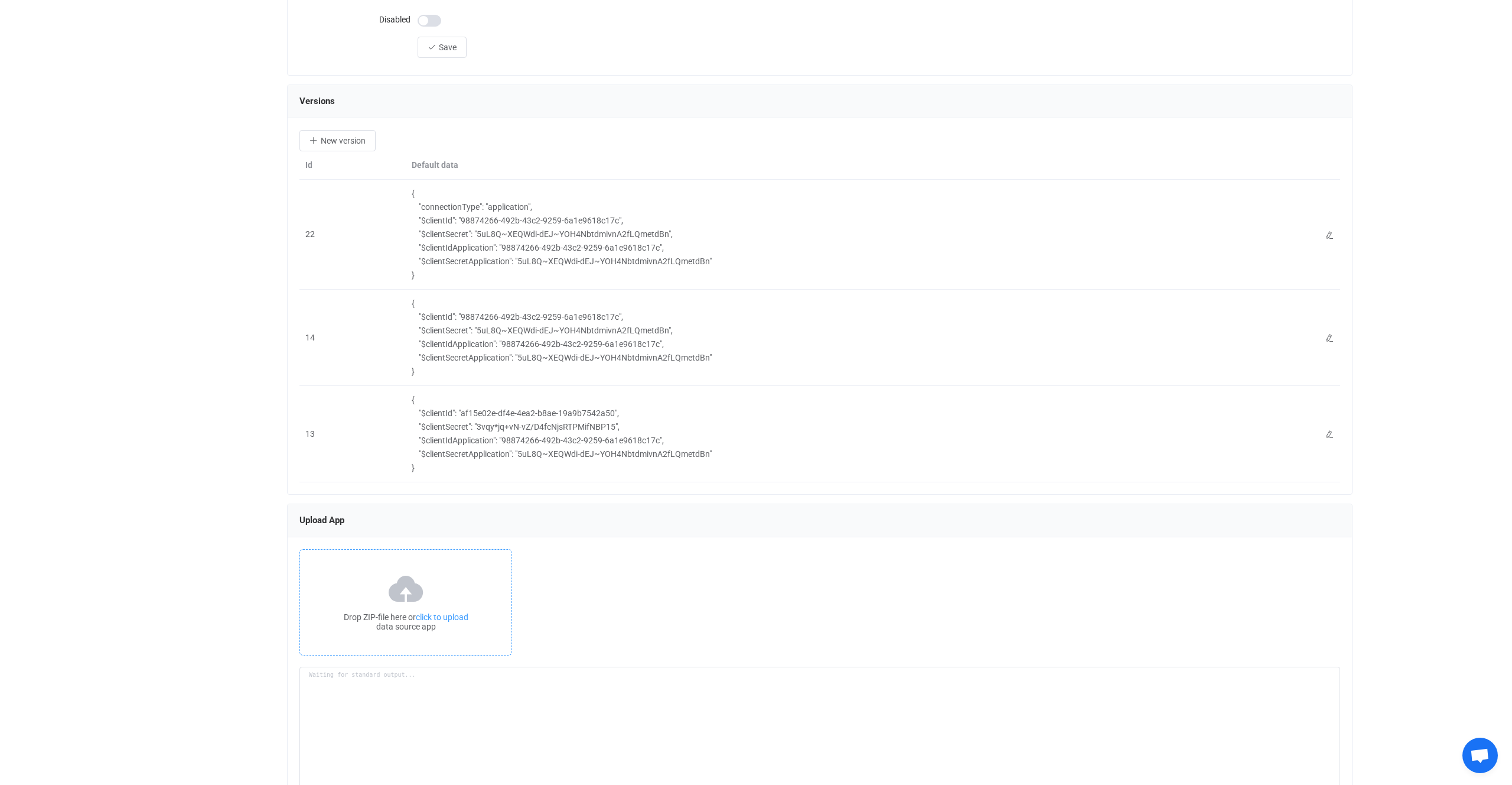
click at [434, 582] on div "Drop ZIP-file here or click to upload data source app" at bounding box center [406, 602] width 213 height 106
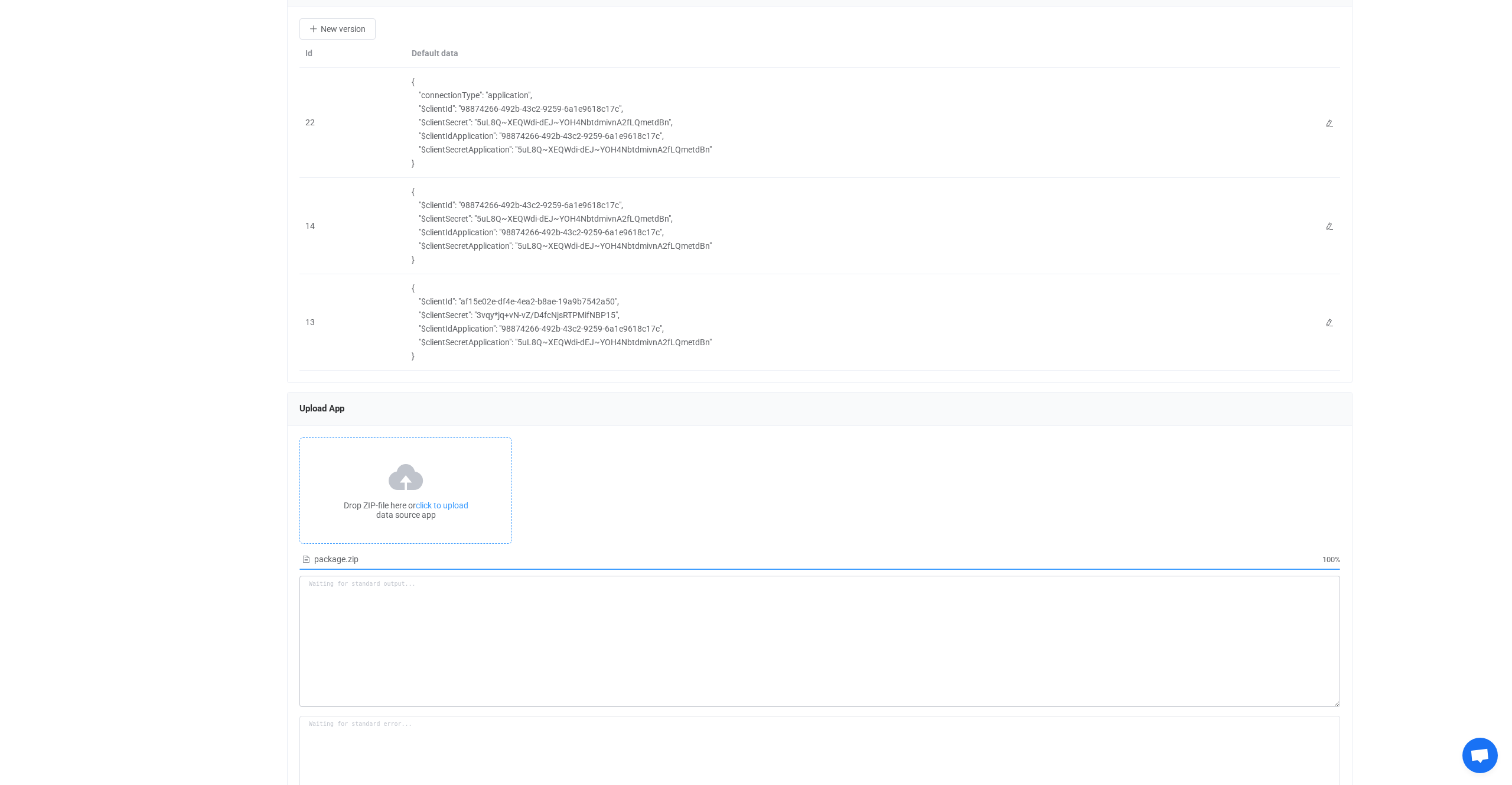
scroll to position [1588, 0]
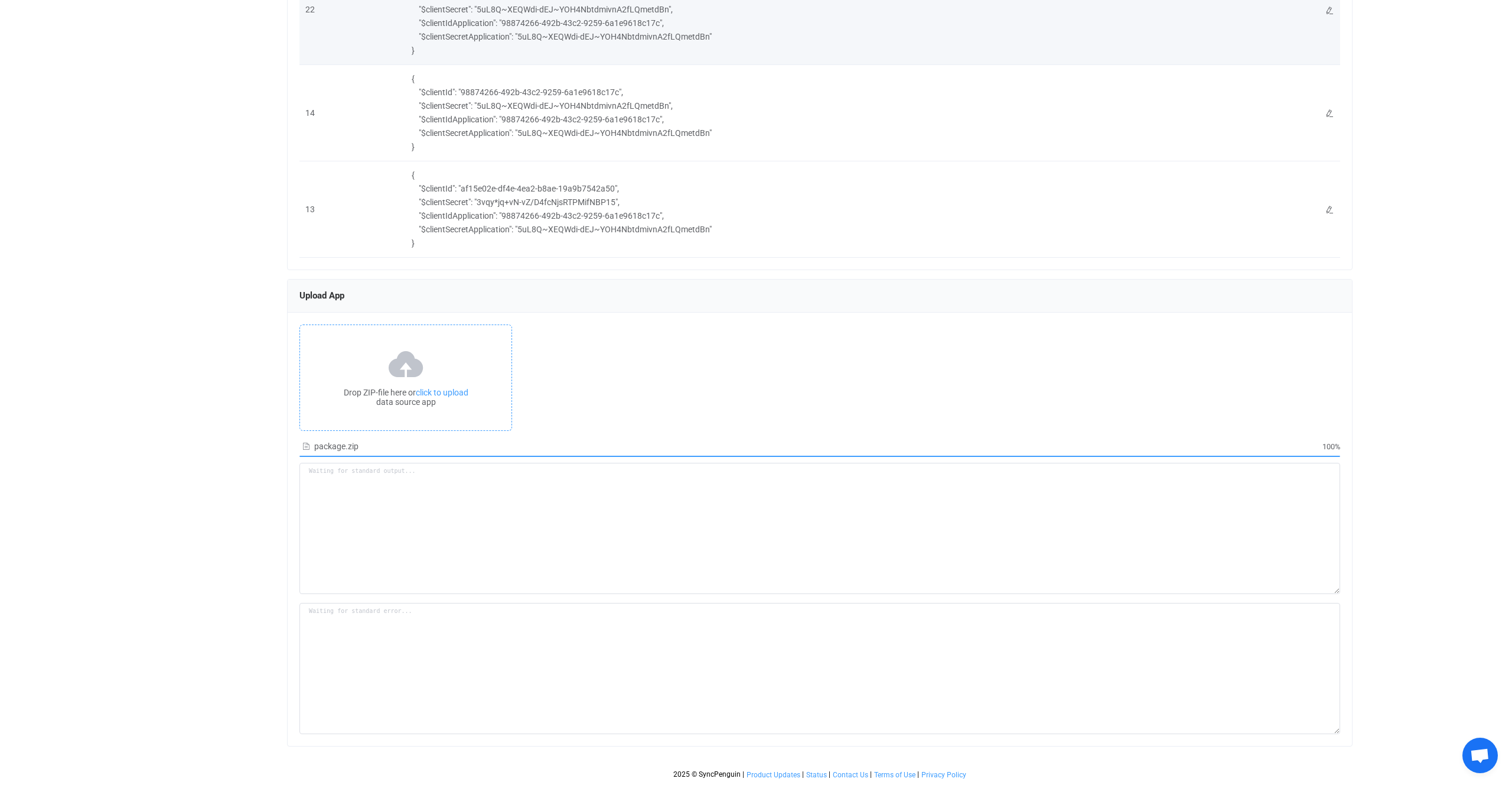
type textarea "Building resource app... /srv/www/syncpenguin-api/Env/Temp/6c68af15-cf7b-4f17-8…"
type textarea "npm WARN deprecated har-validator@5.1.5: this library is no longer supported np…"
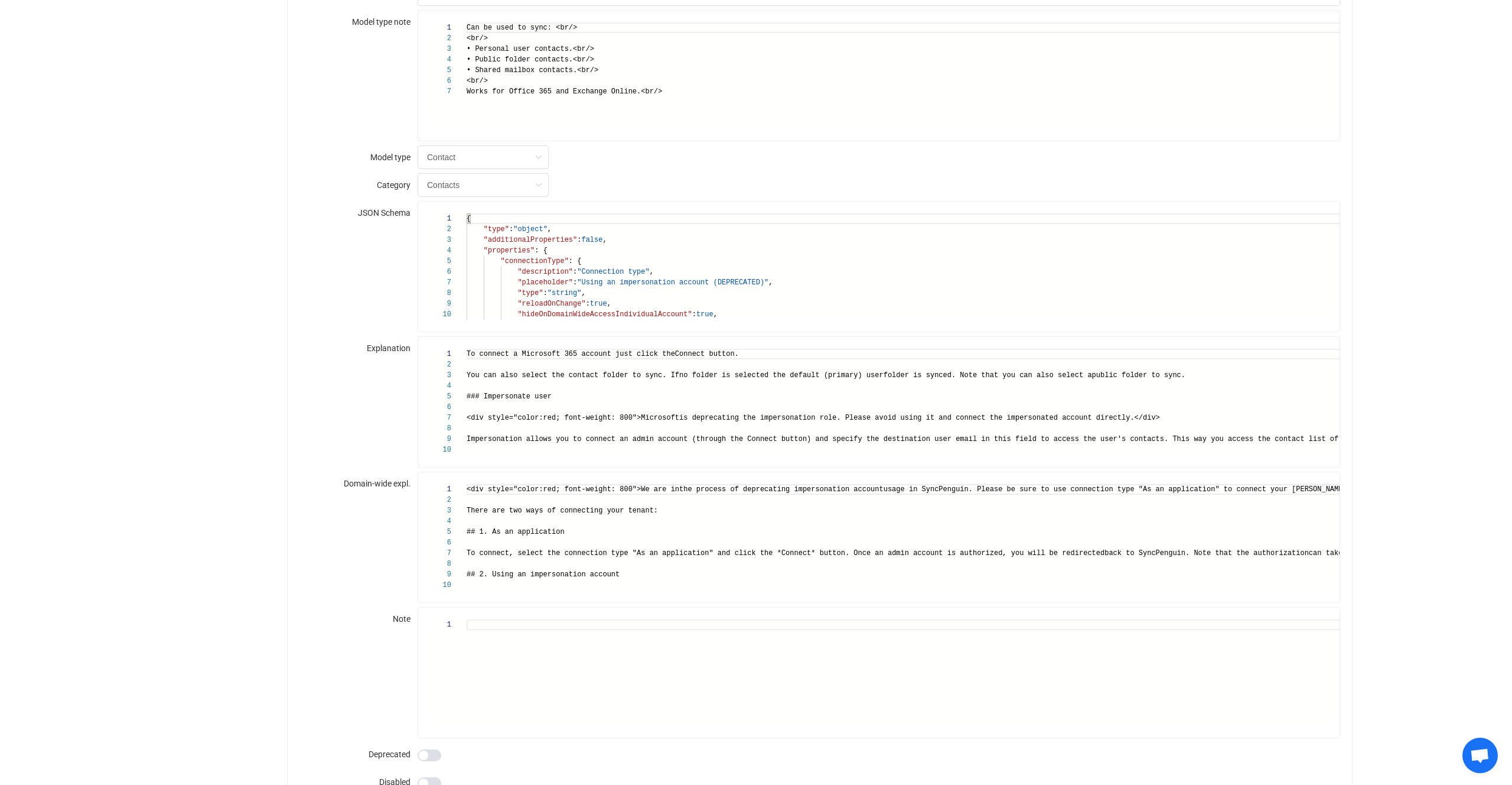
scroll to position [0, 0]
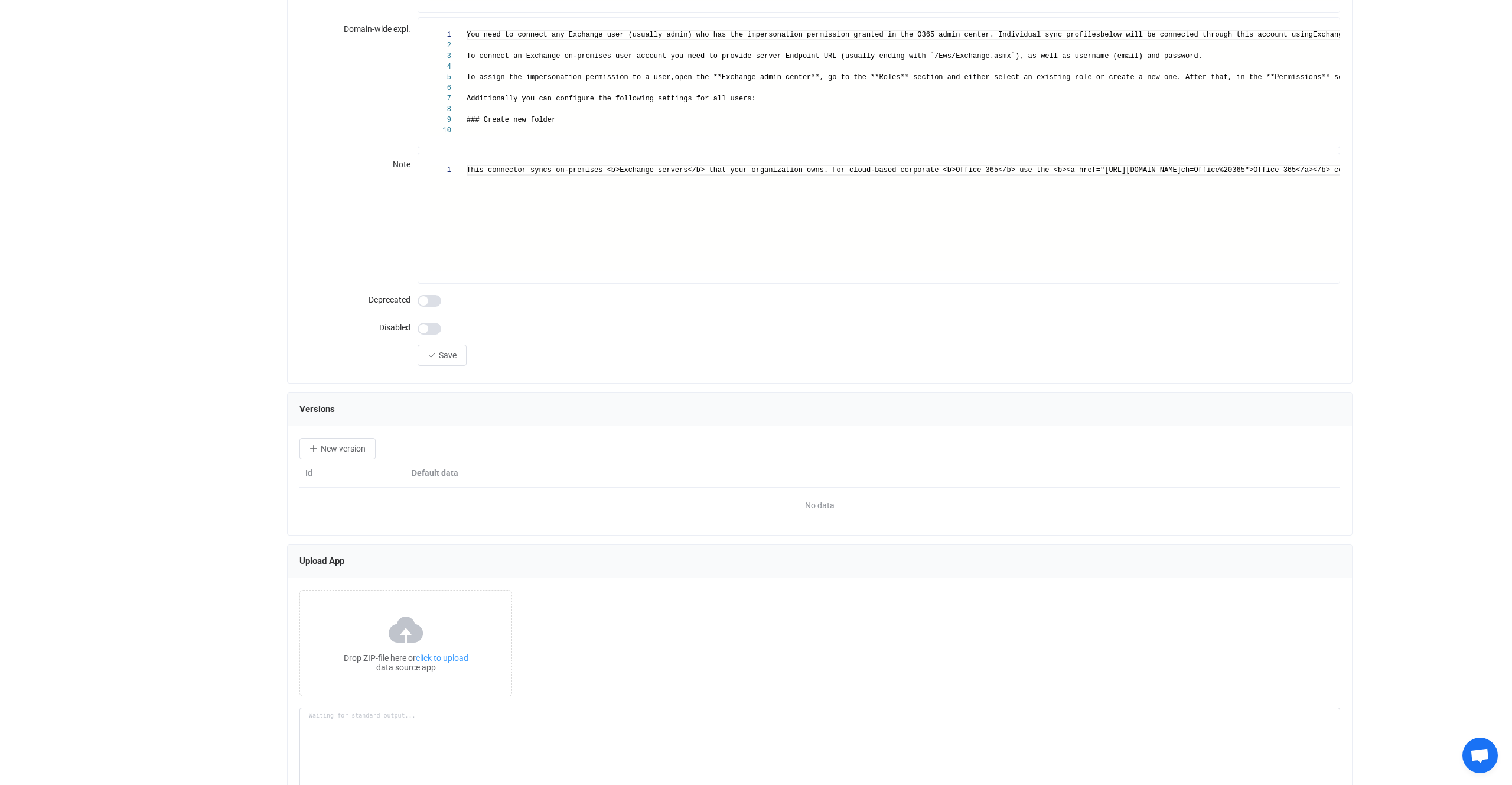
scroll to position [1280, 0]
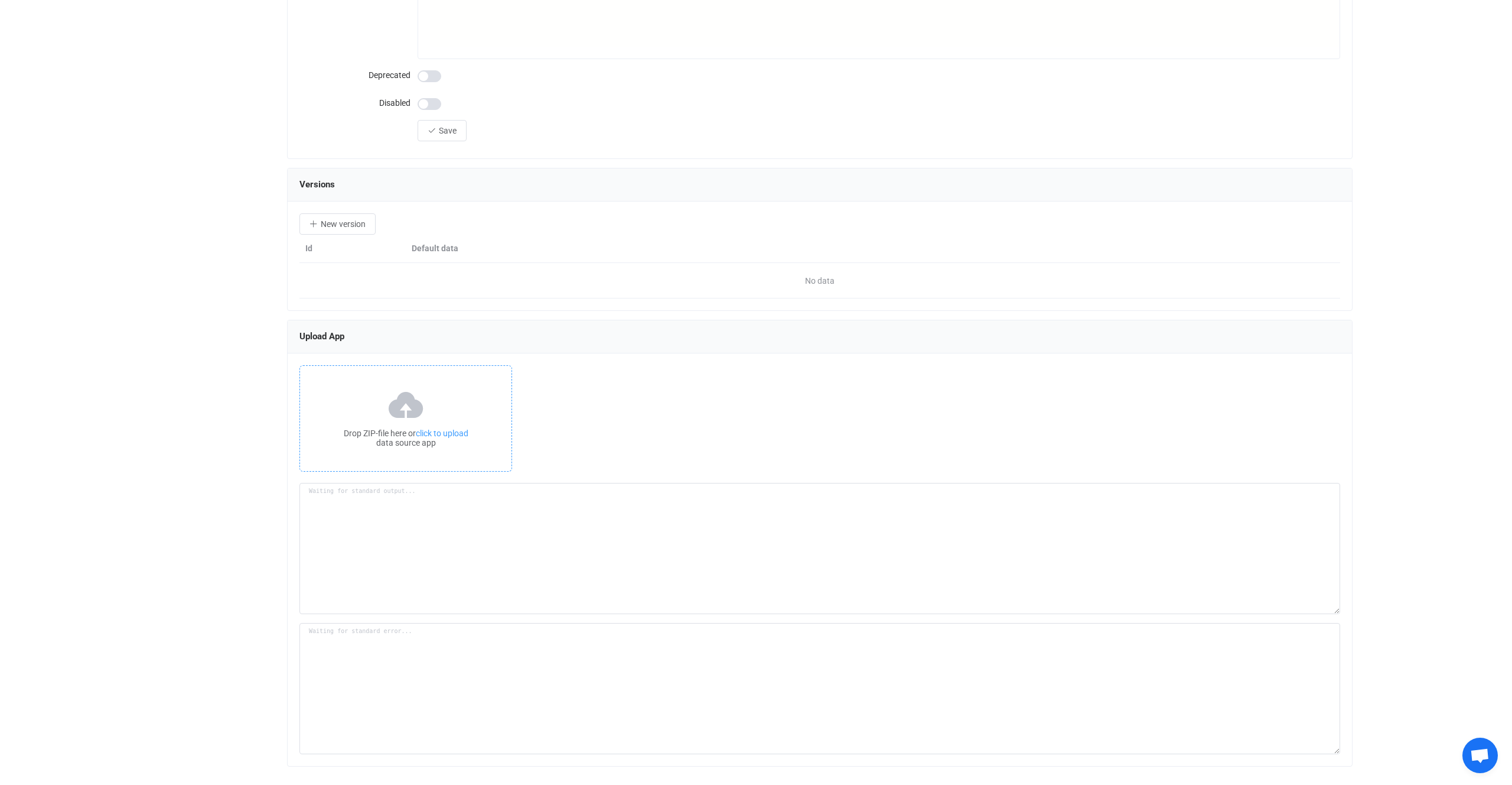
click at [467, 431] on em "click to upload" at bounding box center [442, 433] width 53 height 10
type textarea "Building resource app... /srv/www/syncpenguin-api/Env/Temp/bc8d27d5-b423-4b86-a…"
type textarea "npm WARN deprecated har-validator@5.1.5: this library is no longer supported np…"
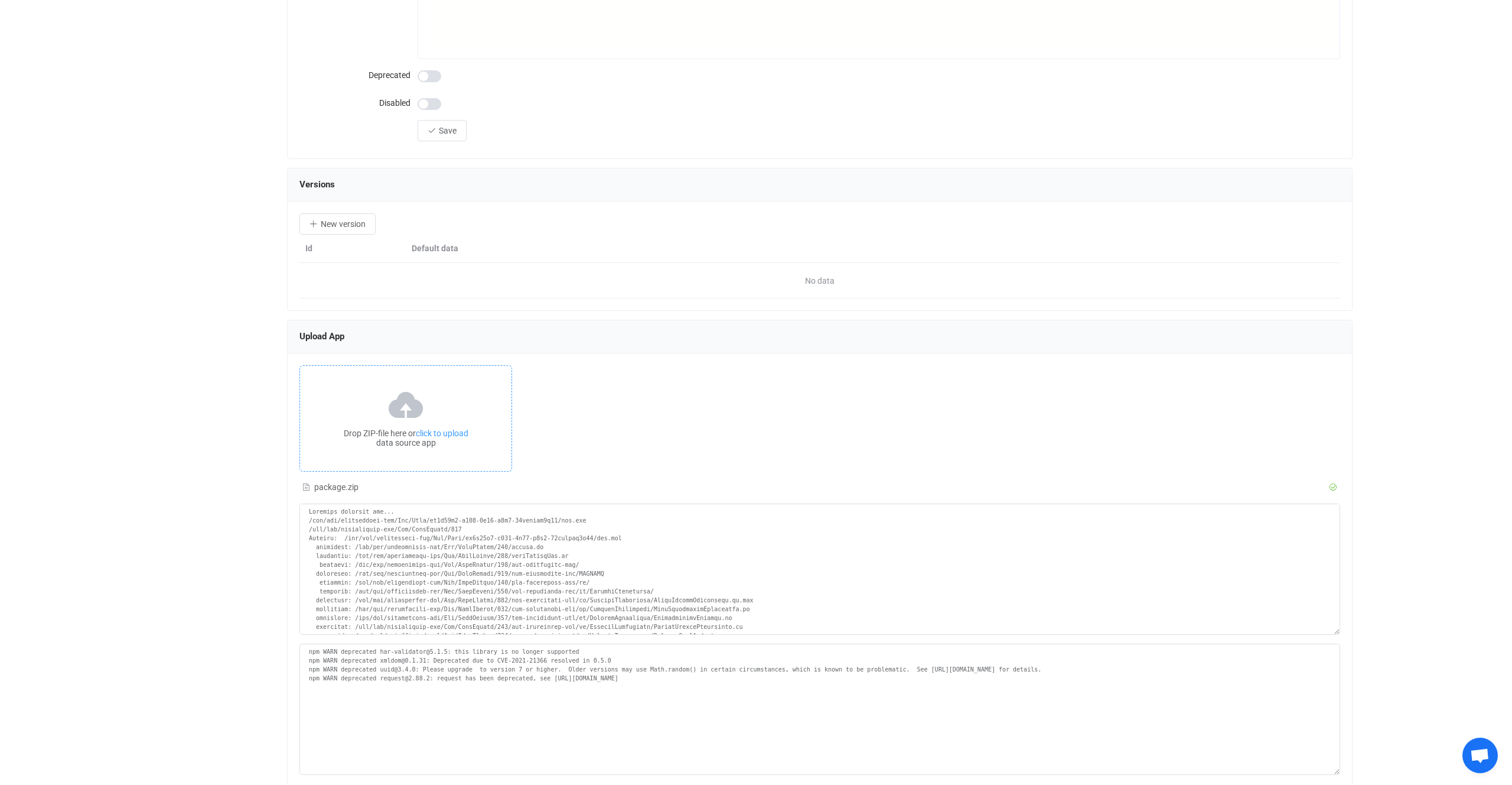
scroll to position [1106, 0]
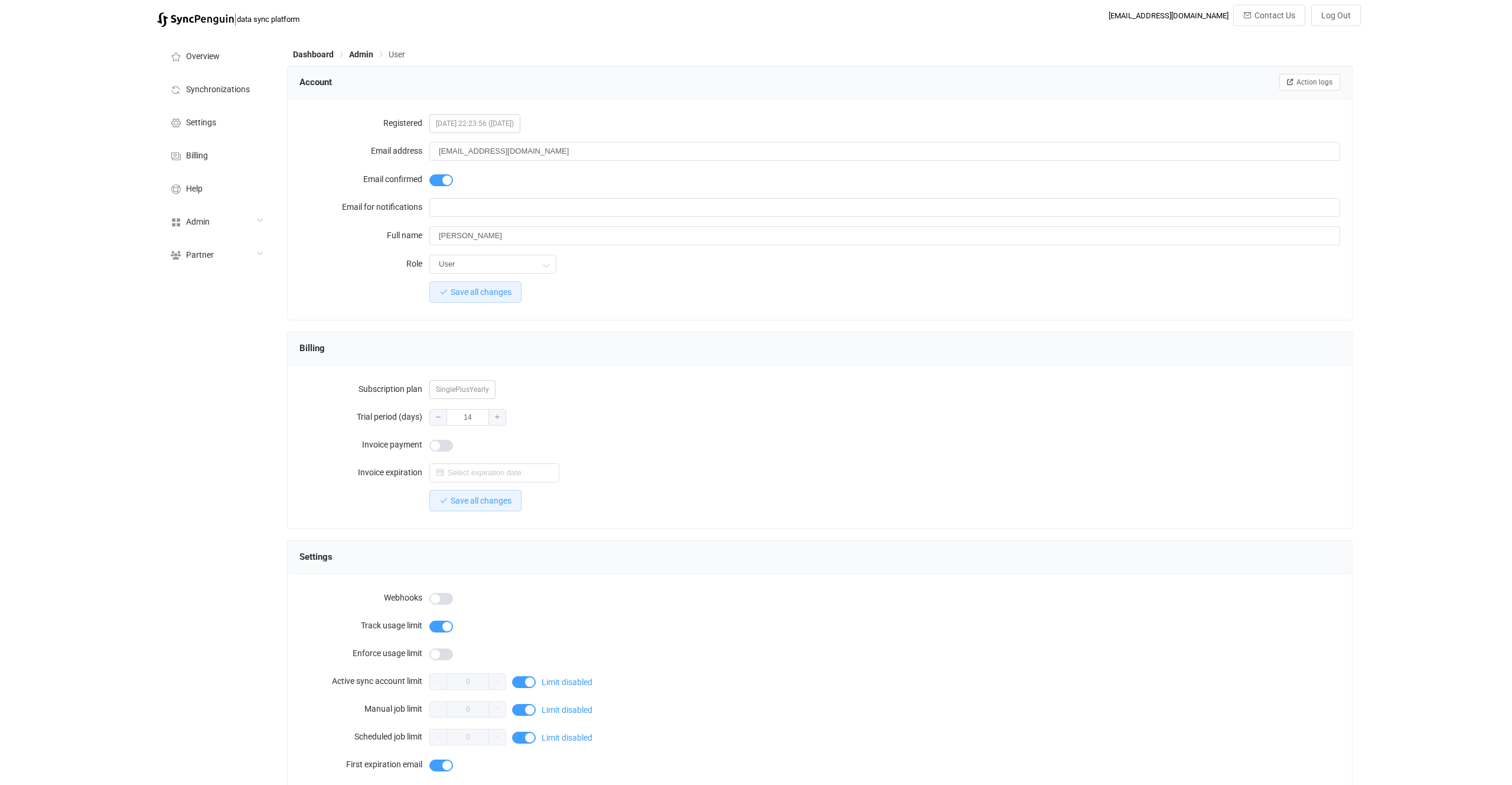
scroll to position [714, 0]
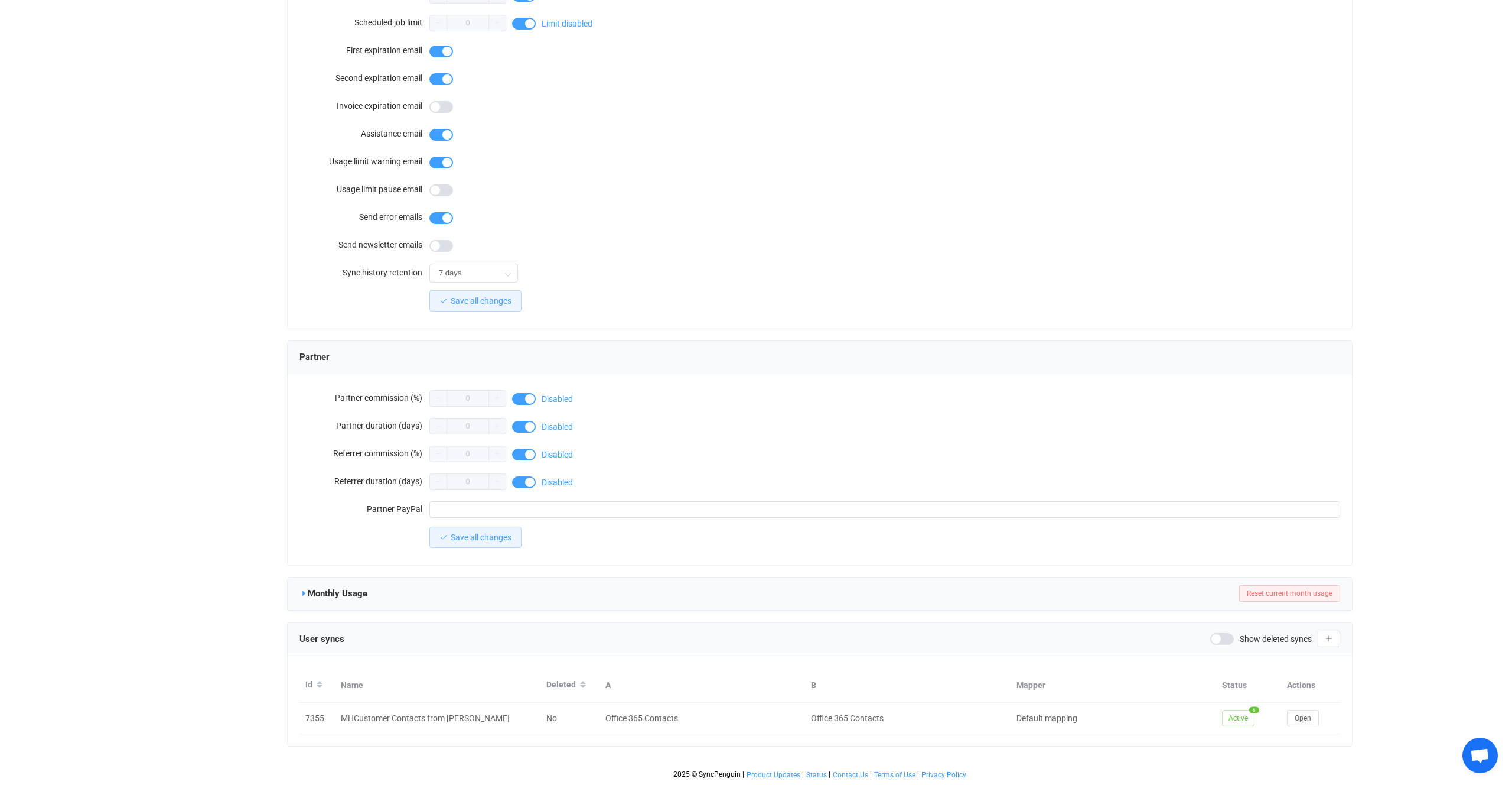
click at [307, 594] on icon at bounding box center [303, 593] width 8 height 8
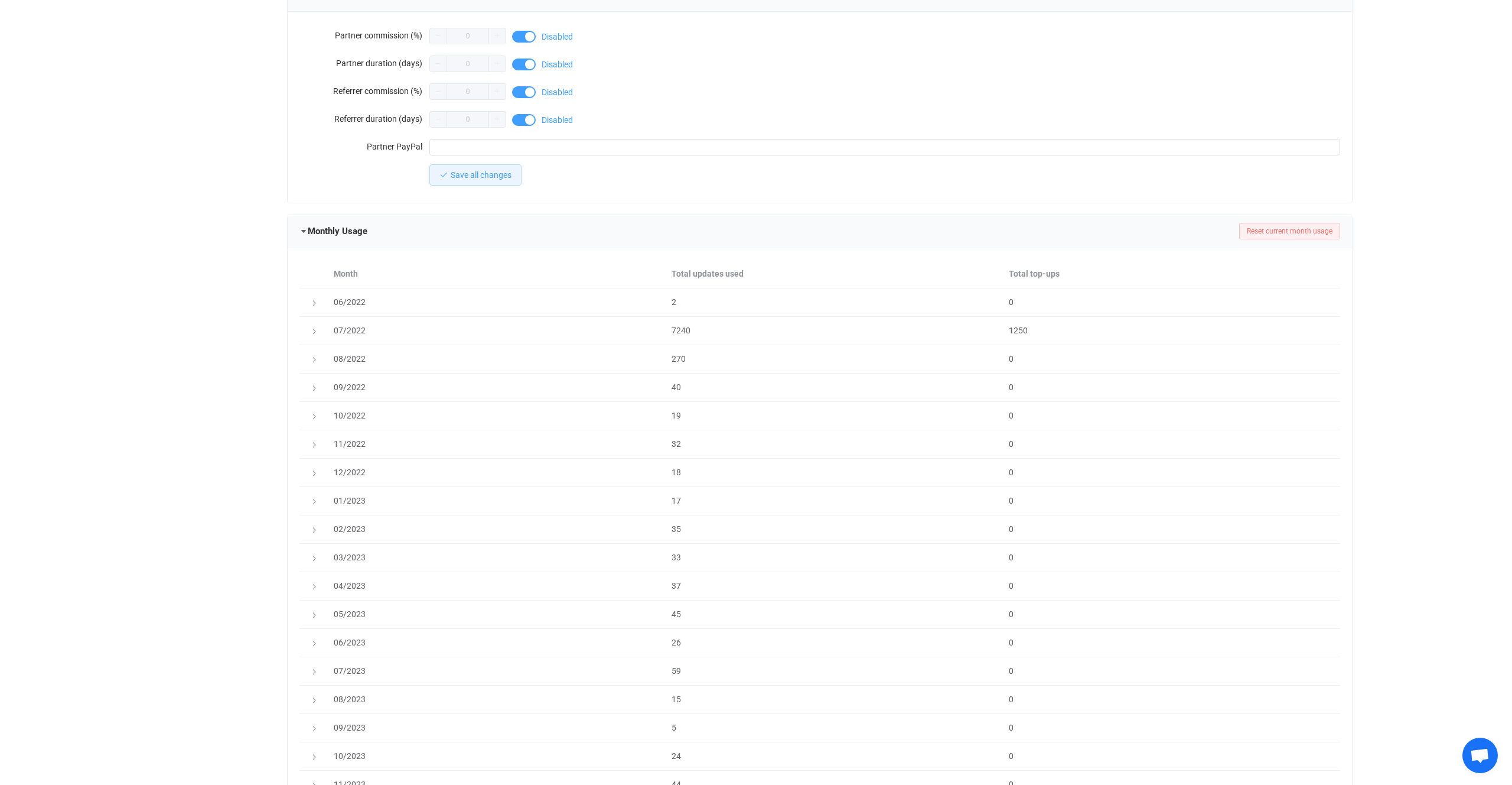
scroll to position [551, 0]
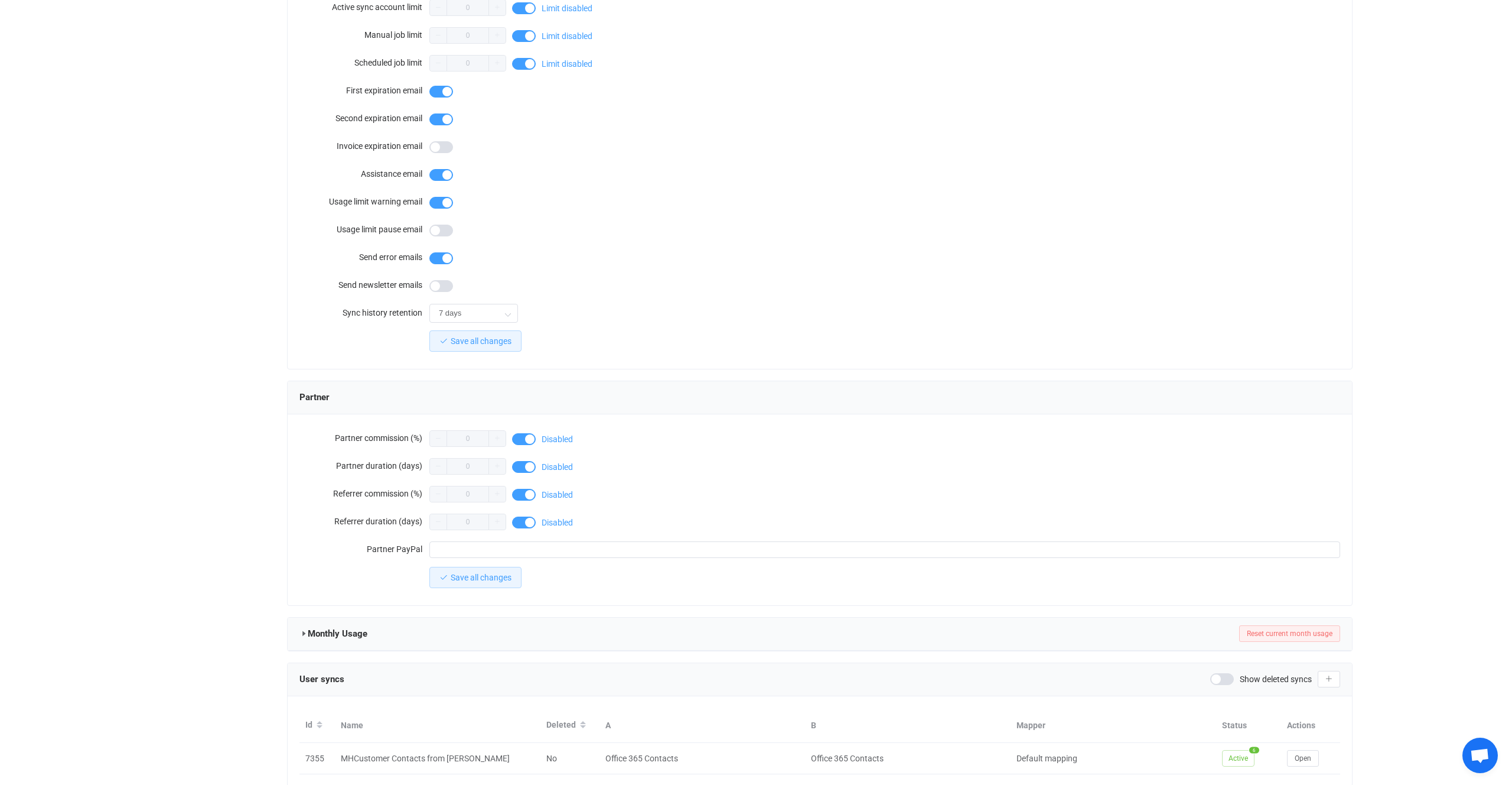
scroll to position [714, 0]
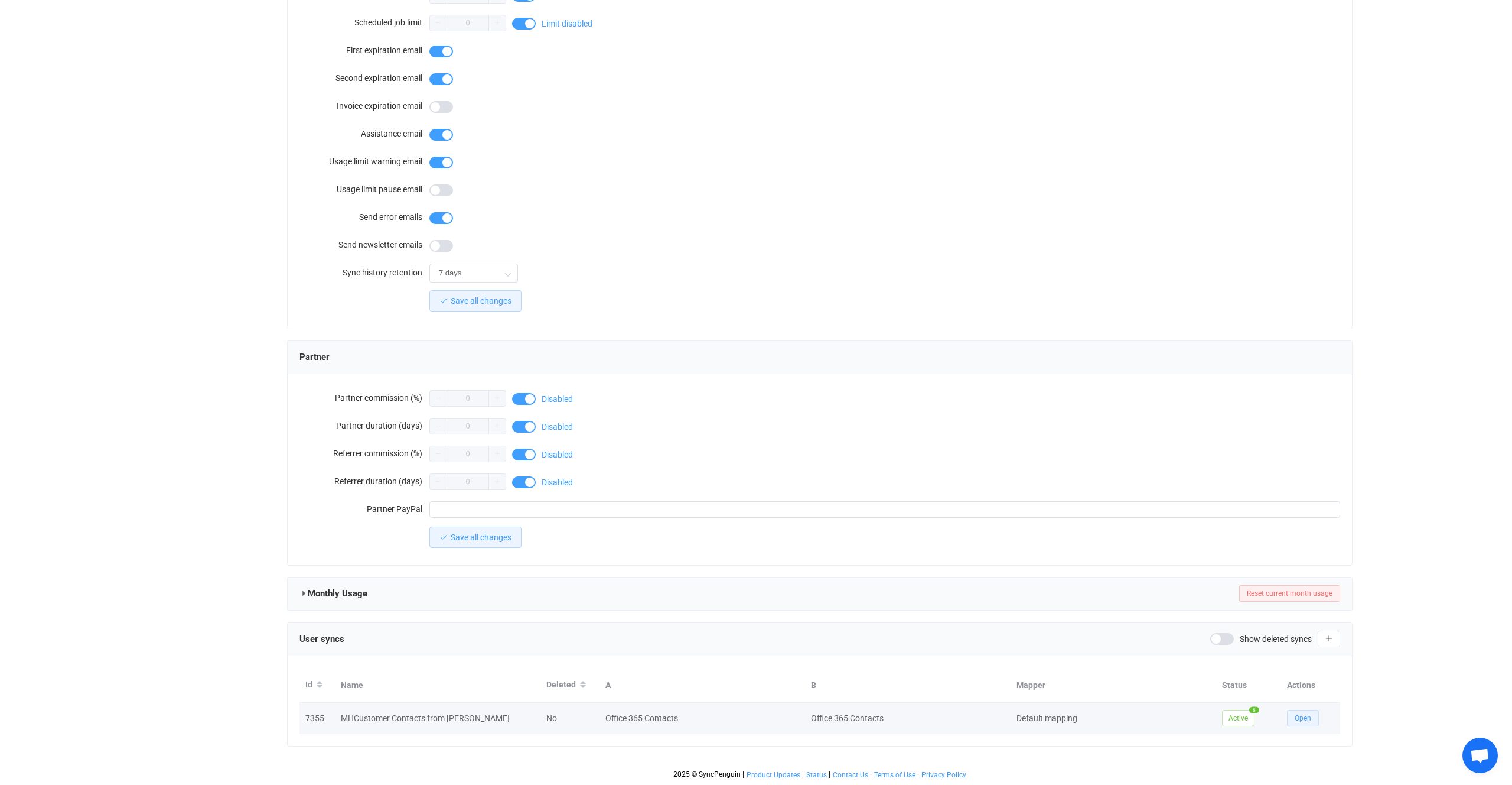
click at [1313, 719] on button "Open" at bounding box center [1303, 718] width 32 height 17
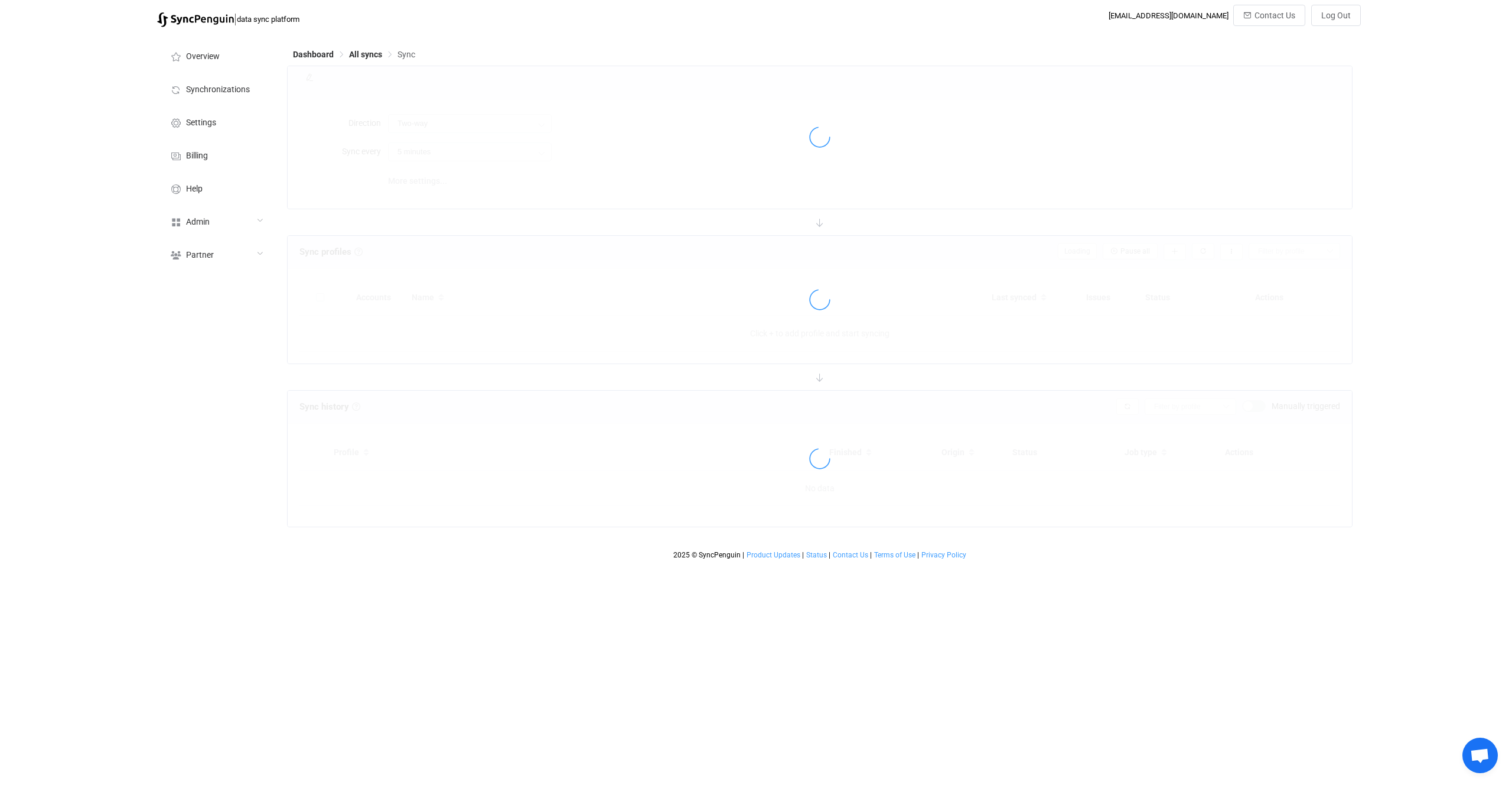
type input "A → B"
type input "15 minutes"
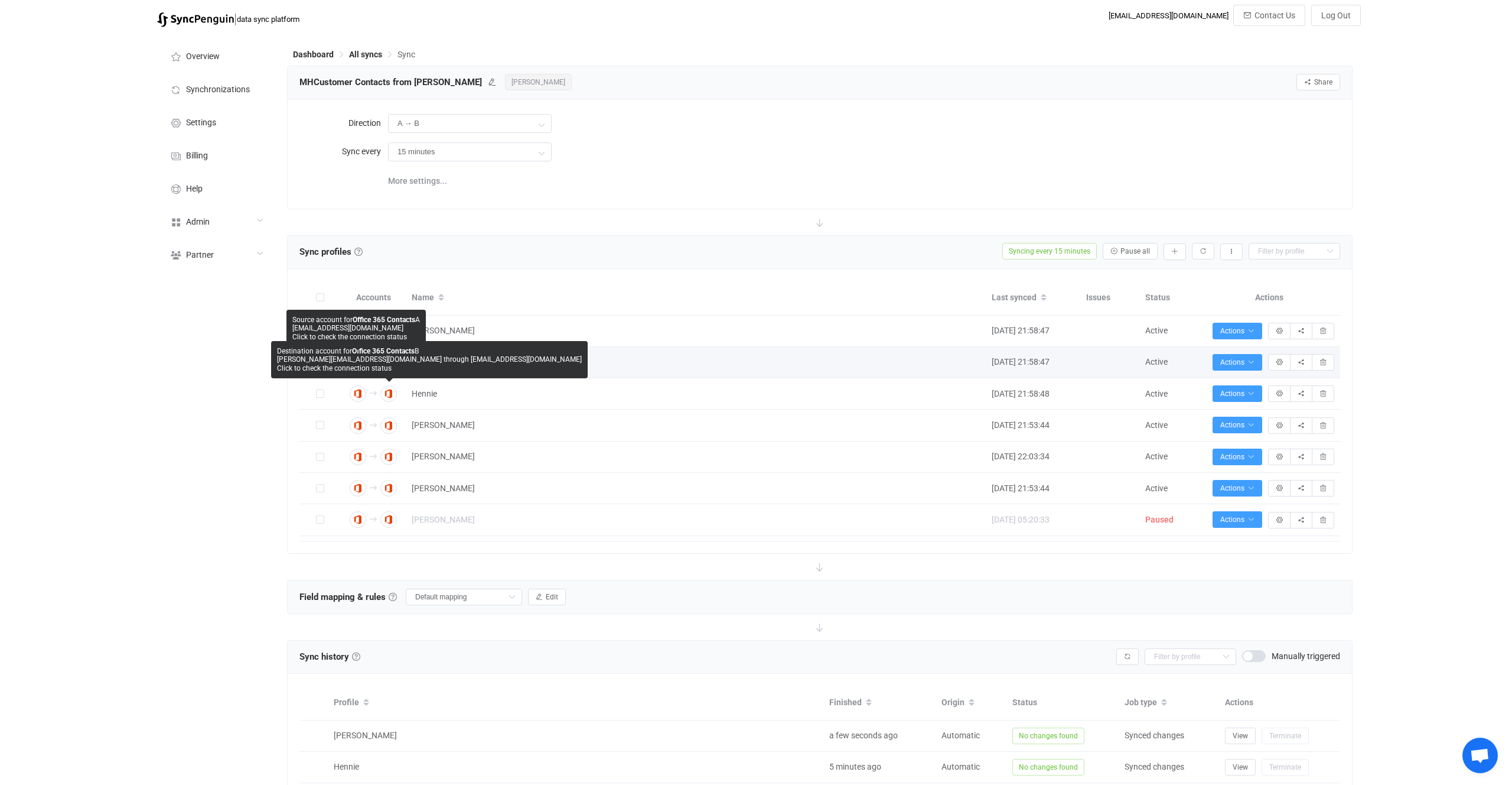
click at [355, 360] on span "h.kotze@mhautomation.co.za through mhadmin@mhautomation.co.za" at bounding box center [429, 359] width 305 height 8
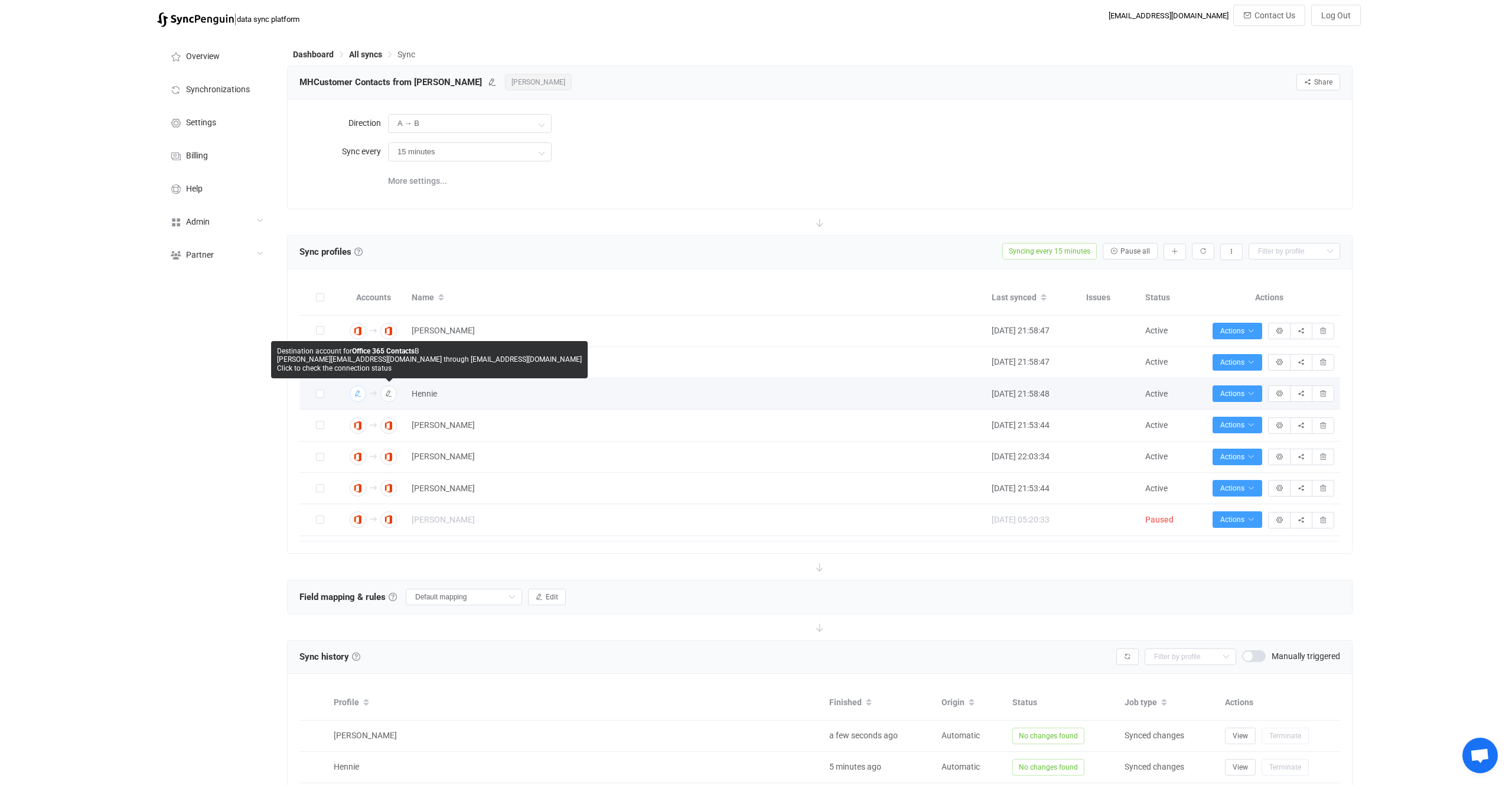
click at [361, 398] on img "button" at bounding box center [358, 393] width 11 height 11
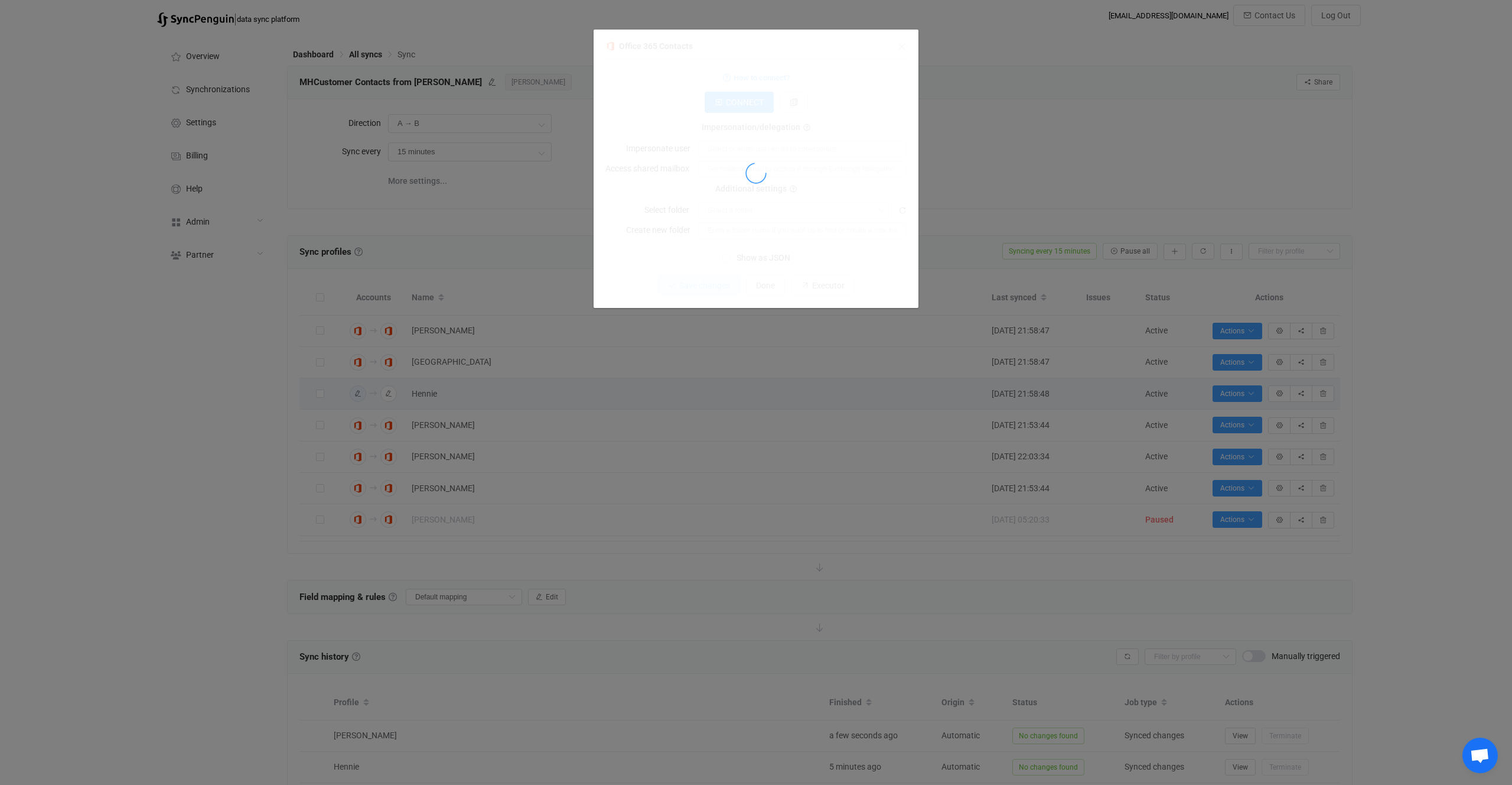
type input "MHCustomer Contacts - Source"
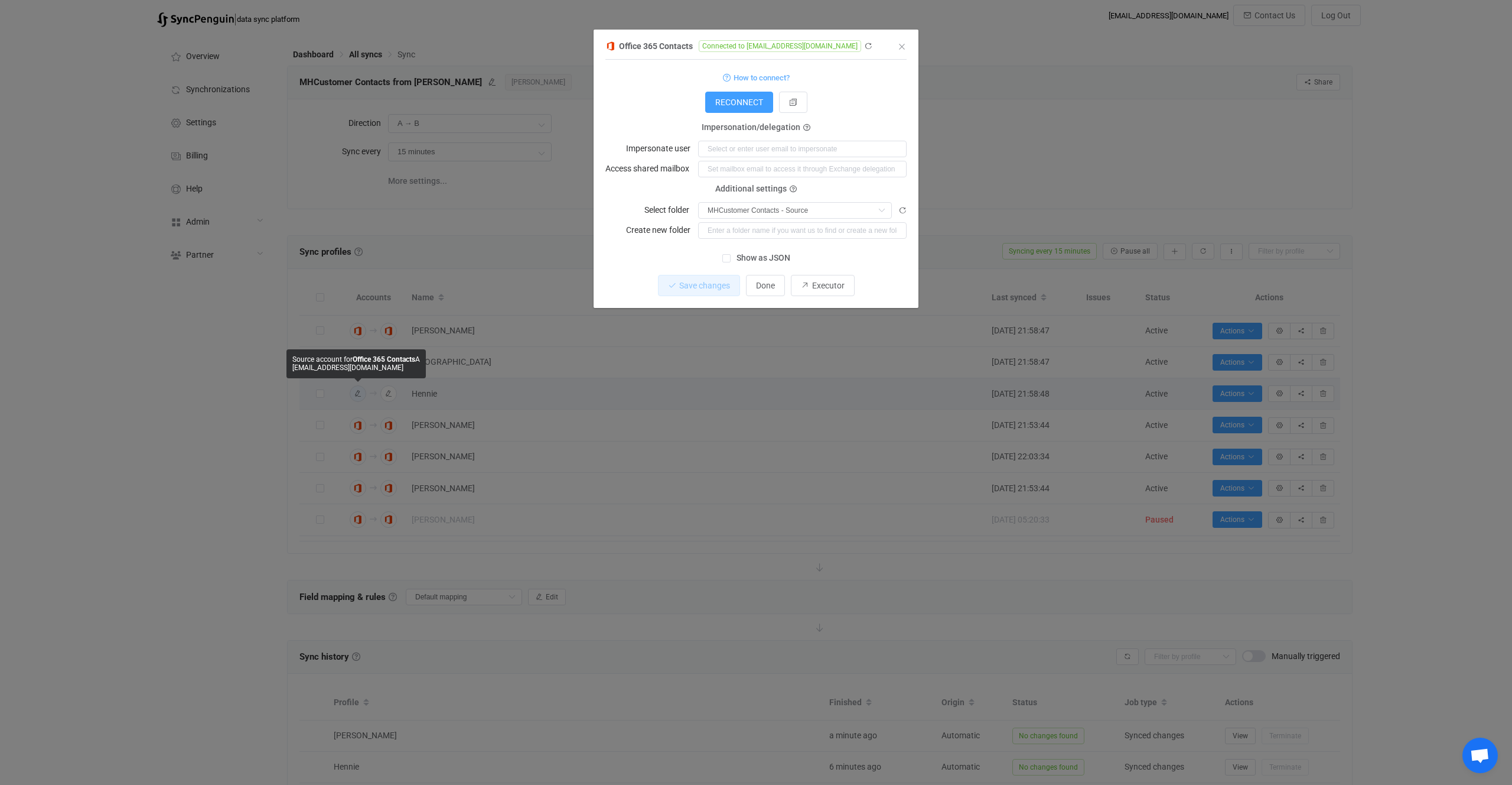
click at [453, 132] on div "Office 365 Contacts Connected to mhadmin@mhautomation.co.za 1 { { "refreshToken…" at bounding box center [756, 393] width 1512 height 785
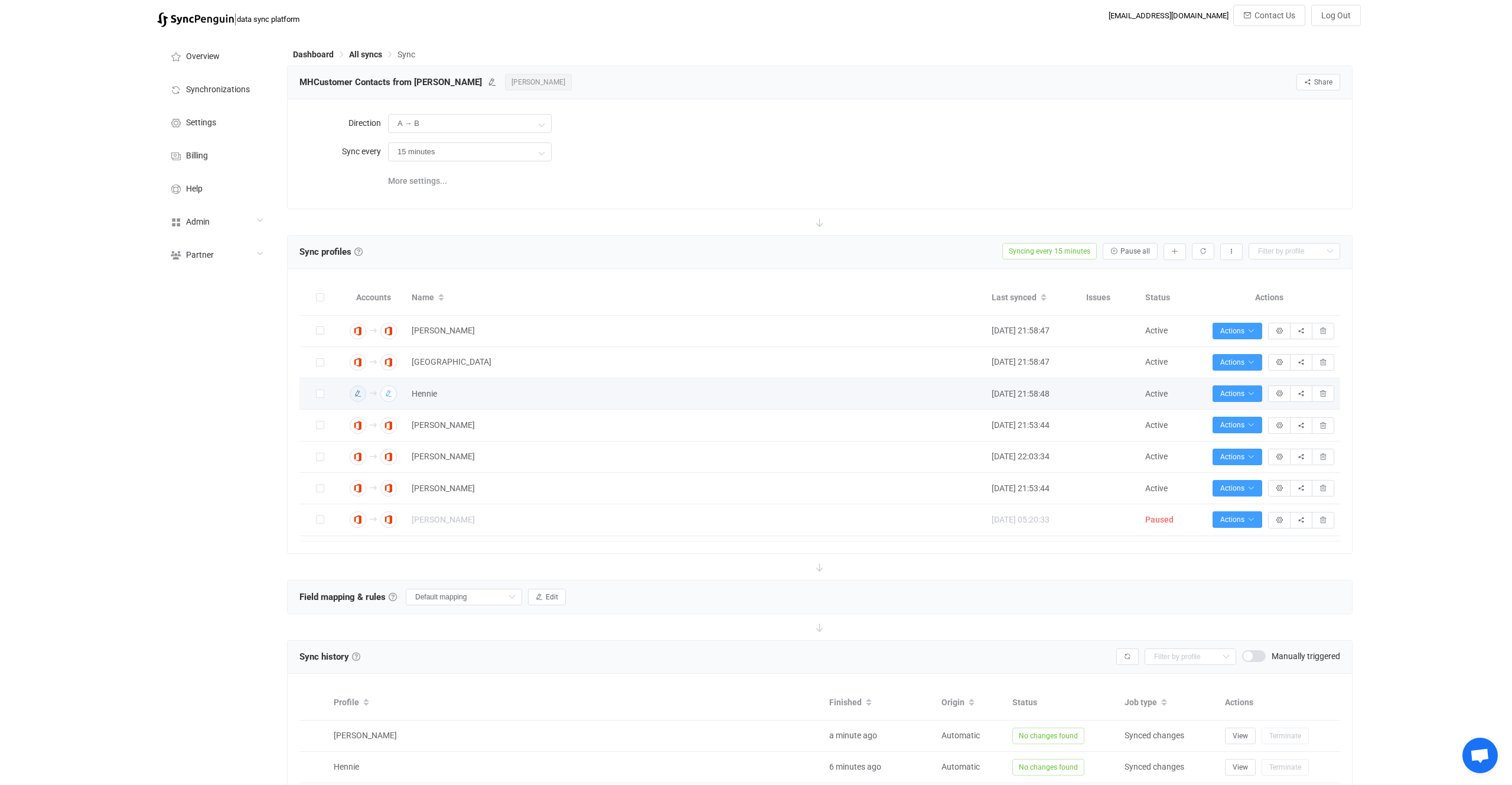
click at [391, 393] on icon "button" at bounding box center [388, 393] width 7 height 7
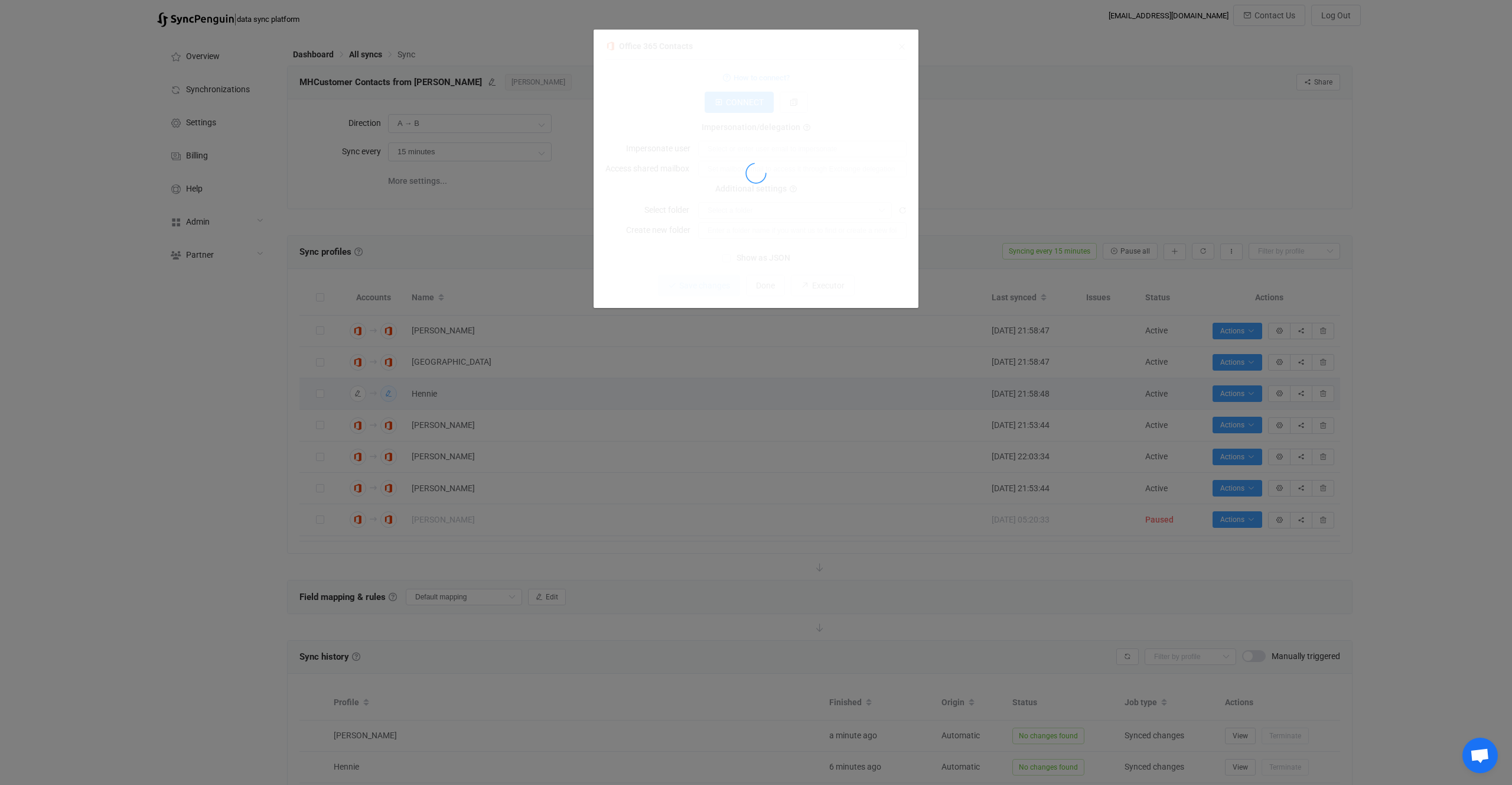
type input "h.kotze@mhautomation.co.za"
type input "MHCustomer Contacts"
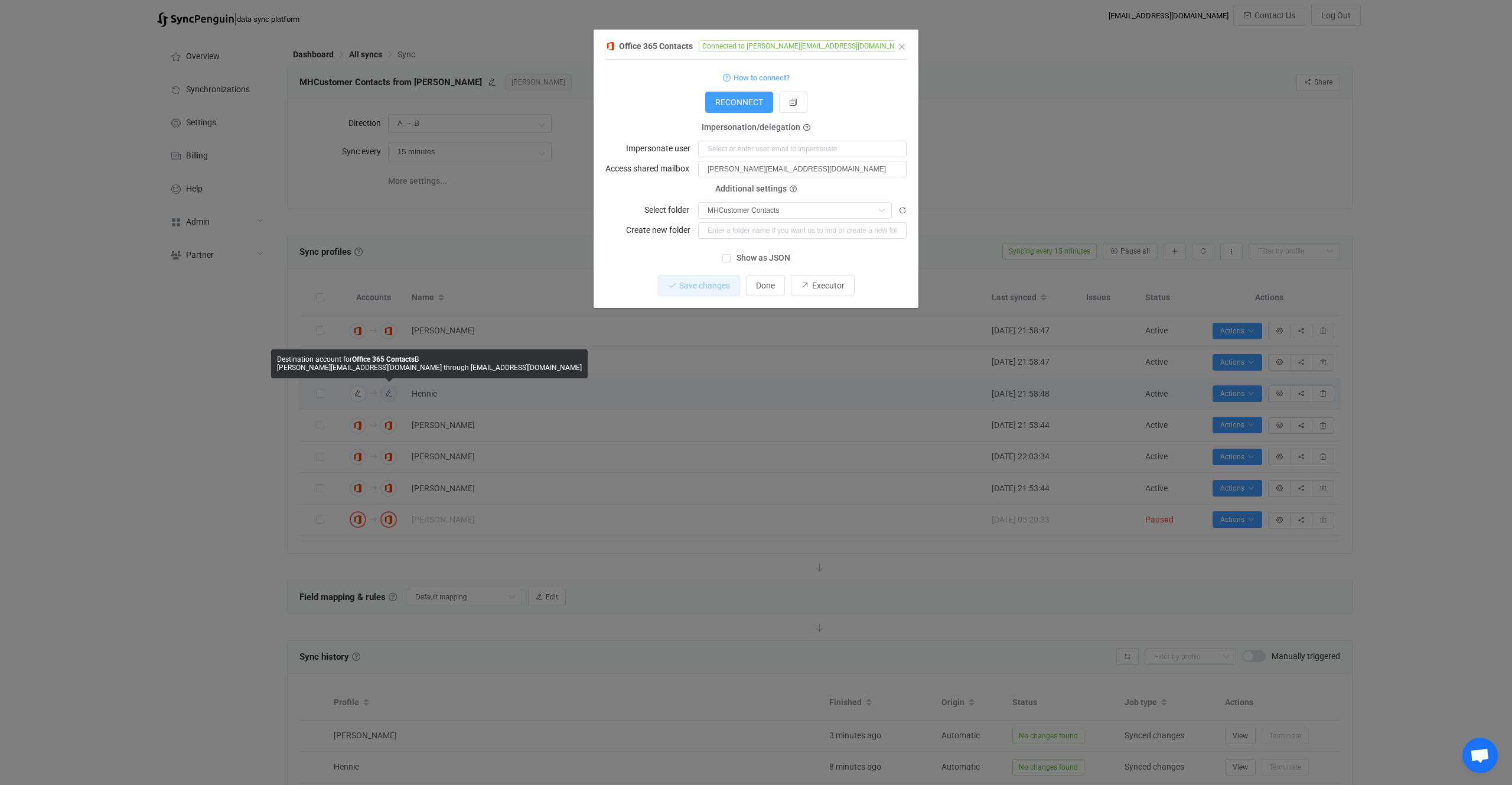
click at [515, 237] on div "Office 365 Contacts Connected to h.kotze@mhautomation.co.za through mhadmin@mha…" at bounding box center [756, 393] width 1512 height 785
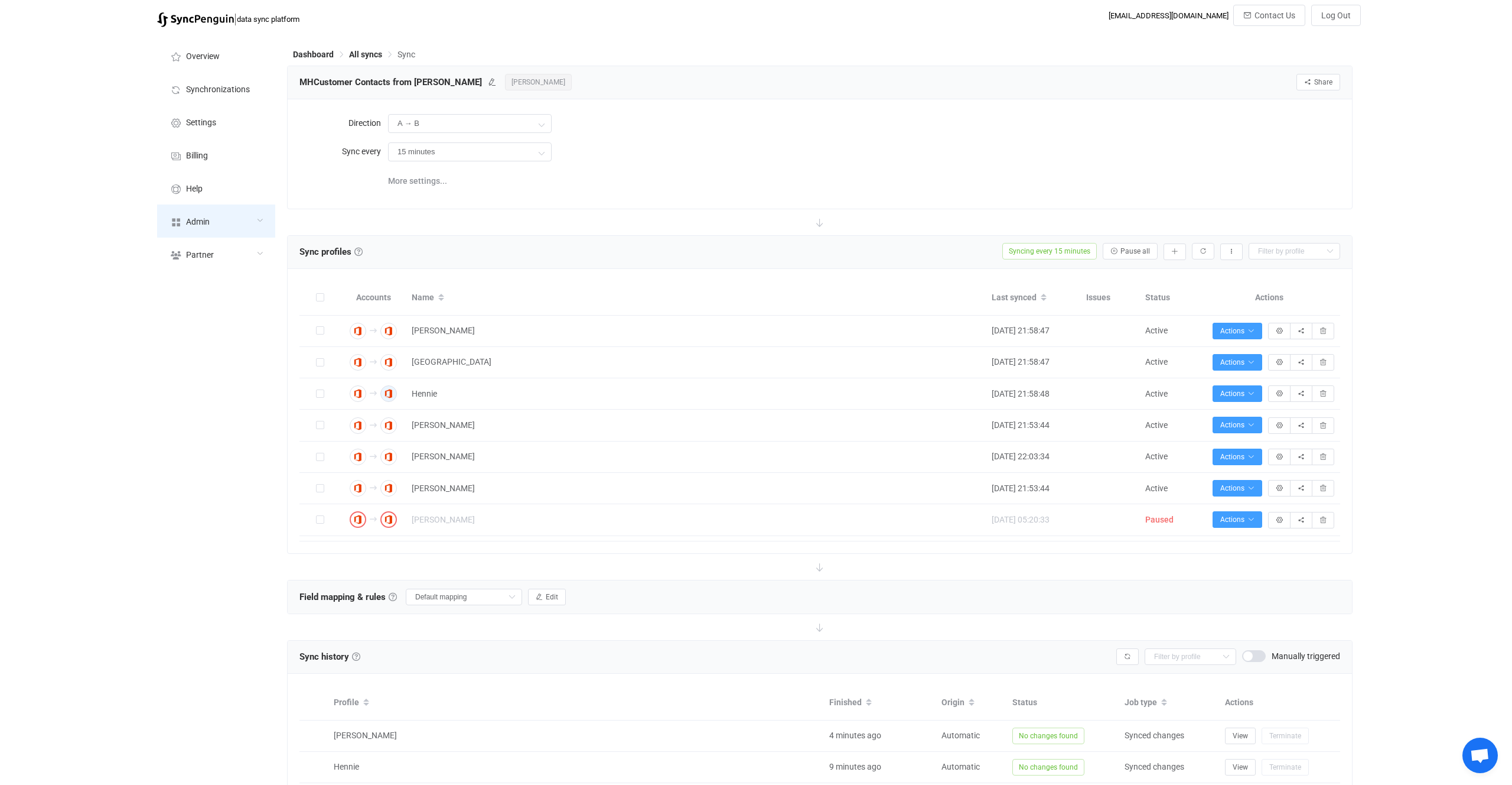
click at [229, 224] on div "Admin" at bounding box center [216, 221] width 118 height 33
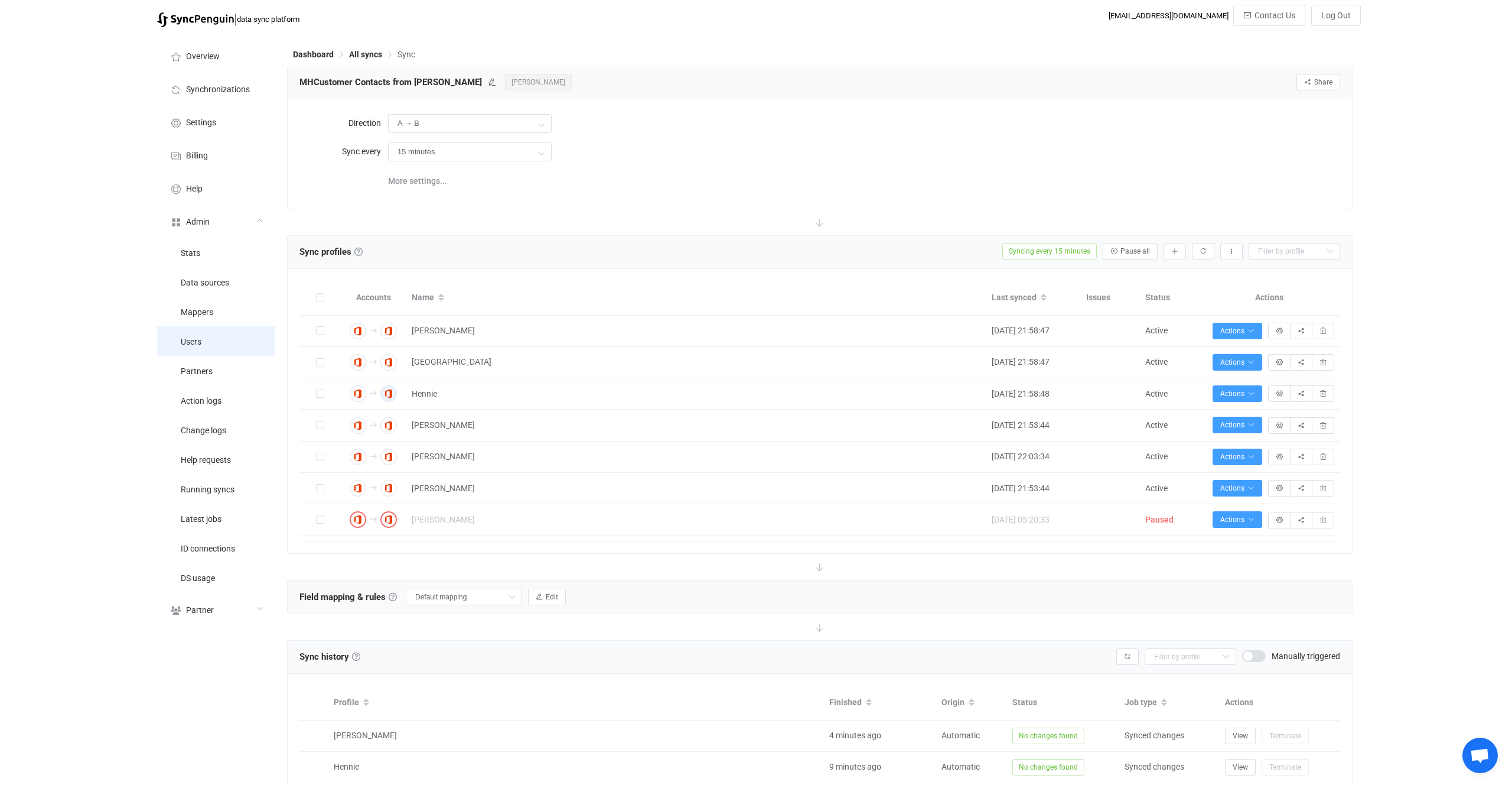
click at [226, 350] on li "Users" at bounding box center [216, 341] width 118 height 30
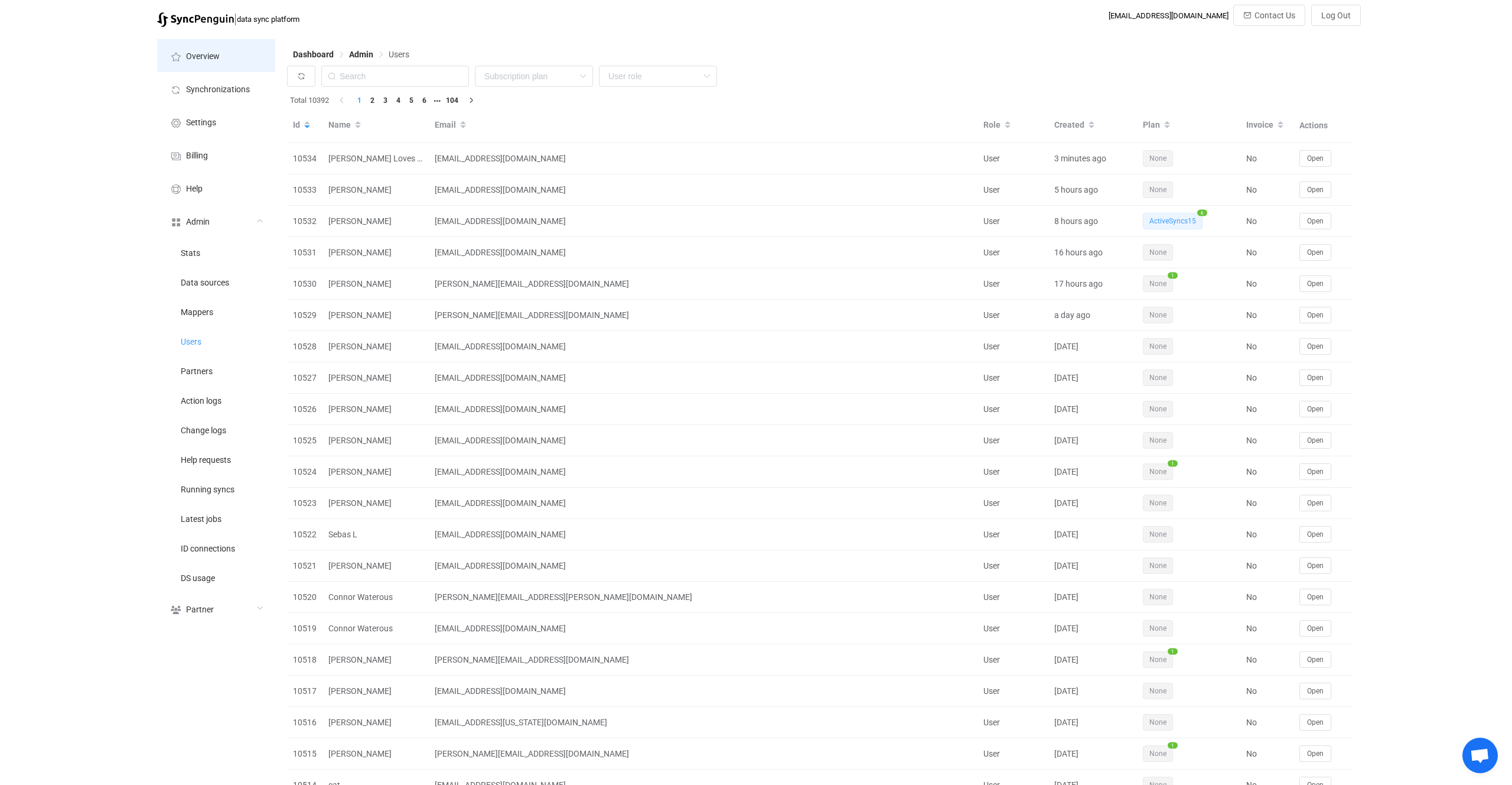
click at [192, 45] on li "Overview" at bounding box center [216, 56] width 118 height 33
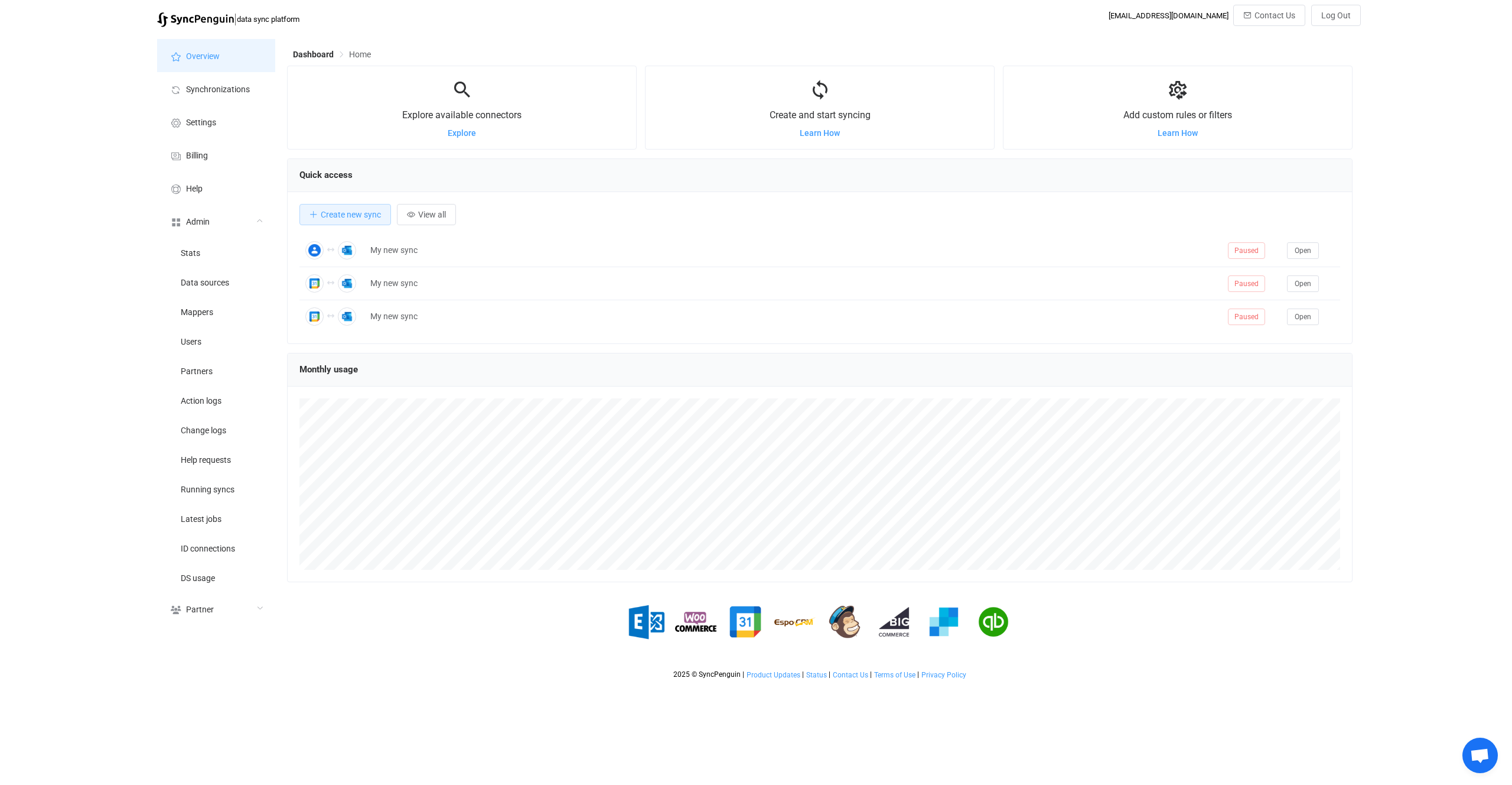
scroll to position [230, 1066]
click at [643, 187] on div "Quick access" at bounding box center [820, 176] width 1065 height 33
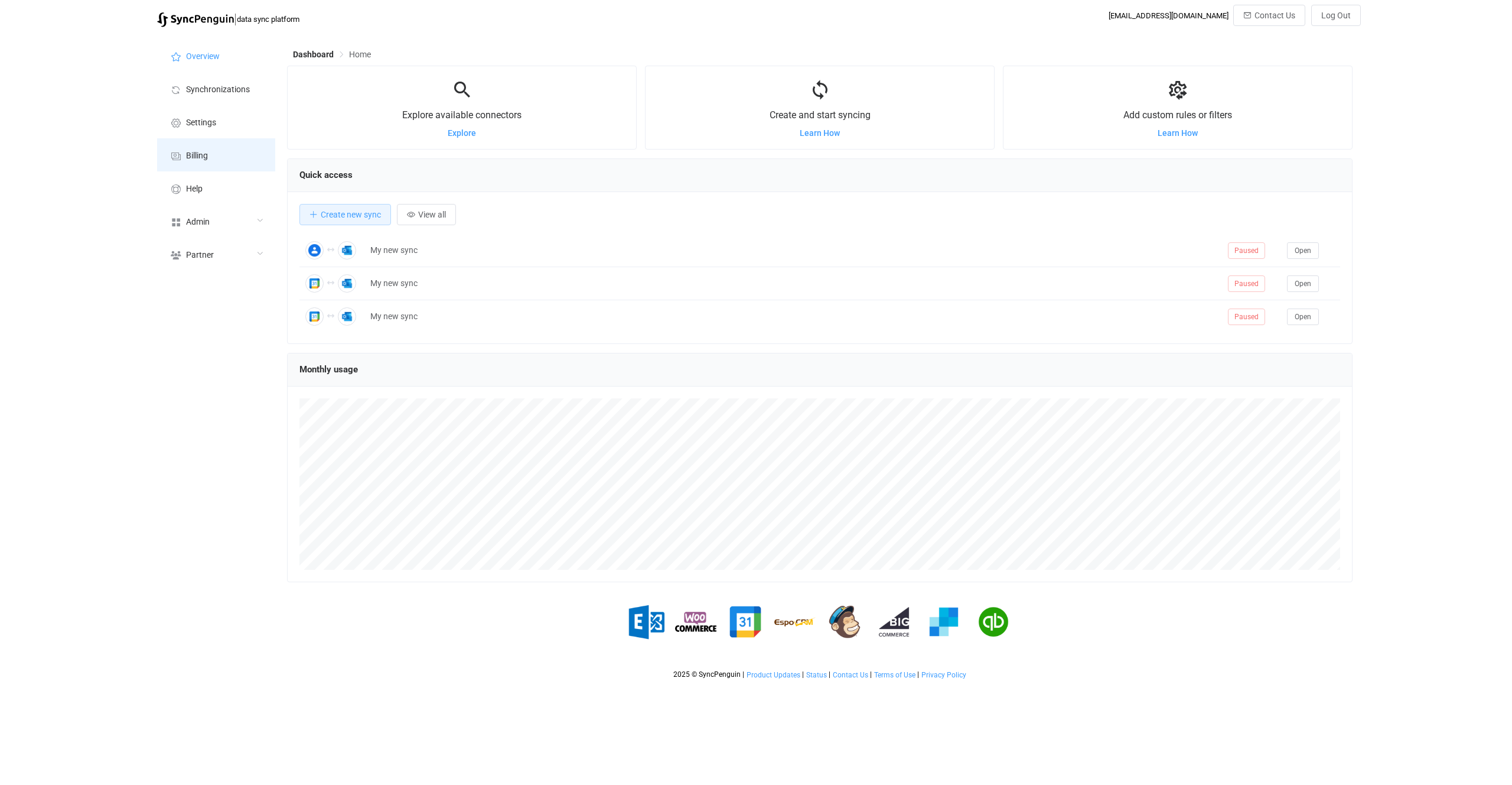
scroll to position [230, 1066]
click at [201, 234] on div "Admin" at bounding box center [216, 221] width 118 height 33
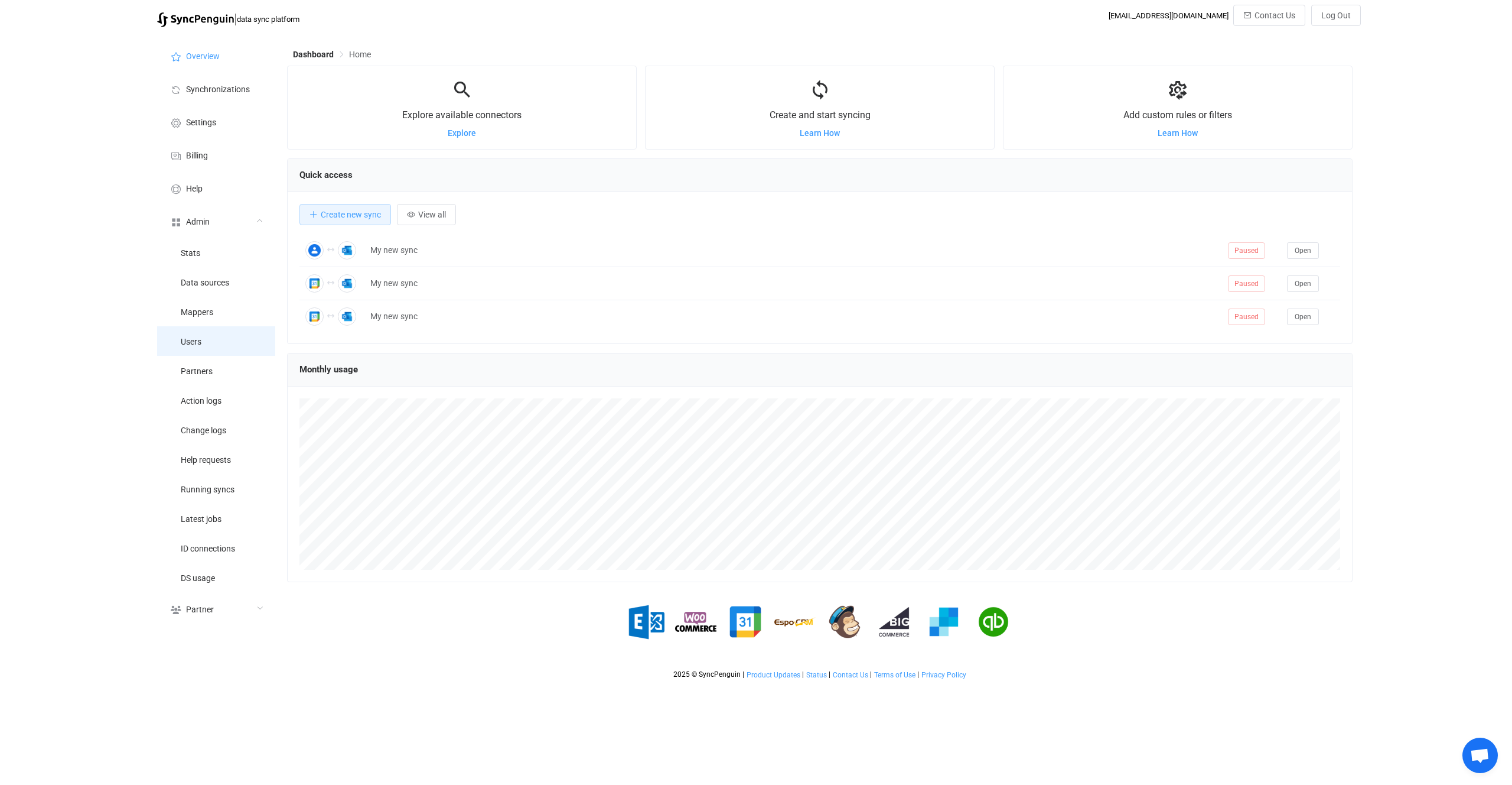
click at [233, 335] on li "Users" at bounding box center [216, 341] width 118 height 30
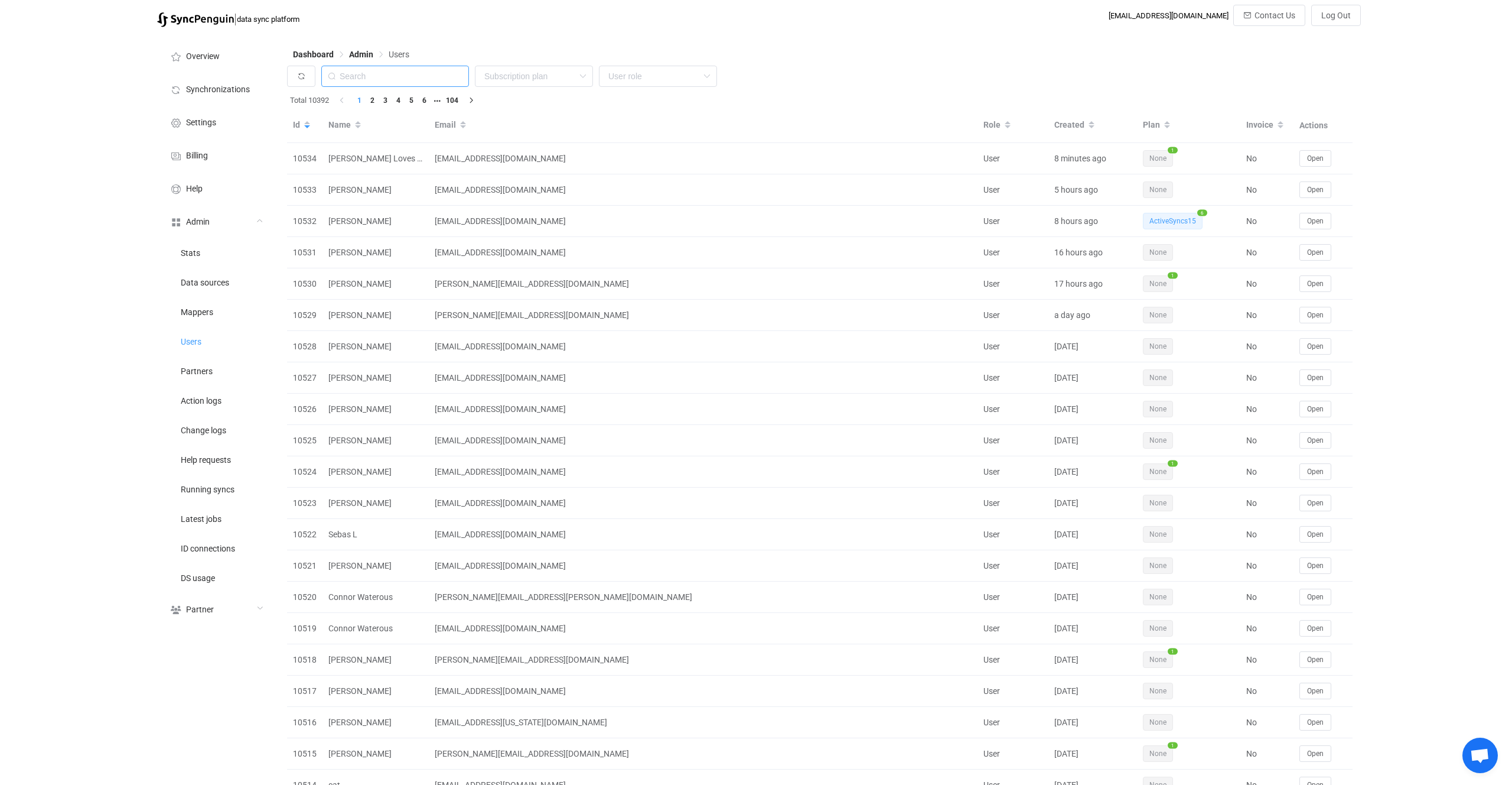
click at [384, 74] on input "text" at bounding box center [395, 76] width 147 height 21
paste input "[PERSON_NAME][EMAIL_ADDRESS][DOMAIN_NAME]"
type input "[PERSON_NAME][EMAIL_ADDRESS][DOMAIN_NAME]"
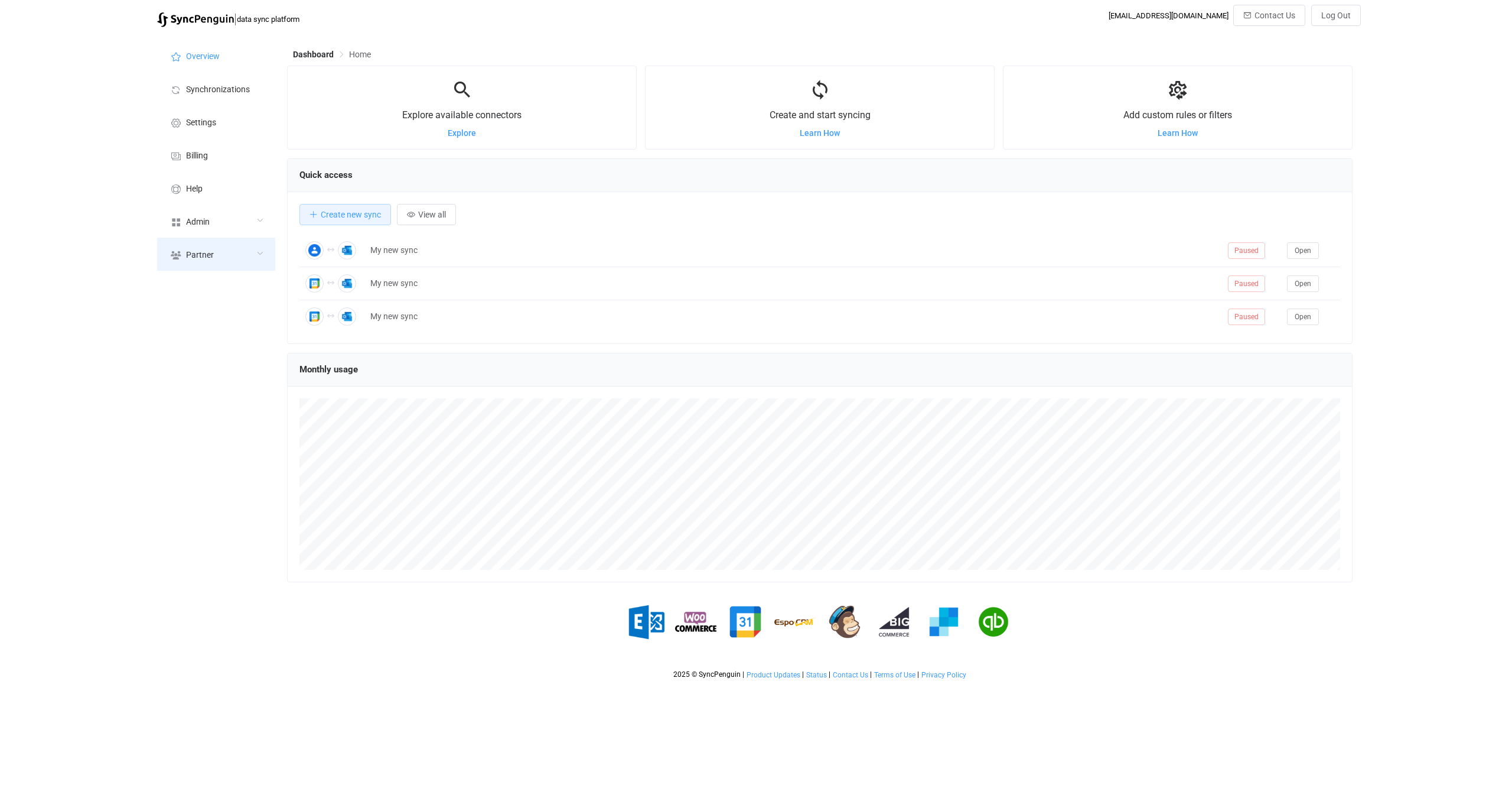
scroll to position [230, 1066]
click at [213, 228] on div "Admin" at bounding box center [216, 221] width 118 height 33
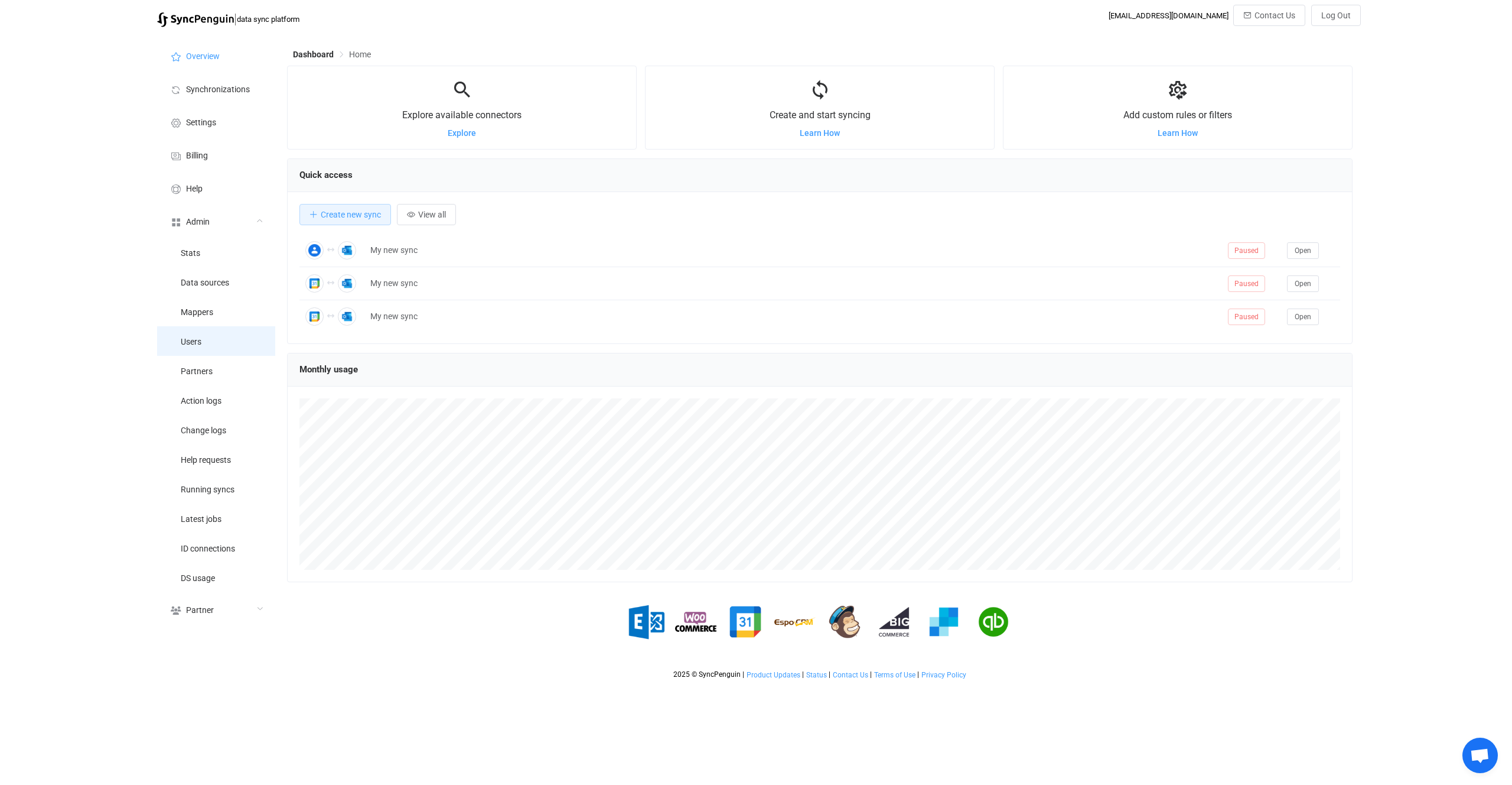
click at [247, 335] on li "Users" at bounding box center [216, 341] width 118 height 30
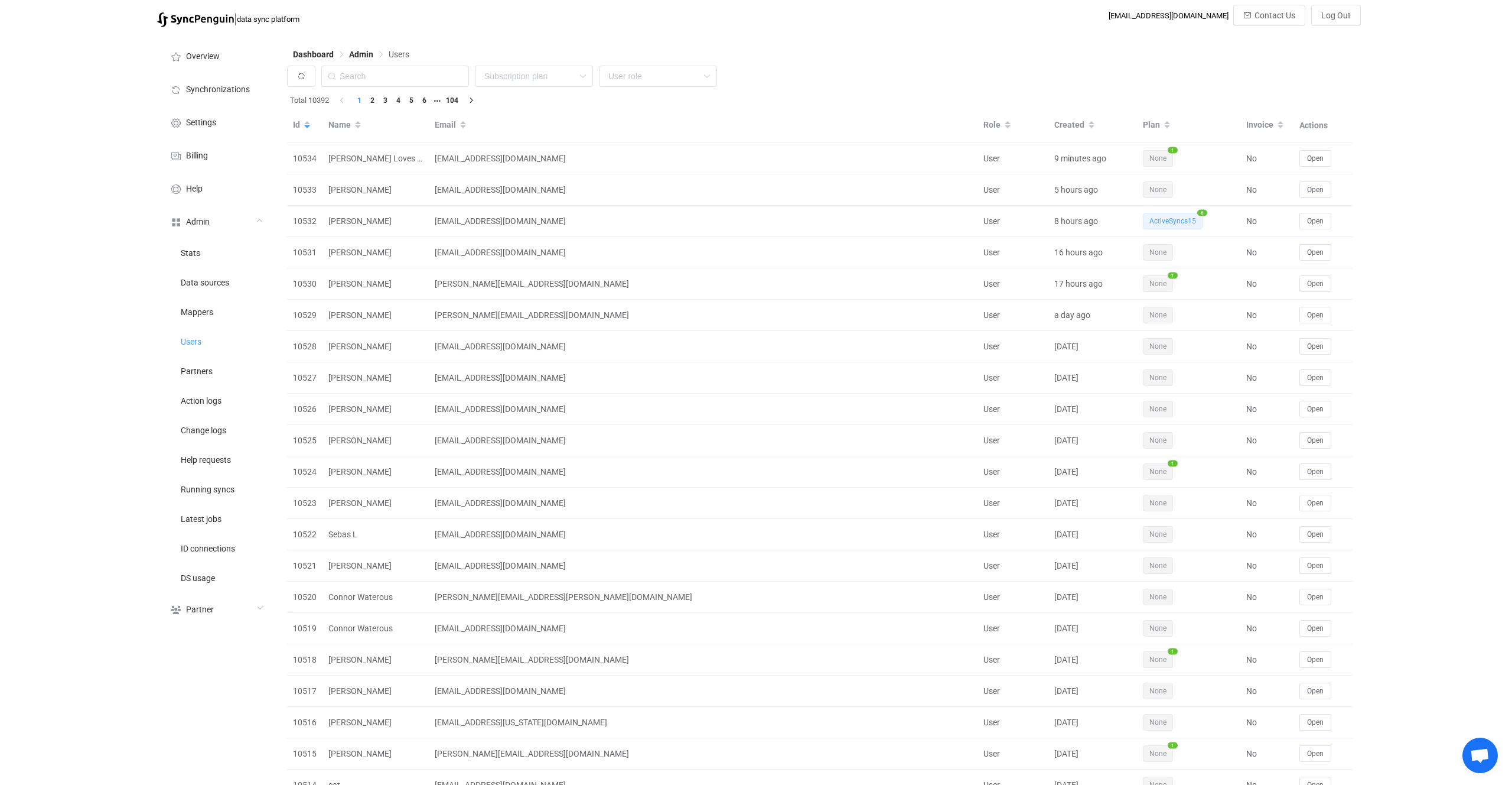
click at [406, 64] on div "Dashboard Admin Users" at bounding box center [820, 57] width 1066 height 18
drag, startPoint x: 425, startPoint y: 89, endPoint x: 415, endPoint y: 85, distance: 10.8
click at [425, 89] on div "None Single SingleYearly SinglePlus SinglePlusYearly Team TeamYearly TeamPlus T…" at bounding box center [820, 79] width 1066 height 27
click at [415, 83] on input "text" at bounding box center [395, 76] width 147 height 21
paste input "[PERSON_NAME][EMAIL_ADDRESS][DOMAIN_NAME]"
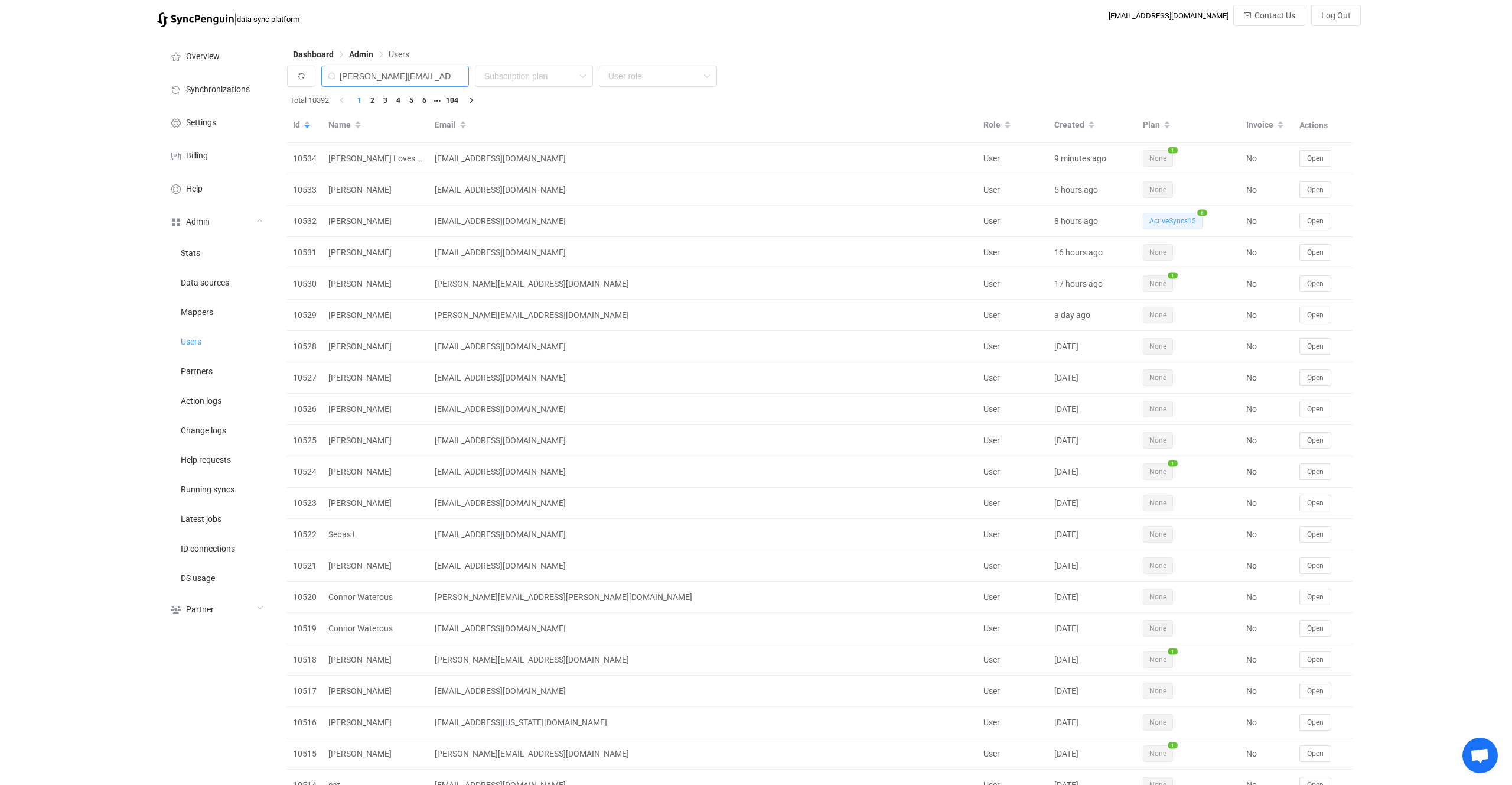
scroll to position [0, 19]
type input "[PERSON_NAME][EMAIL_ADDRESS][DOMAIN_NAME]"
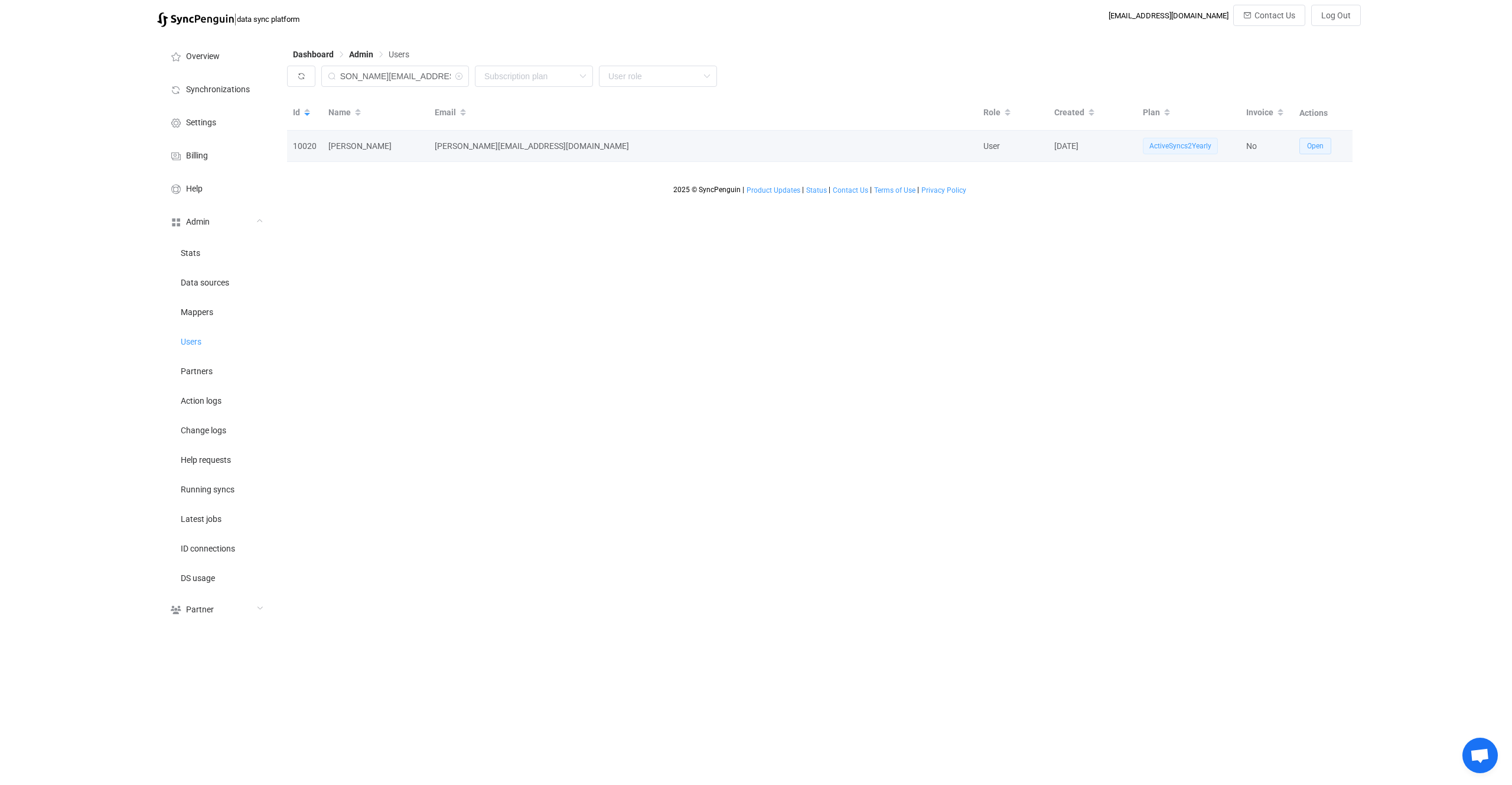
click at [1305, 147] on button "Open" at bounding box center [1315, 146] width 32 height 17
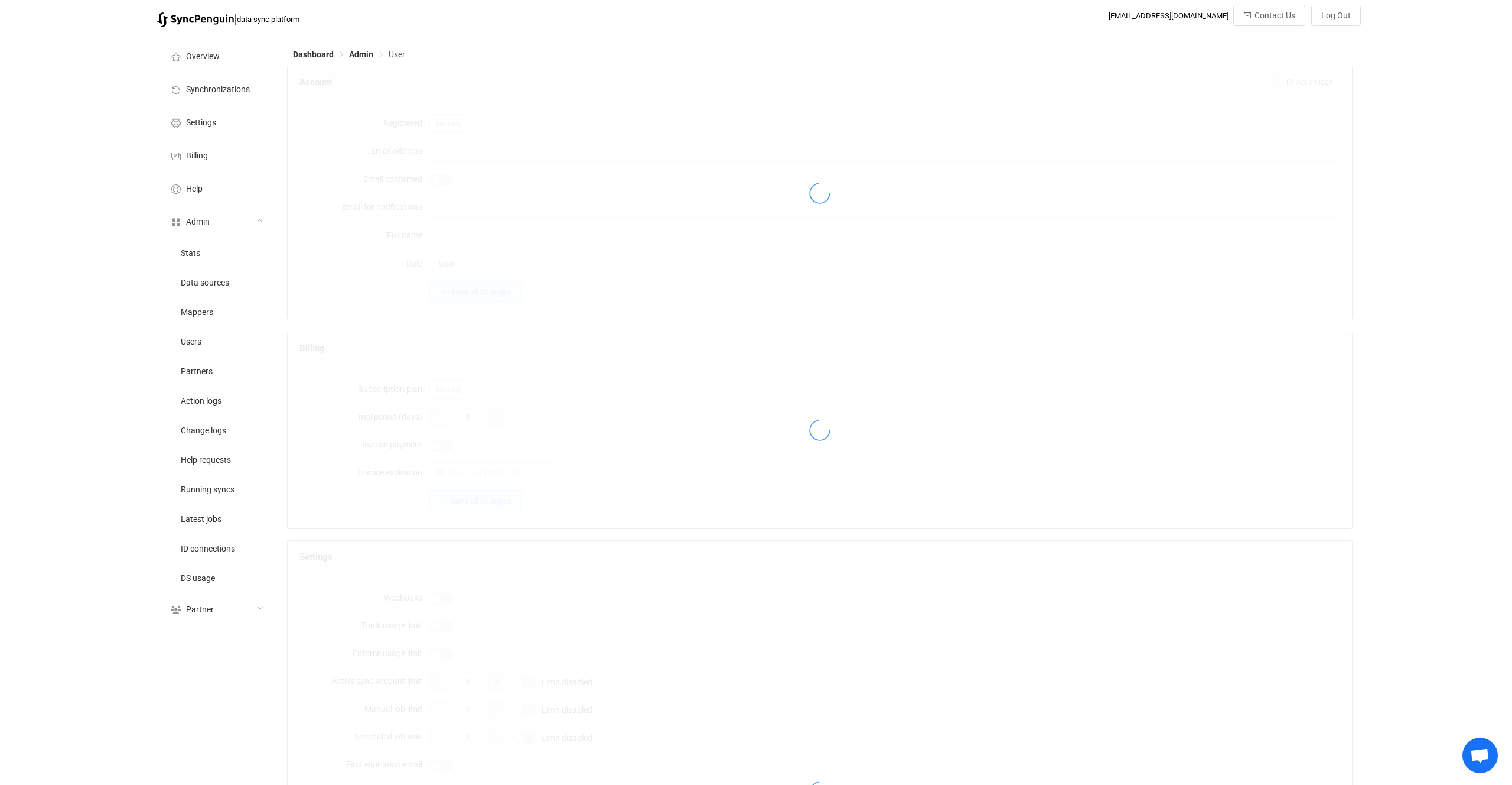
type input "[PERSON_NAME][EMAIL_ADDRESS][DOMAIN_NAME]"
type input "[PERSON_NAME]"
type input "80"
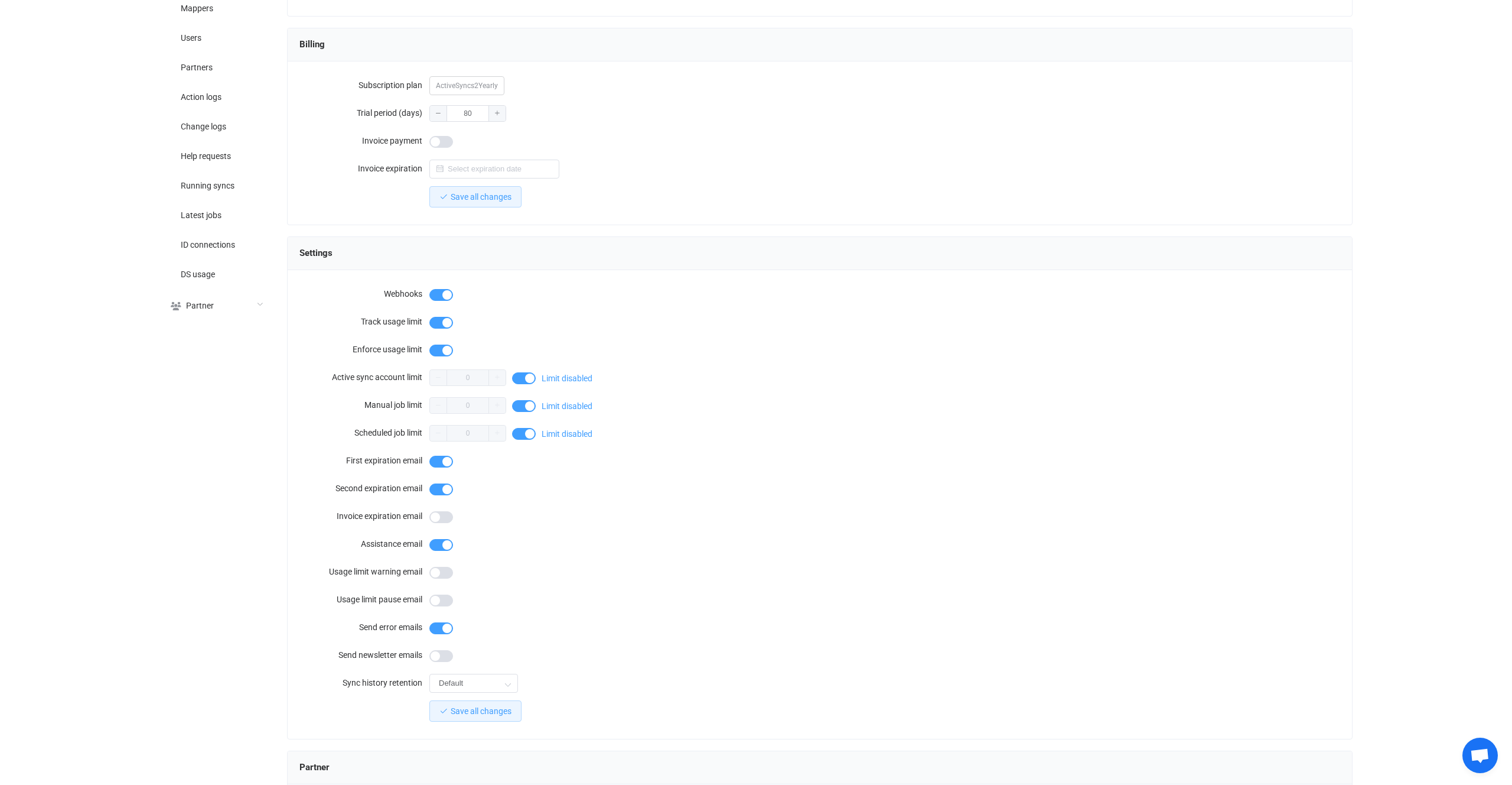
scroll to position [714, 0]
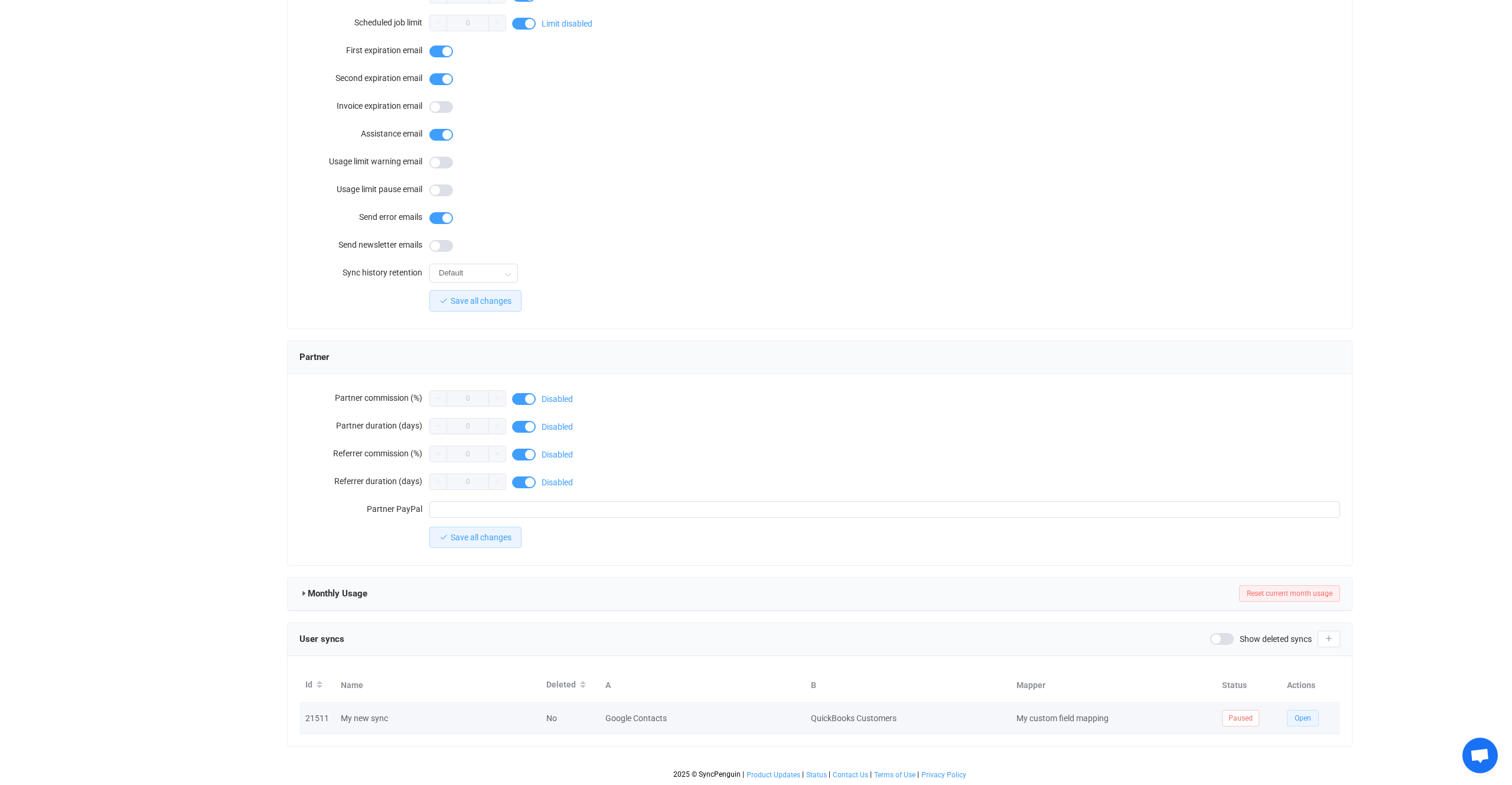
click at [1292, 710] on button "Open" at bounding box center [1303, 718] width 32 height 17
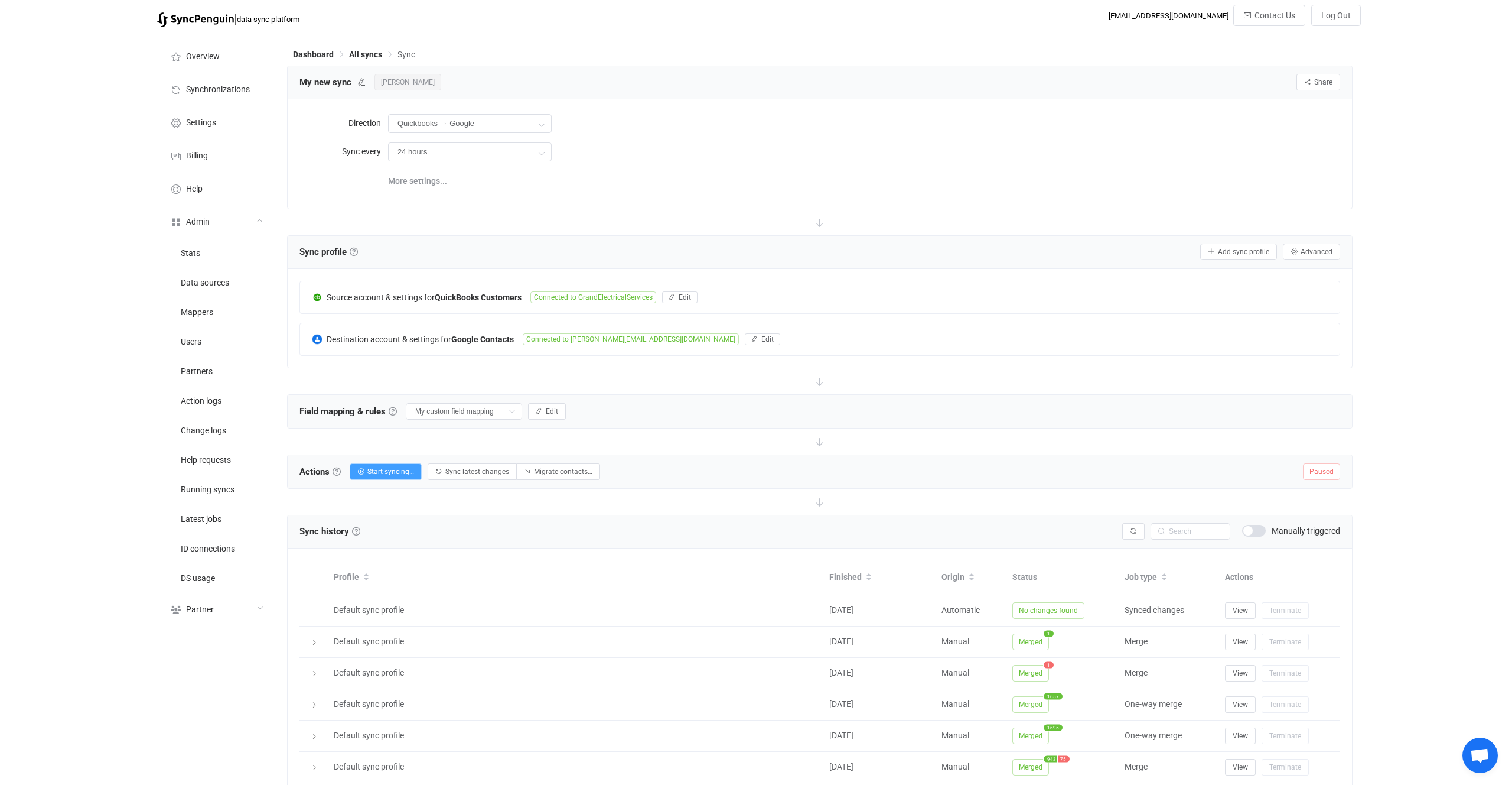
click at [538, 403] on div "Field mapping & rules Field mapping & rules By default, all contacts of the con…" at bounding box center [433, 412] width 267 height 18
click at [546, 410] on span "Edit" at bounding box center [552, 411] width 12 height 8
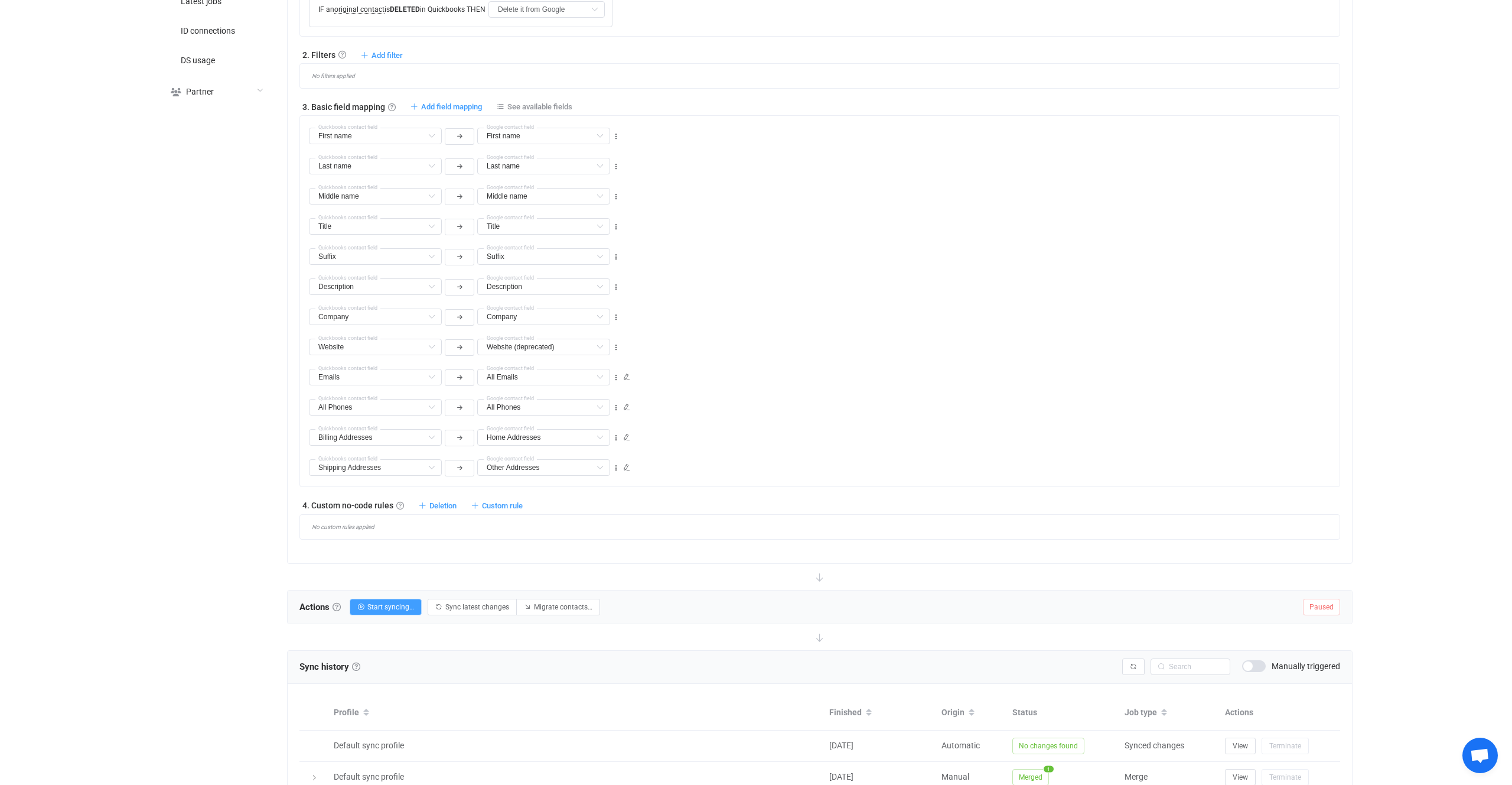
scroll to position [507, 0]
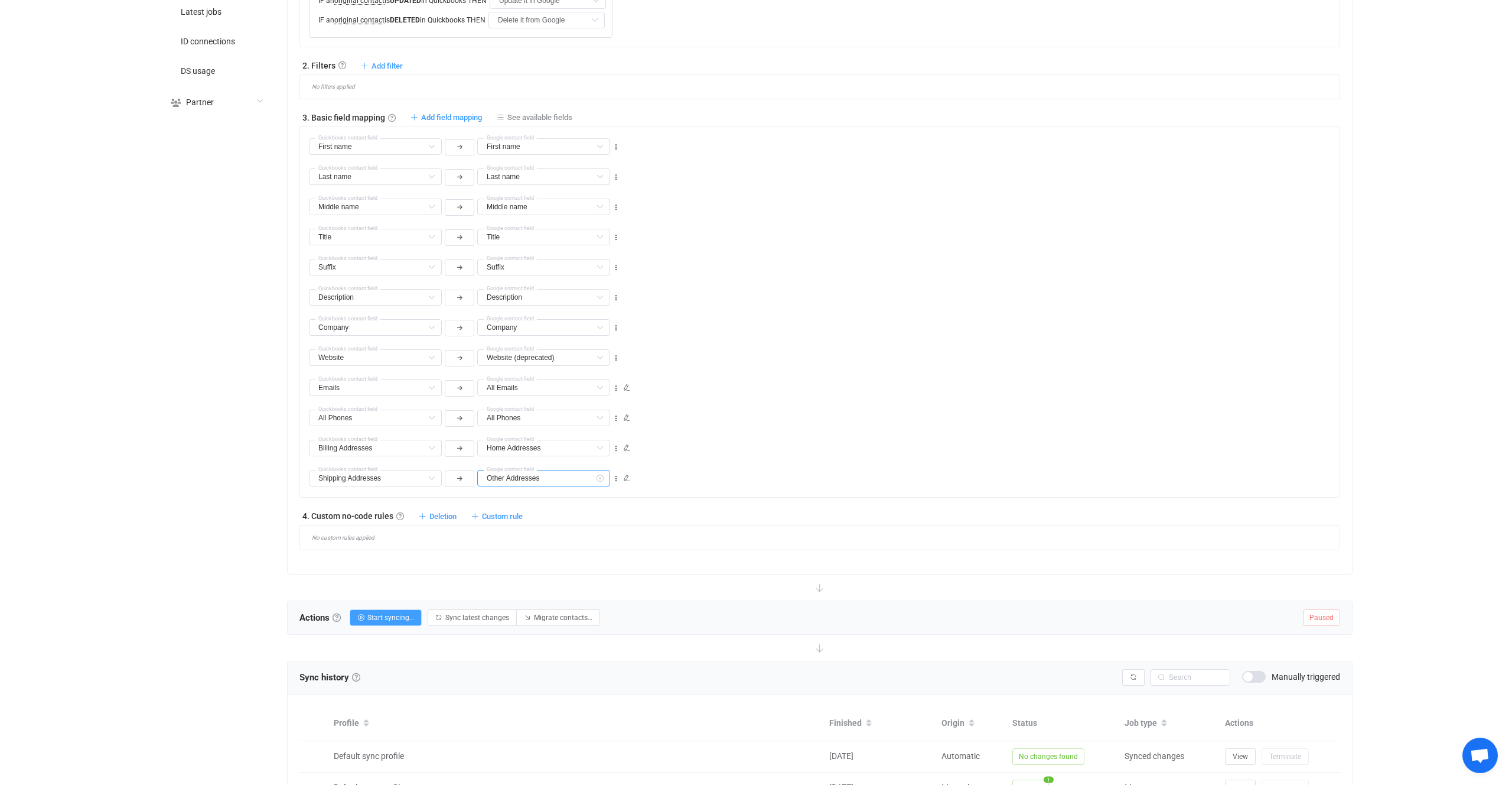
click at [554, 478] on input "Other Addresses" at bounding box center [544, 478] width 133 height 17
drag, startPoint x: 795, startPoint y: 440, endPoint x: 779, endPoint y: 437, distance: 16.3
click at [795, 440] on div "Home Addresses All Websites Default field Home page Websites Default field (fil…" at bounding box center [824, 443] width 1031 height 30
type input "Other Addresses"
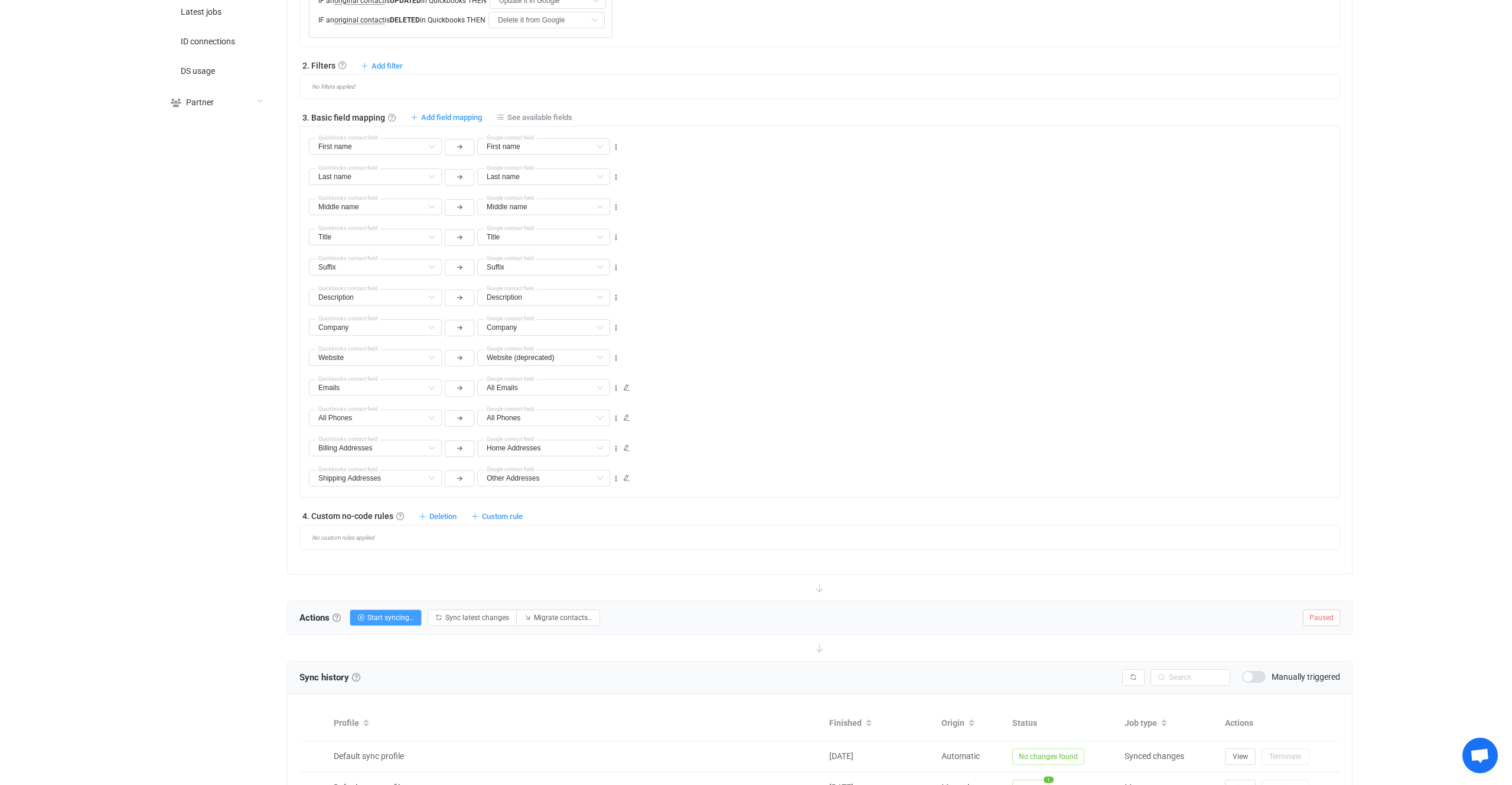
scroll to position [161, 0]
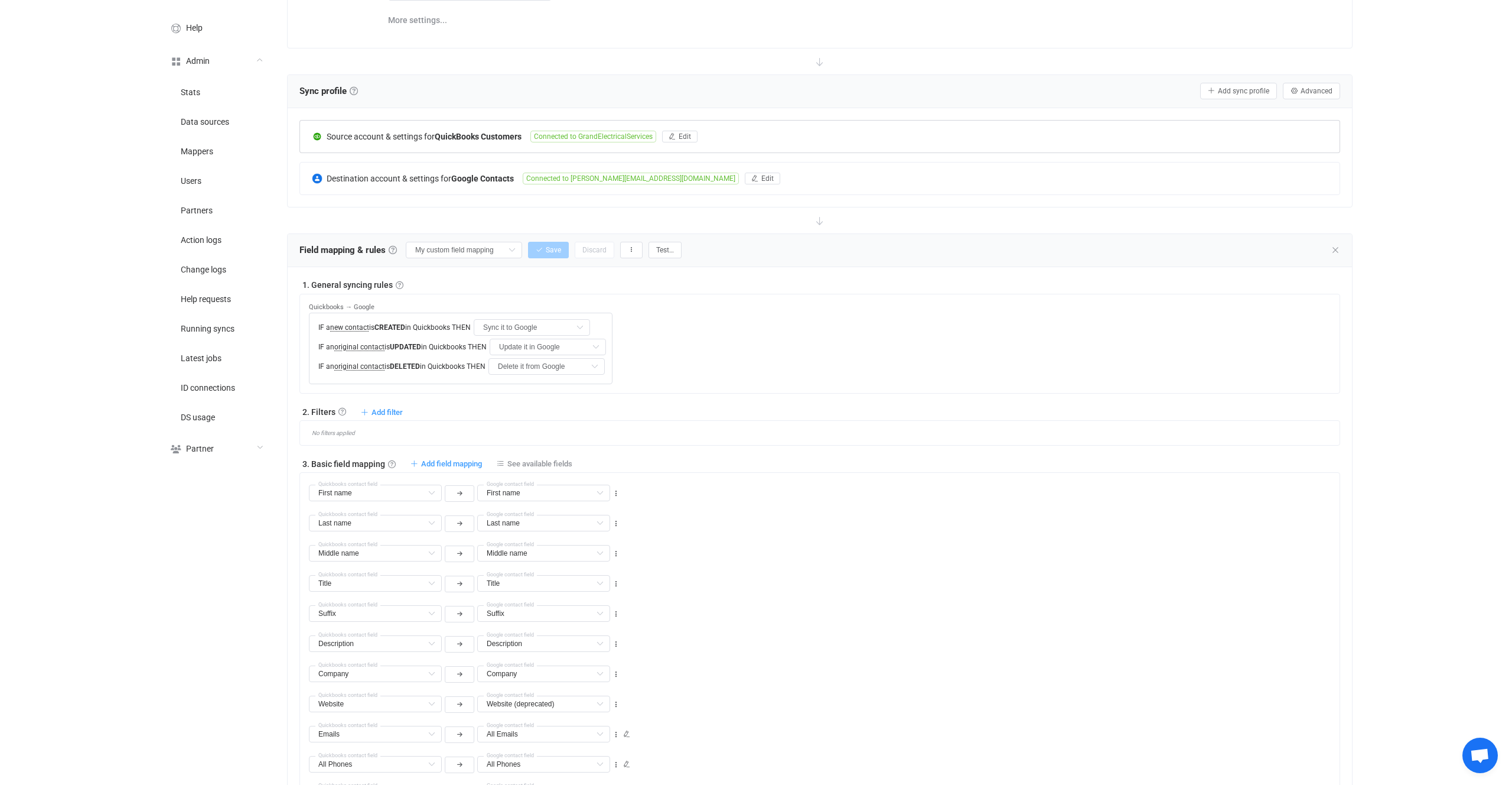
click at [507, 149] on div "Source account & settings for QuickBooks Customers Connected to GrandElectrical…" at bounding box center [820, 137] width 1040 height 32
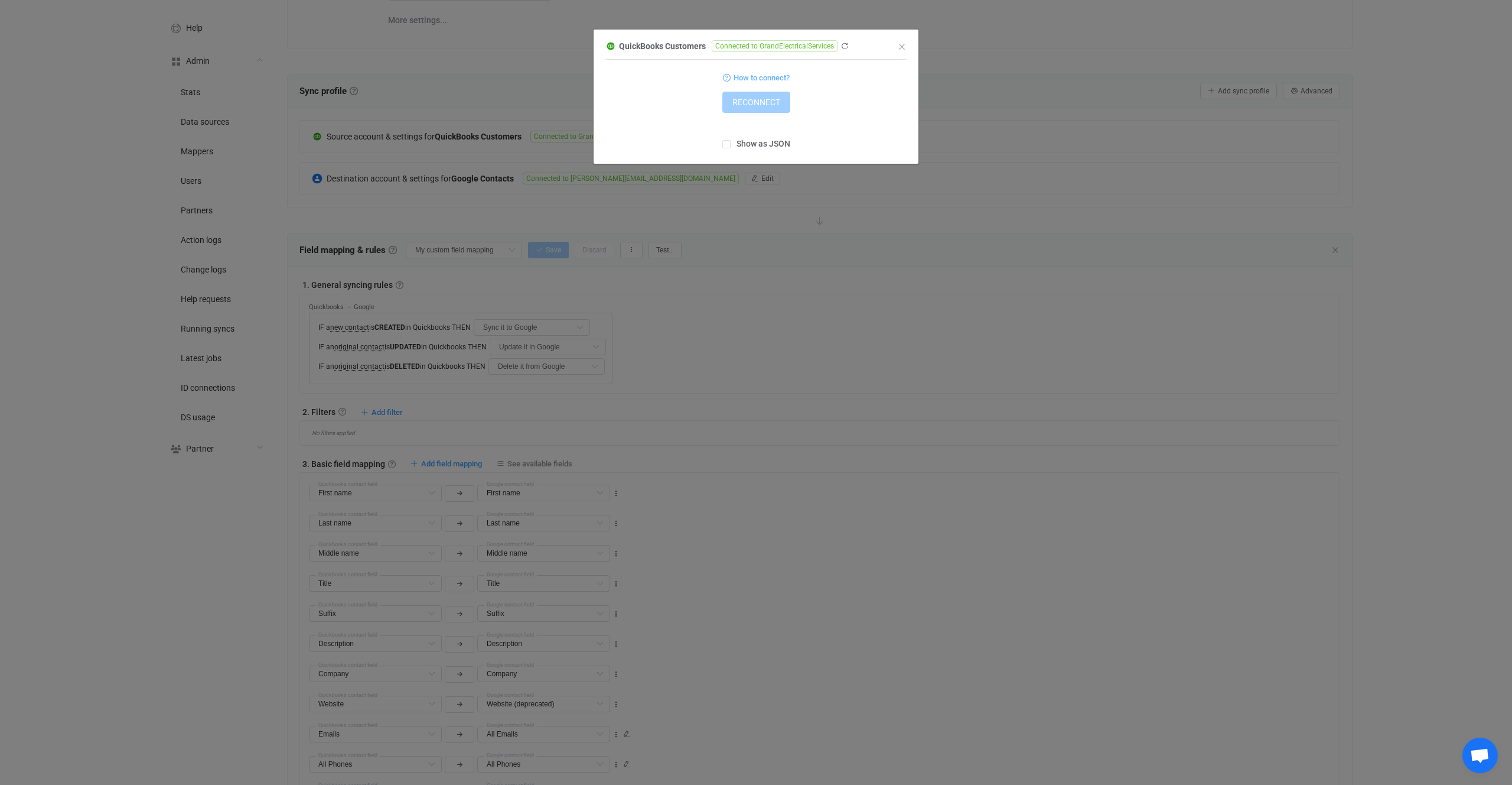
click at [456, 177] on div "QuickBooks Customers Connected to GrandElectricalServices 1 { { "refreshToken":…" at bounding box center [756, 393] width 1512 height 785
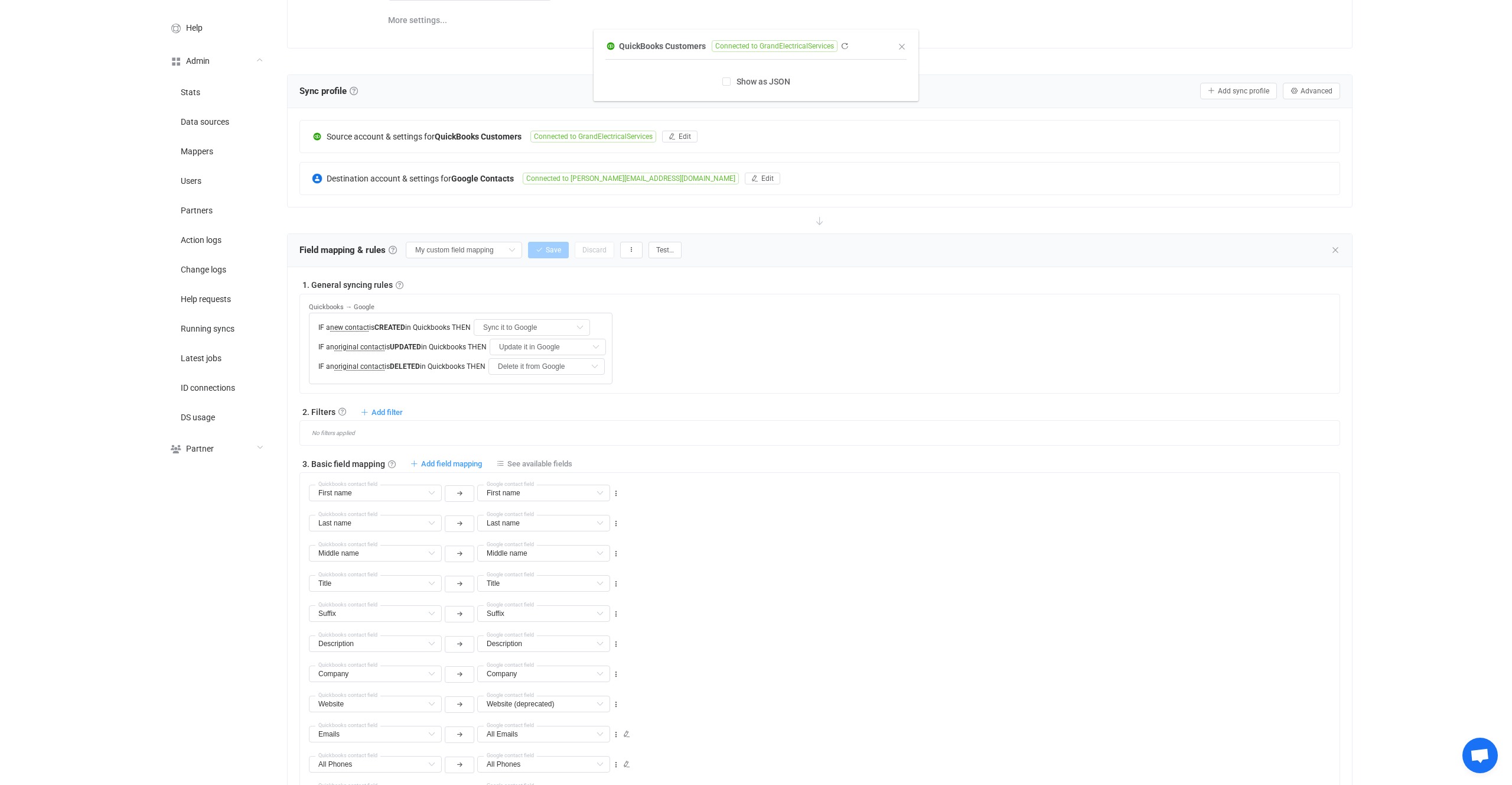
click at [467, 177] on b "Google Contacts" at bounding box center [483, 178] width 63 height 10
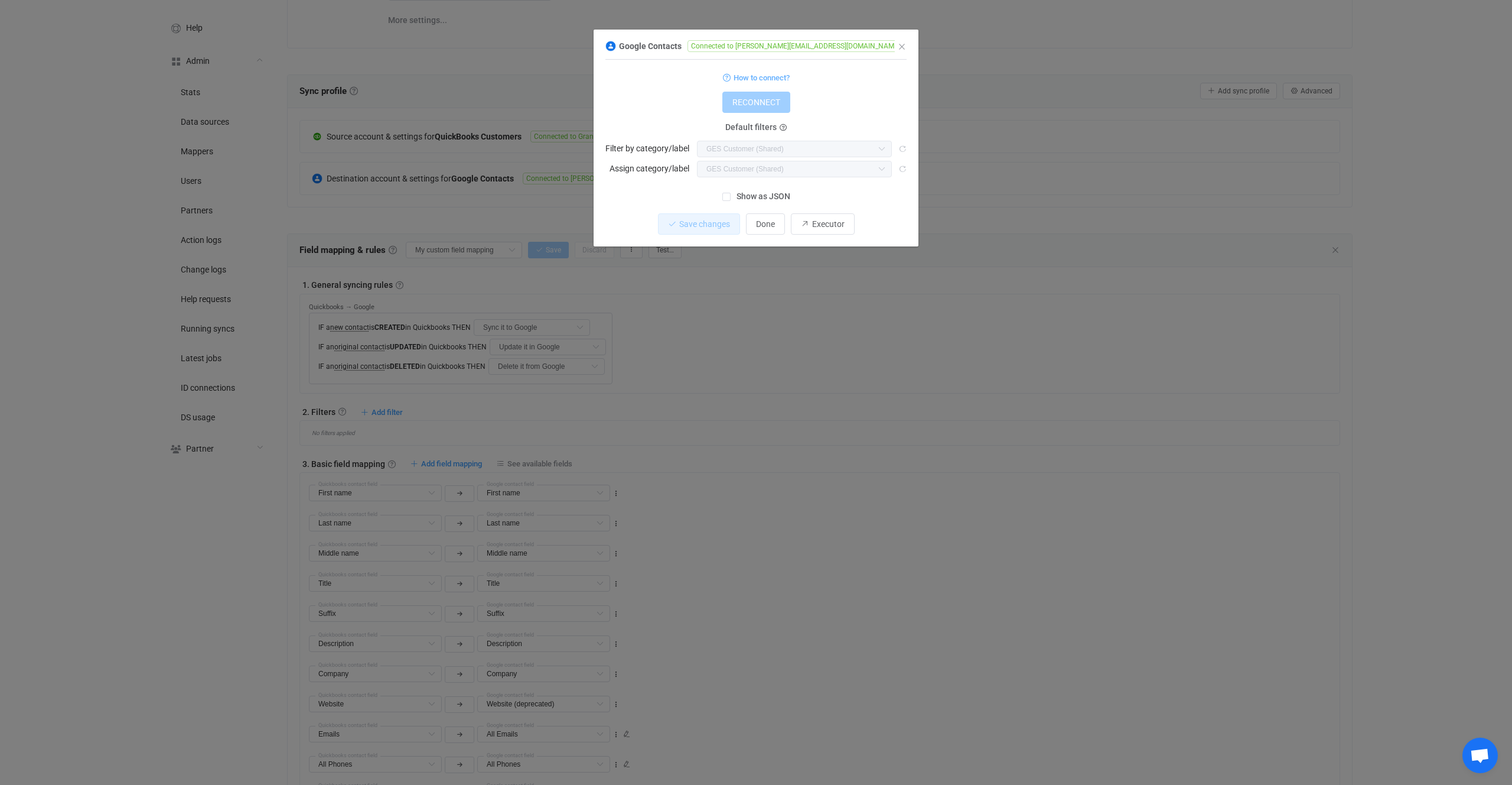
click at [433, 183] on div "Google Contacts Connected to [PERSON_NAME][EMAIL_ADDRESS][DOMAIN_NAME] 1 { { "r…" at bounding box center [756, 393] width 1512 height 785
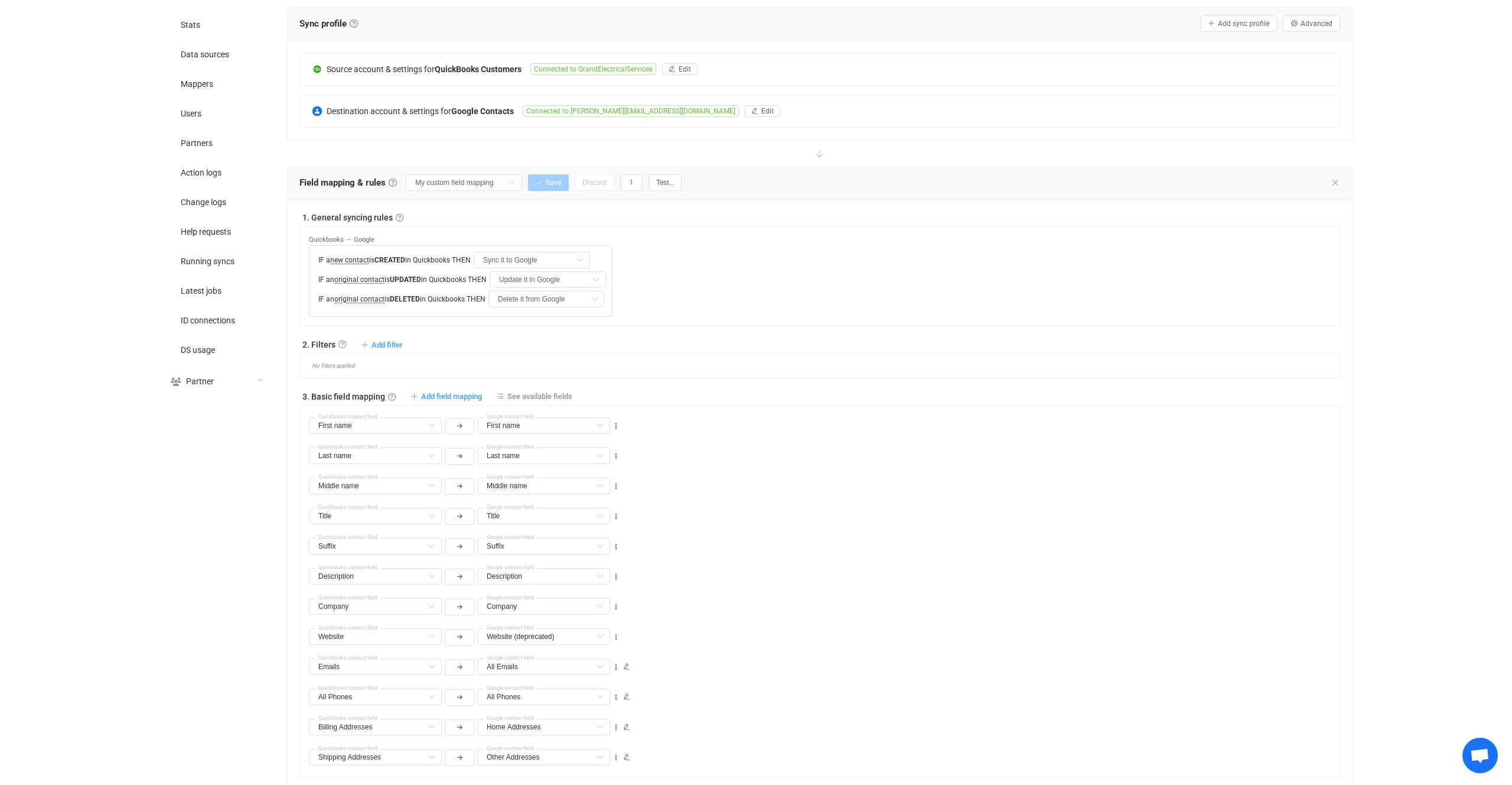
scroll to position [354, 0]
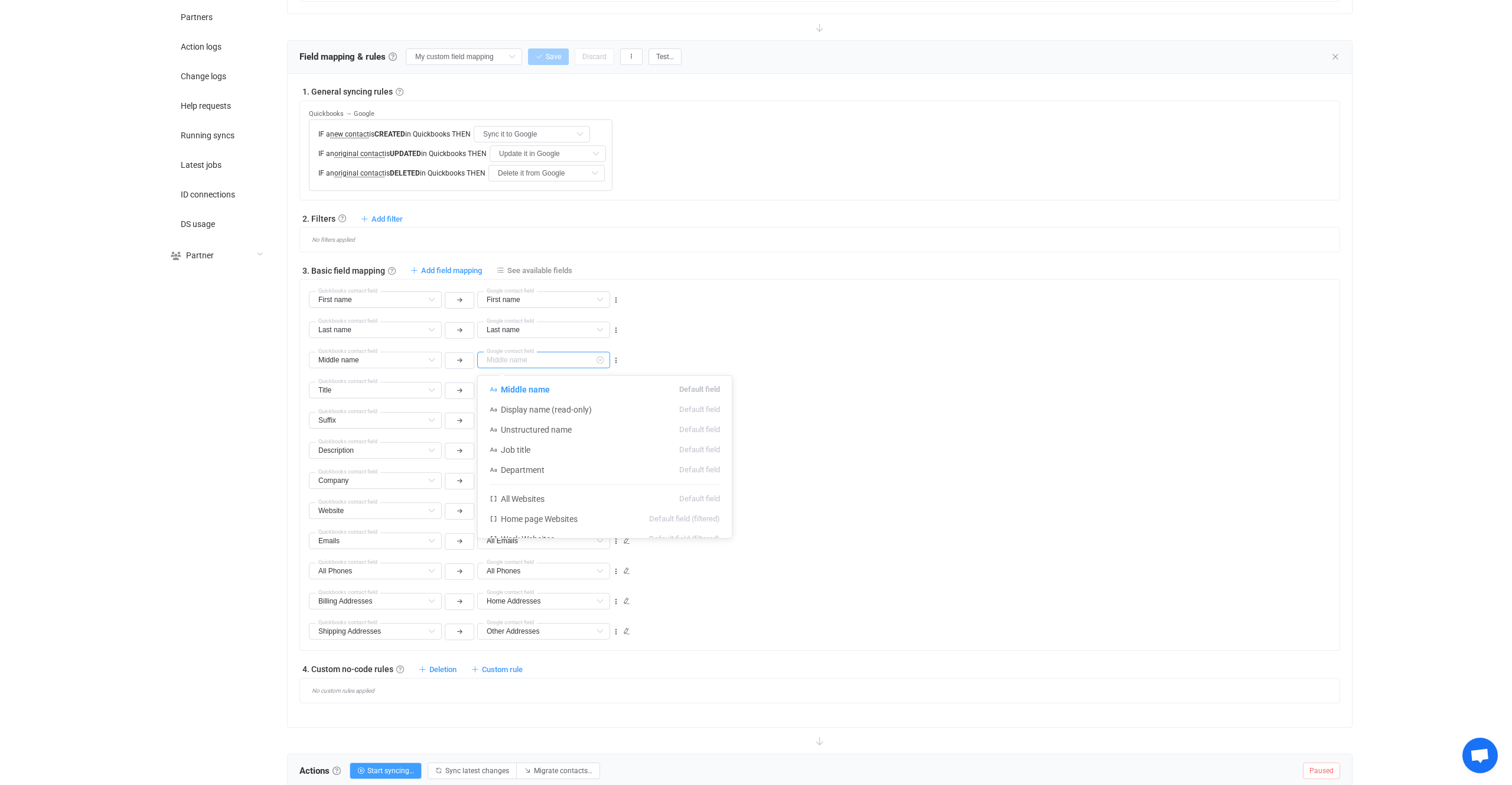
click at [521, 359] on input "text" at bounding box center [544, 360] width 133 height 17
click at [755, 325] on div "Last name Last name Default field Display name (read-only) Default field Unstru…" at bounding box center [824, 325] width 1031 height 30
type input "Middle name"
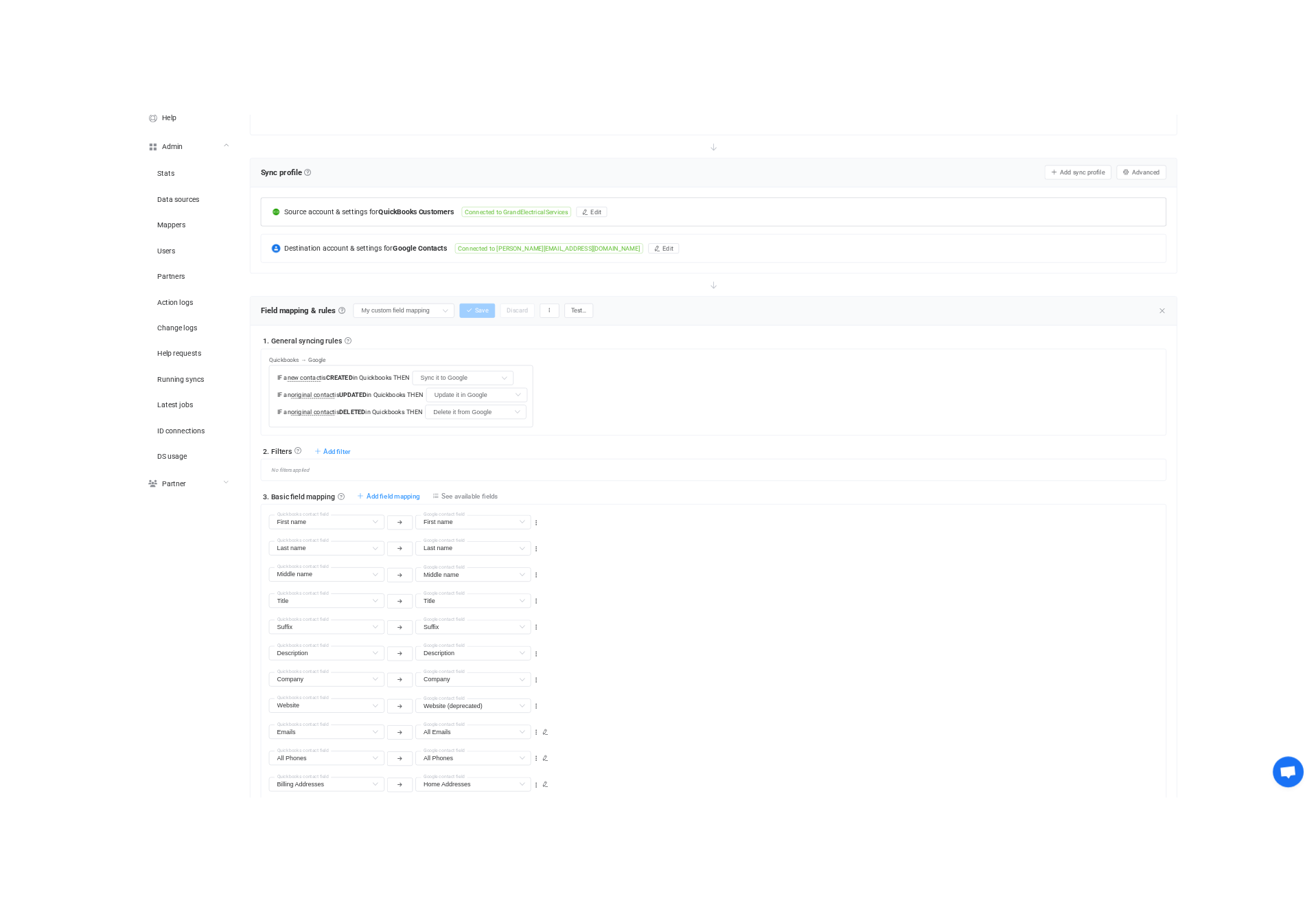
scroll to position [41, 0]
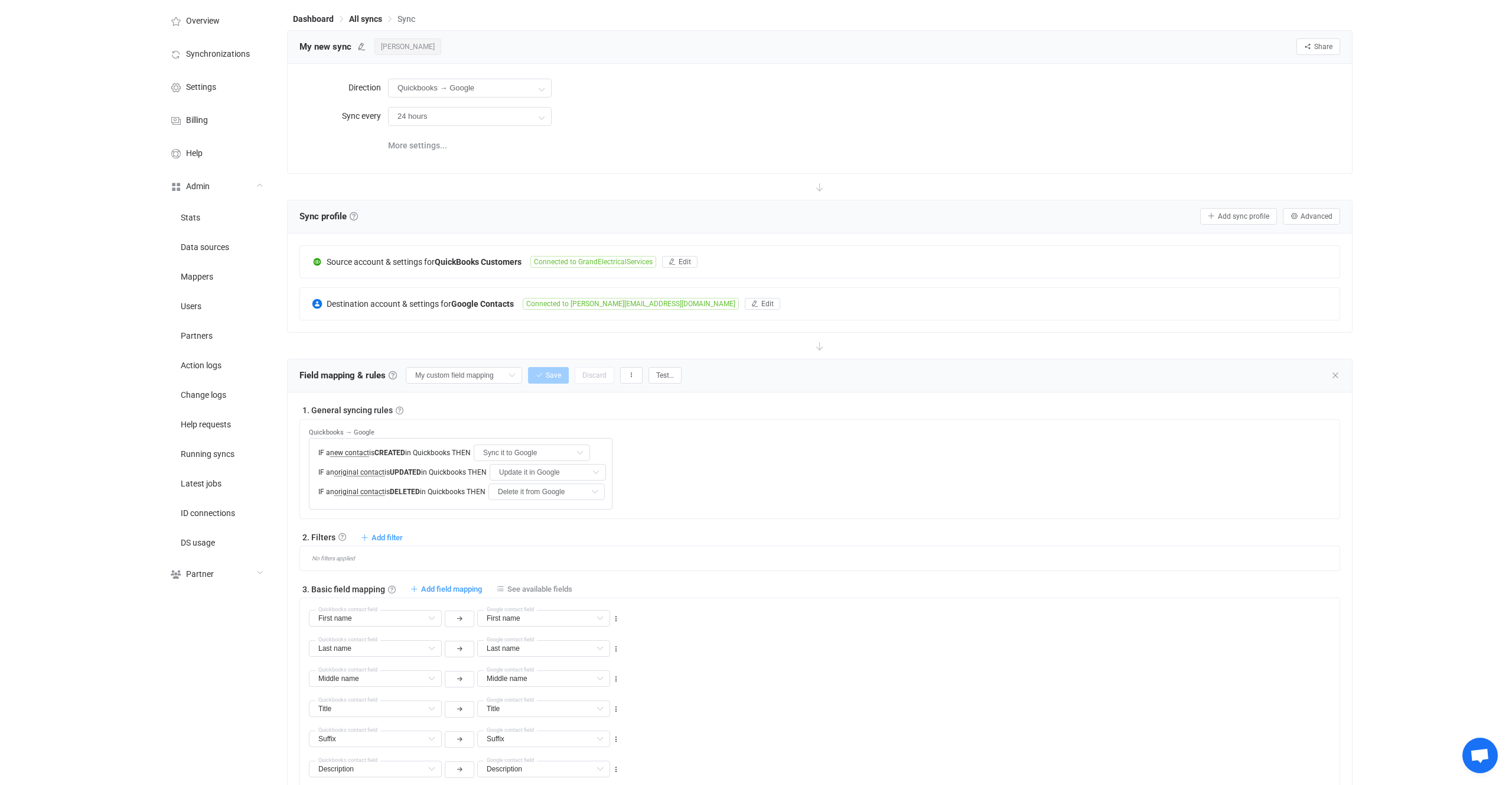
click at [1324, 378] on div "Field mapping & rules Field mapping & rules By default, all contacts of the con…" at bounding box center [820, 376] width 1065 height 33
click at [1334, 376] on icon at bounding box center [1335, 375] width 10 height 10
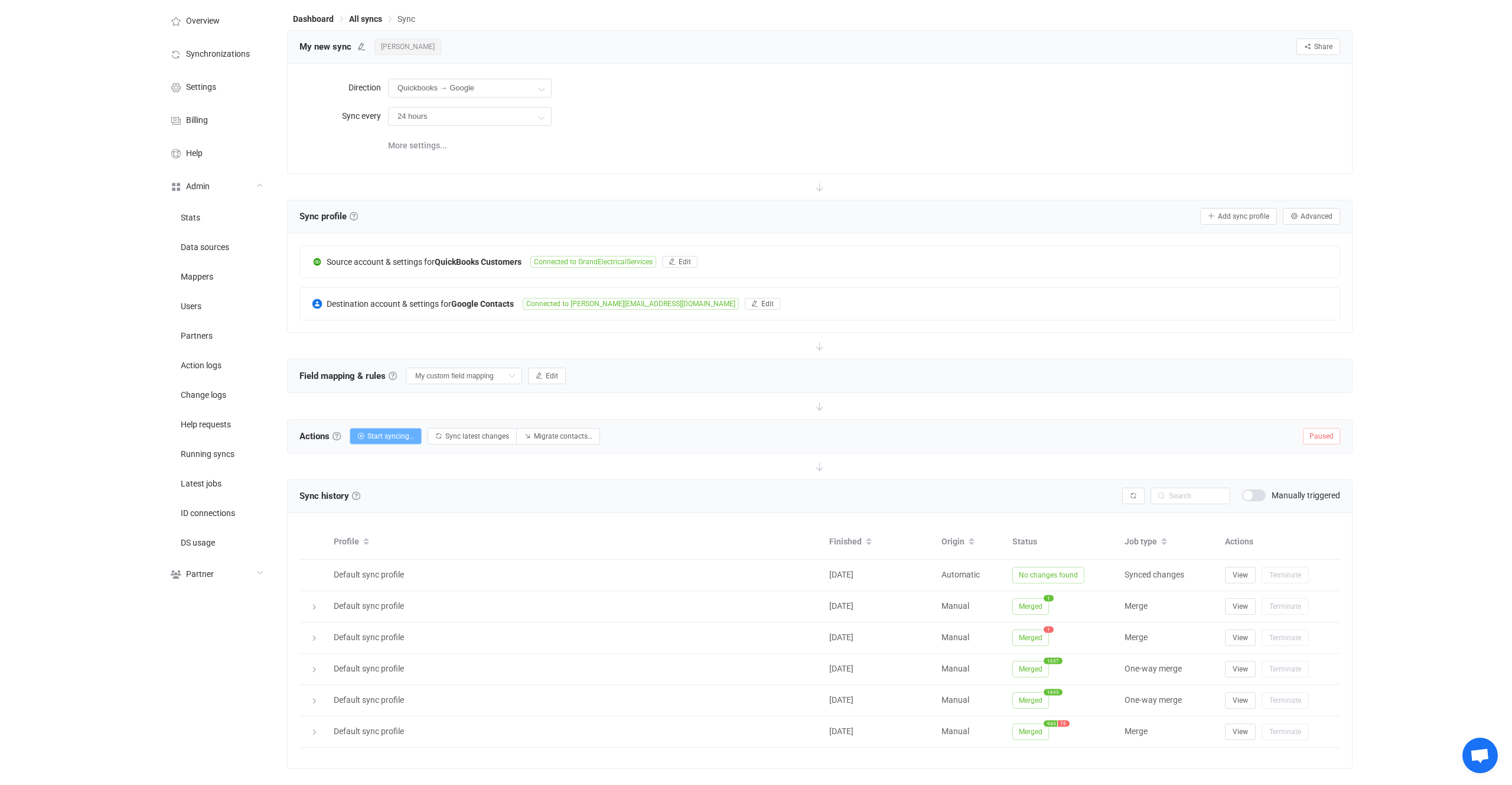
click at [418, 429] on button "Start syncing…" at bounding box center [386, 436] width 72 height 17
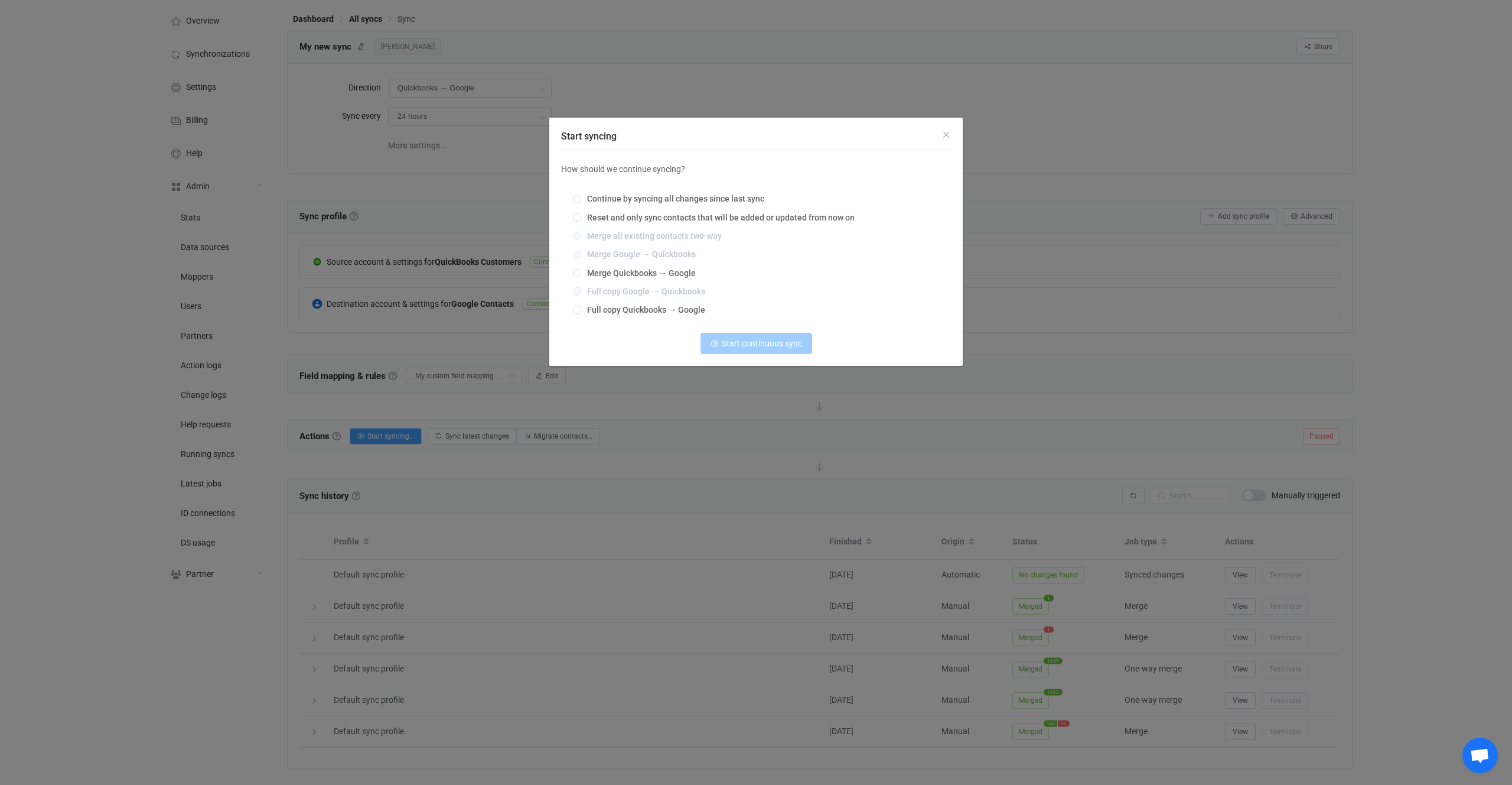
drag, startPoint x: 893, startPoint y: 212, endPoint x: 644, endPoint y: 221, distance: 249.2
click at [644, 221] on div "Continue by syncing all changes since last sync Reset and only sync contacts th…" at bounding box center [756, 255] width 390 height 139
click at [644, 221] on span "Reset and only sync contacts that will be added or updated from now on" at bounding box center [718, 217] width 274 height 10
click at [581, 221] on input "Reset and only sync contacts that will be added or updated from now on" at bounding box center [577, 218] width 8 height 10
radio input "true"
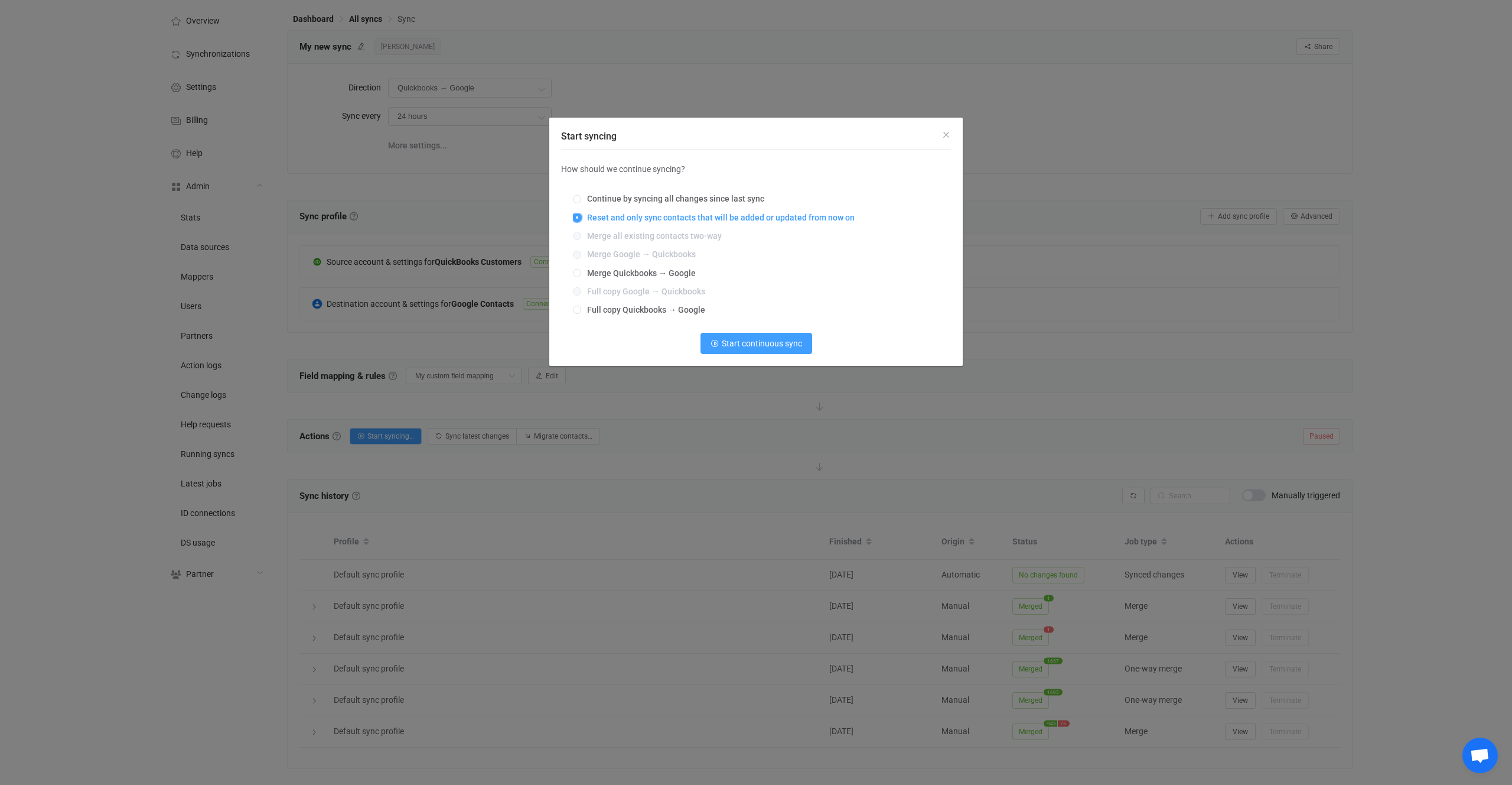
drag, startPoint x: 887, startPoint y: 220, endPoint x: 673, endPoint y: 223, distance: 214.0
click at [673, 223] on div "Continue by syncing all changes since last sync Reset and only sync contacts th…" at bounding box center [756, 255] width 390 height 139
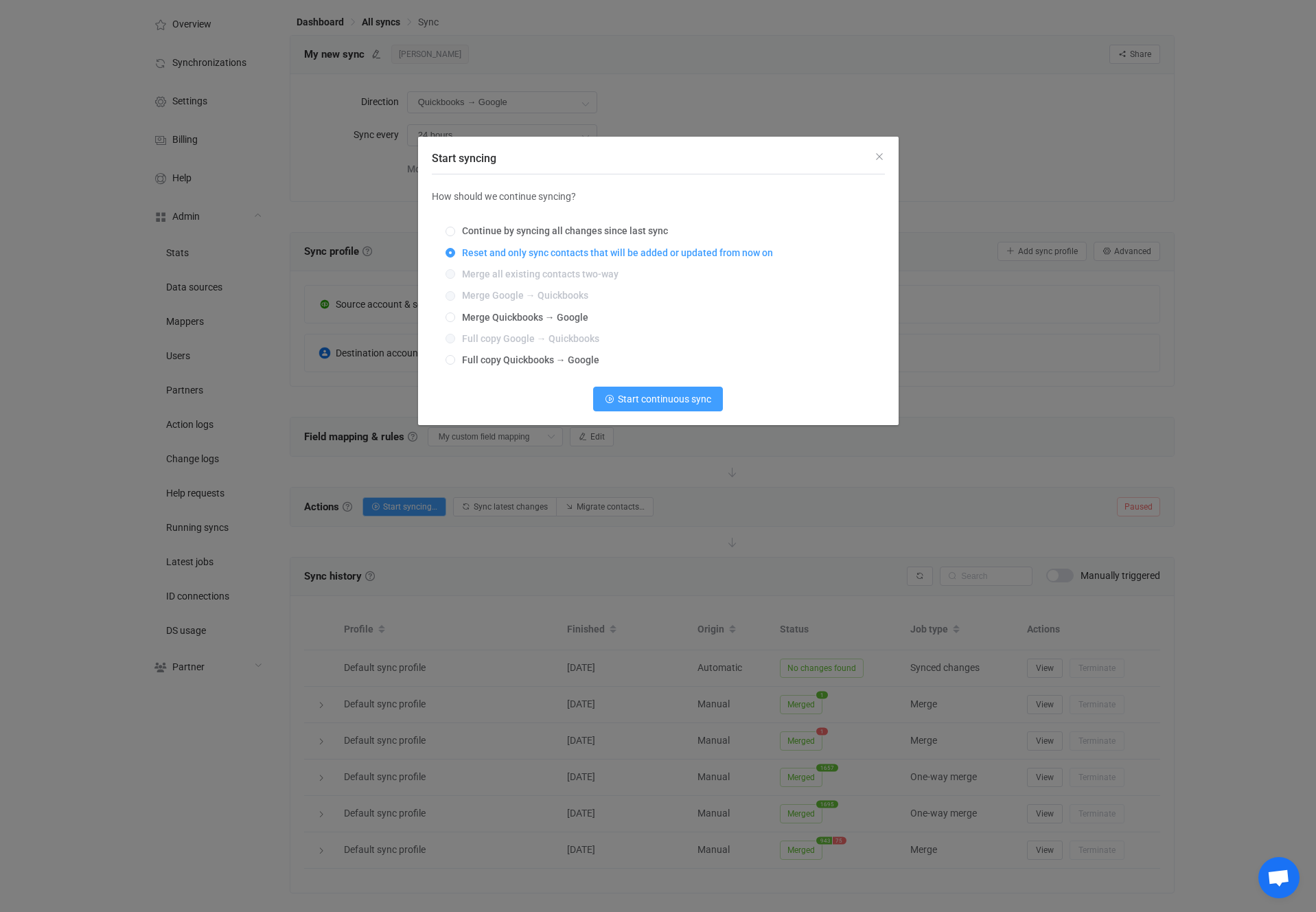
click at [628, 480] on div "Start syncing How should we continue syncing? Continue by syncing all changes s…" at bounding box center [658, 456] width 1316 height 912
